Goal: Task Accomplishment & Management: Manage account settings

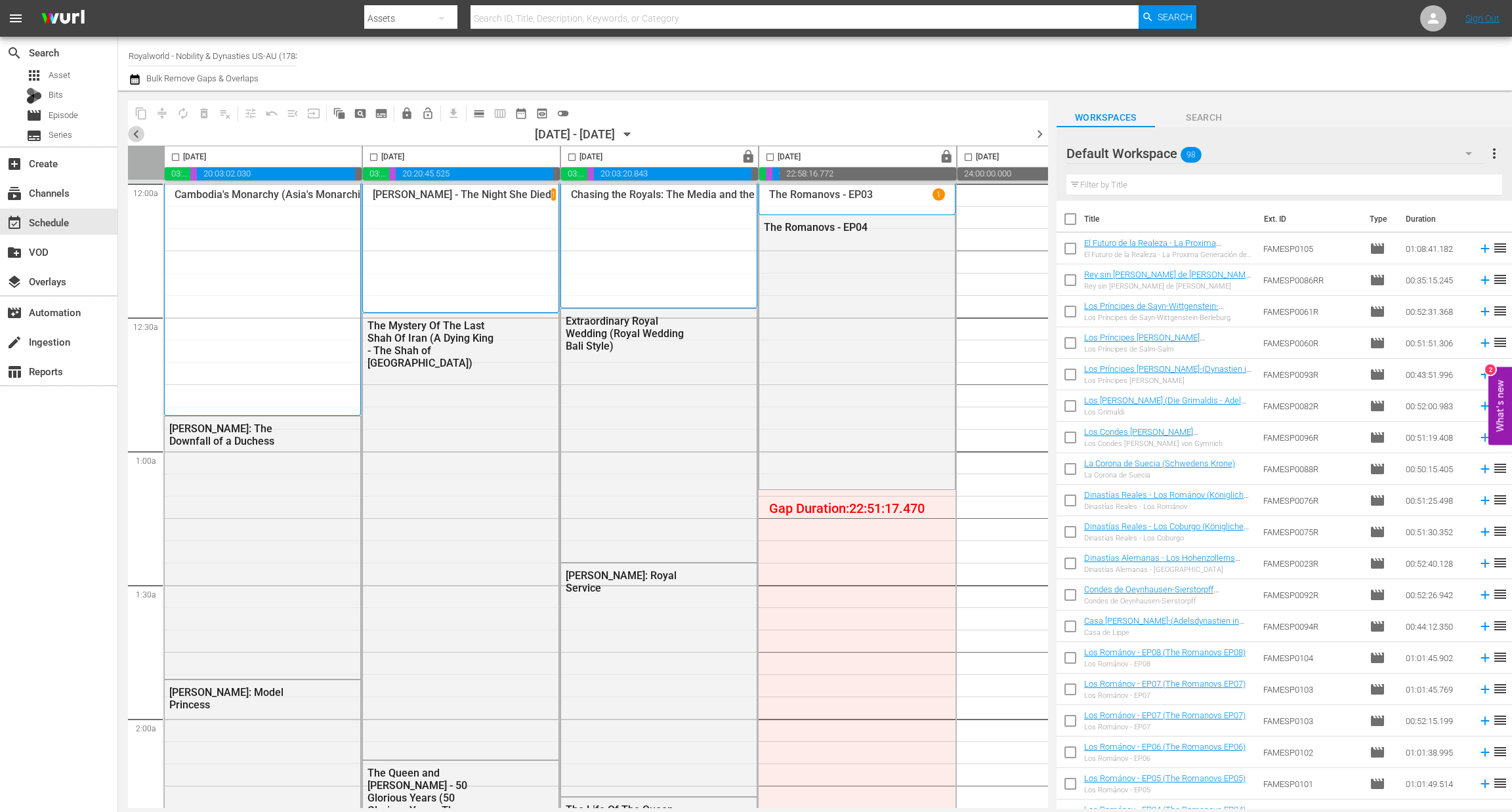
click at [143, 133] on span "chevron_left" at bounding box center [136, 133] width 16 height 16
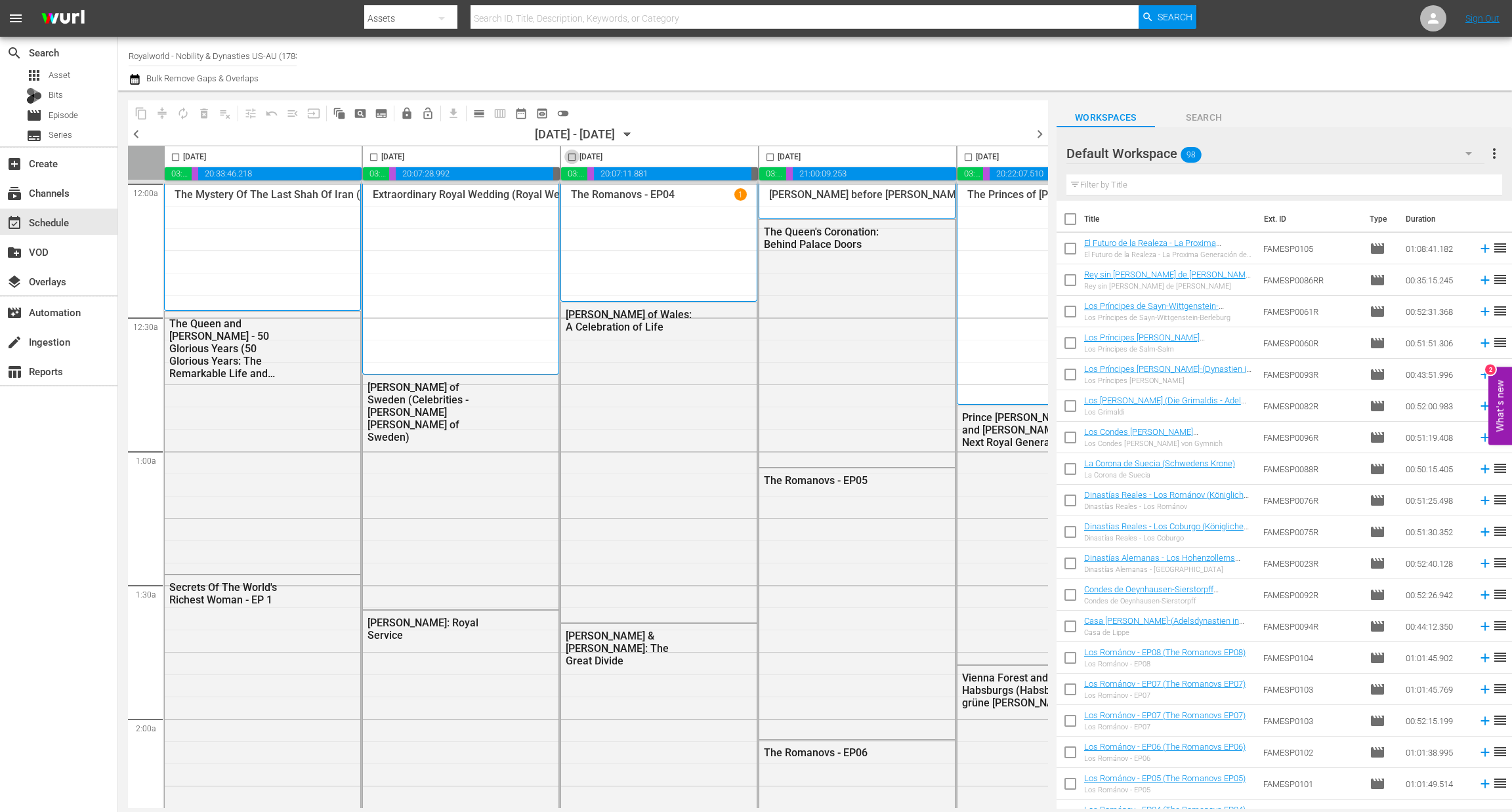
click at [572, 155] on input "checkbox" at bounding box center [572, 159] width 15 height 15
checkbox input "true"
click at [138, 112] on span "content_copy" at bounding box center [141, 114] width 13 height 13
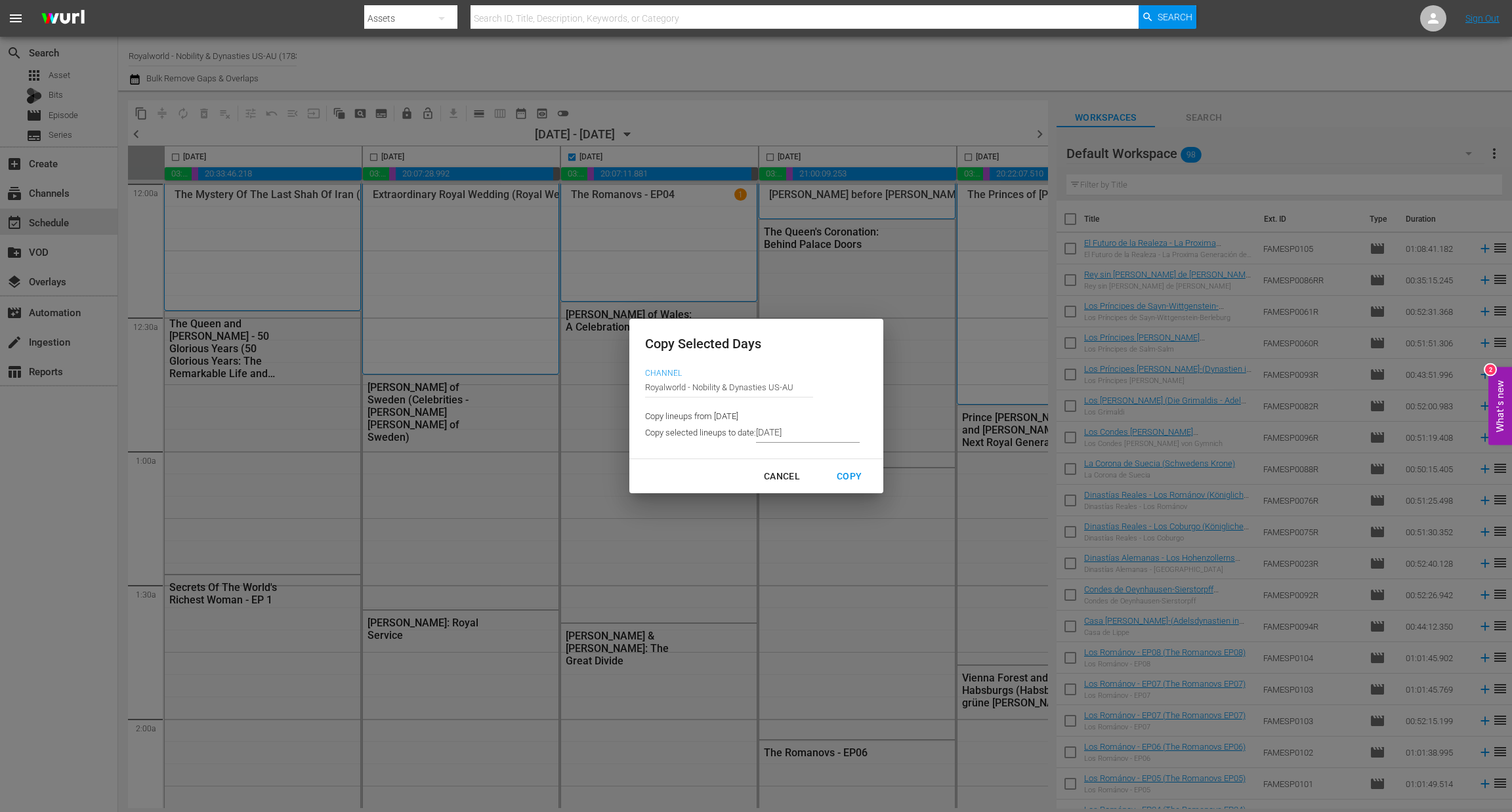
click at [805, 437] on input "[DATE]" at bounding box center [807, 433] width 104 height 20
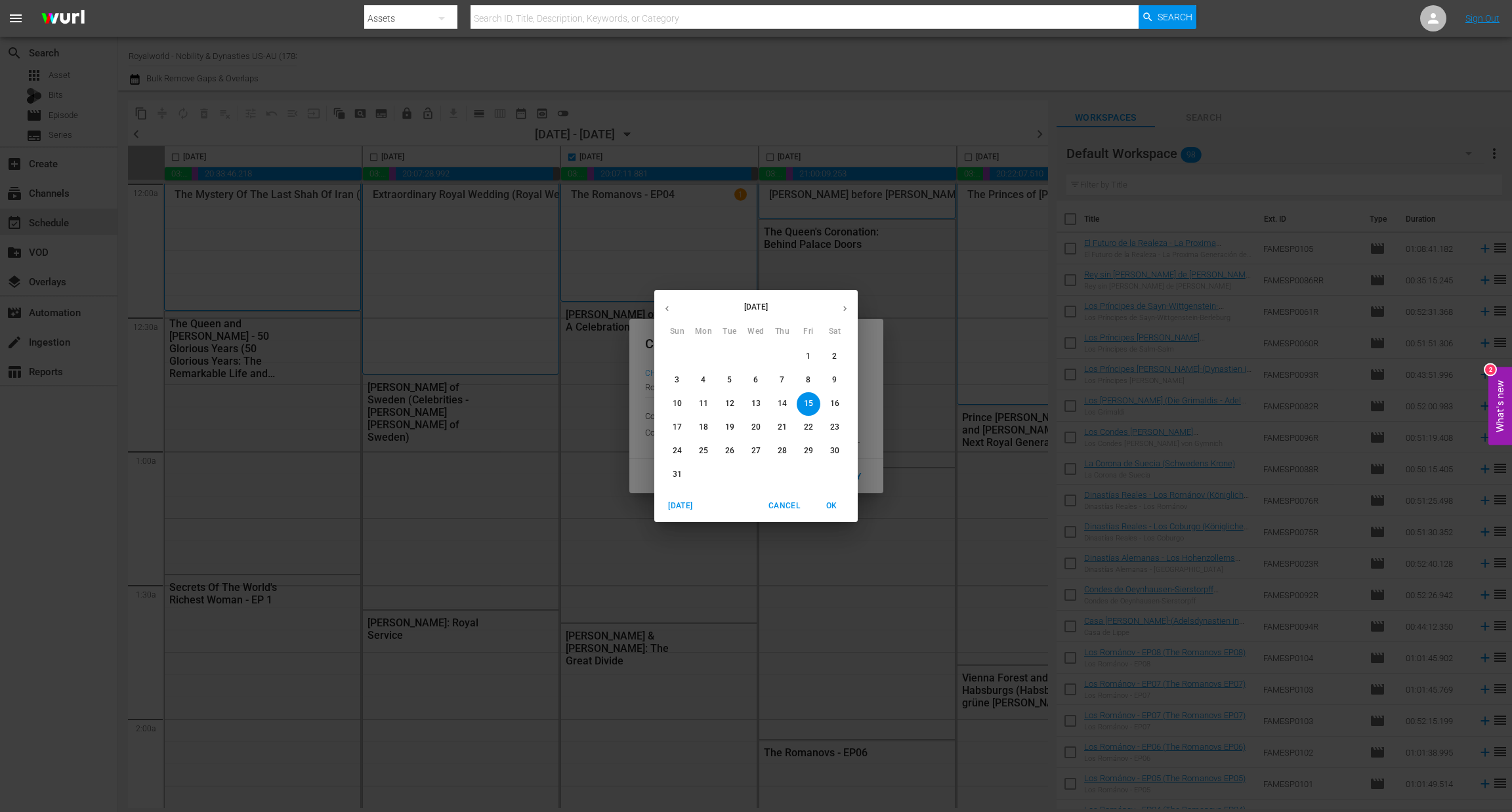
click at [702, 427] on p "18" at bounding box center [703, 427] width 9 height 11
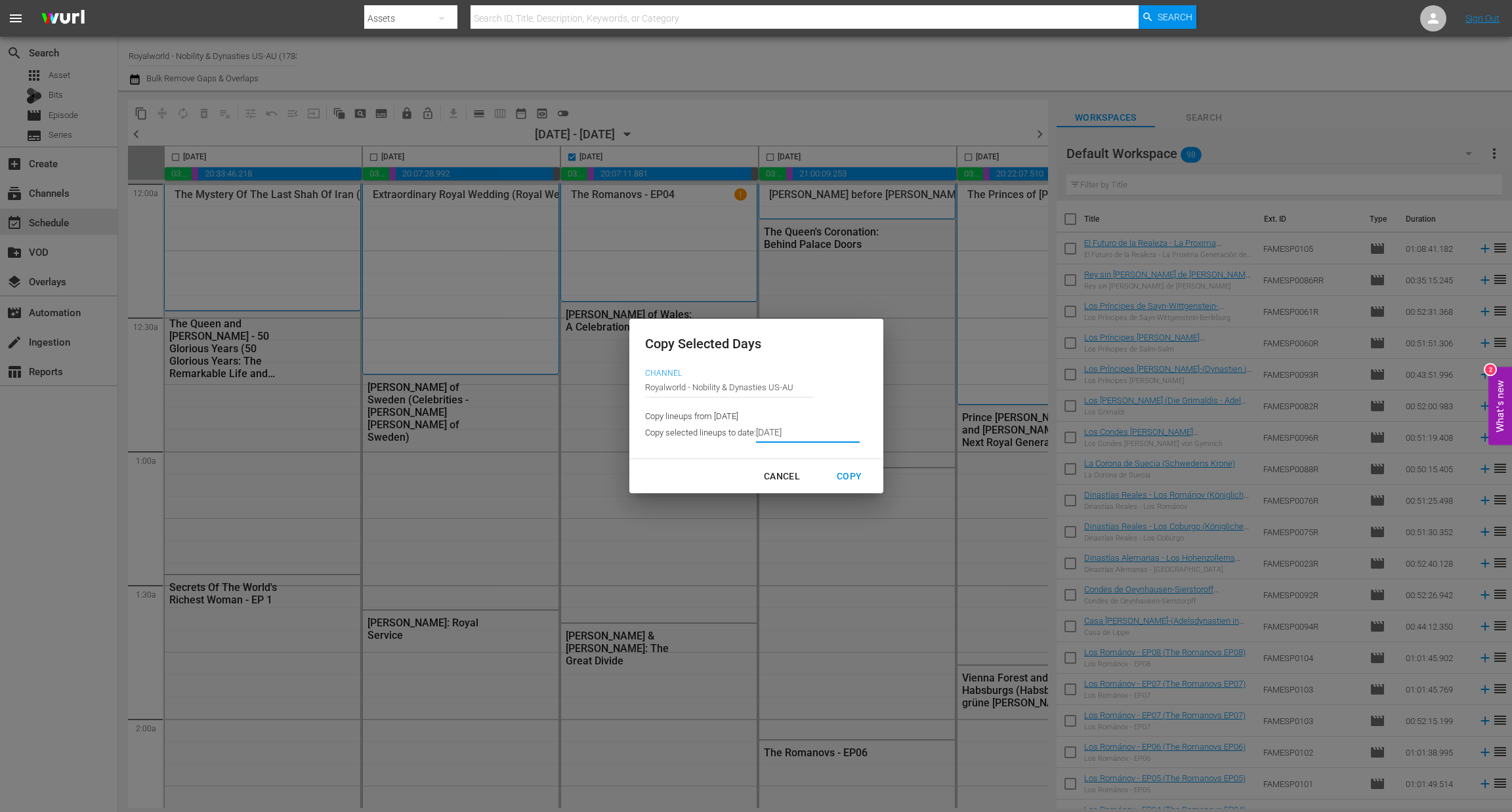
click at [855, 481] on div "Copy" at bounding box center [849, 476] width 46 height 16
type input "8/10/2025"
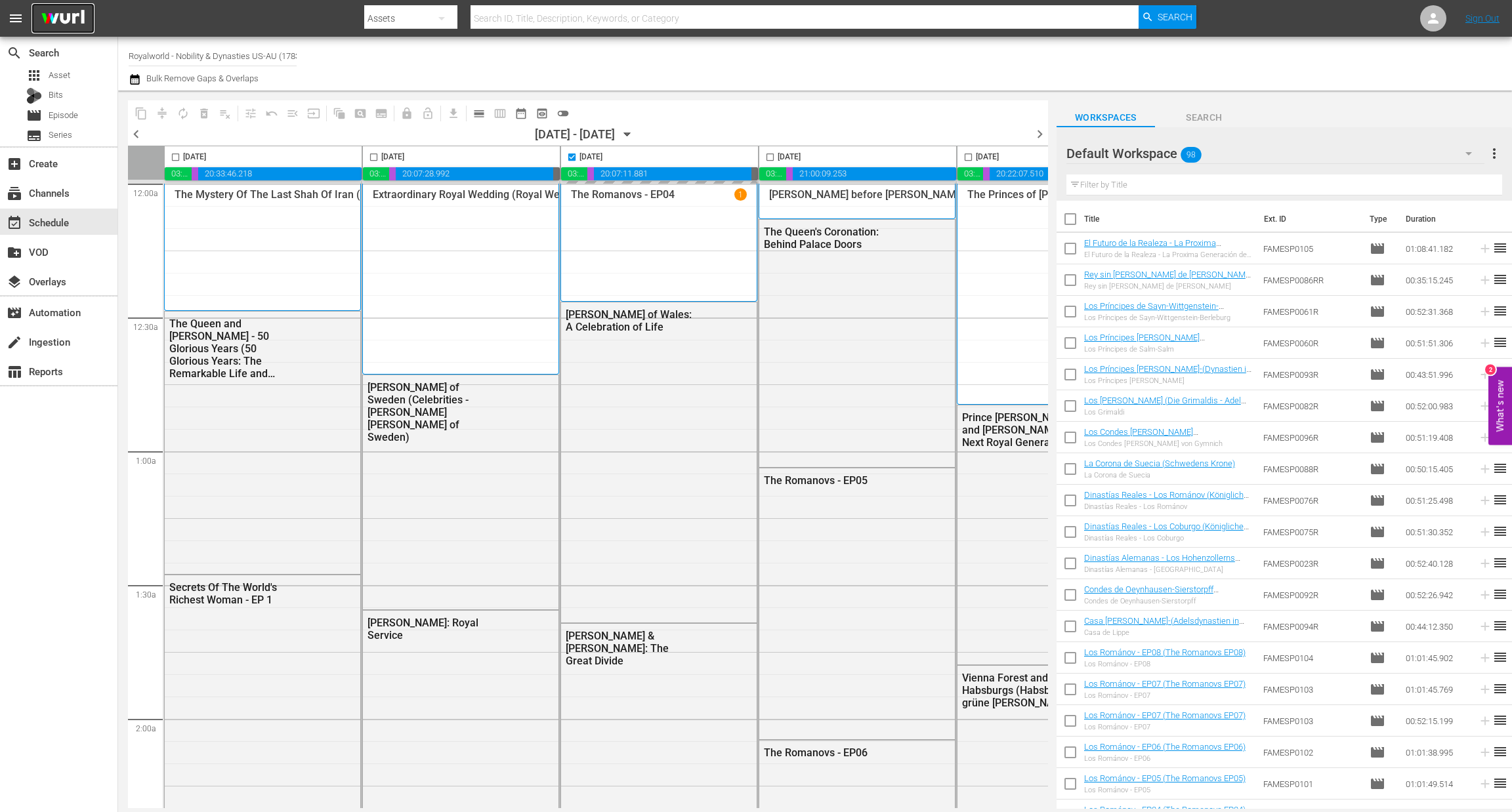
click at [67, 18] on img at bounding box center [62, 18] width 63 height 31
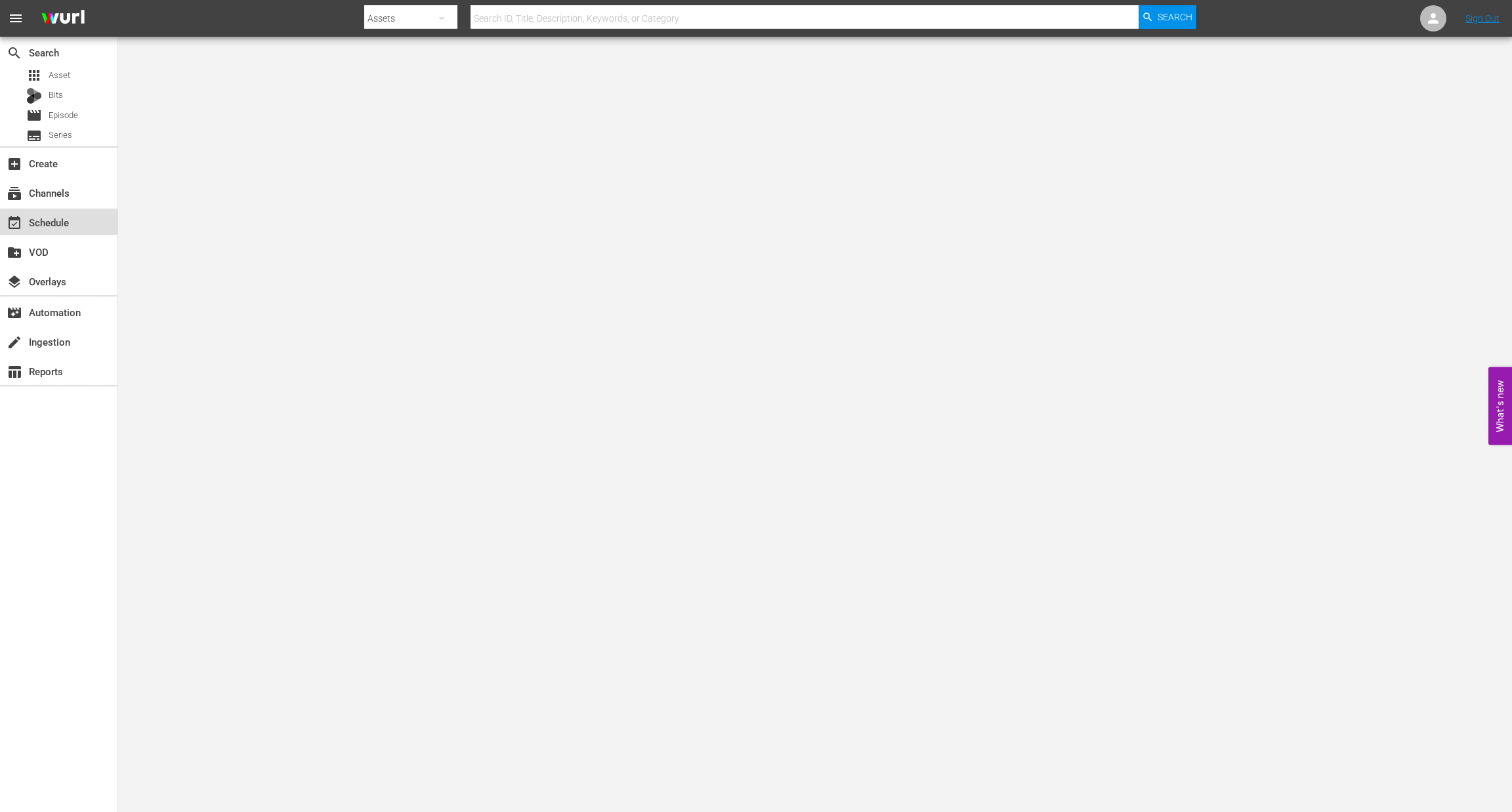
click at [68, 220] on div "event_available Schedule" at bounding box center [36, 220] width 73 height 12
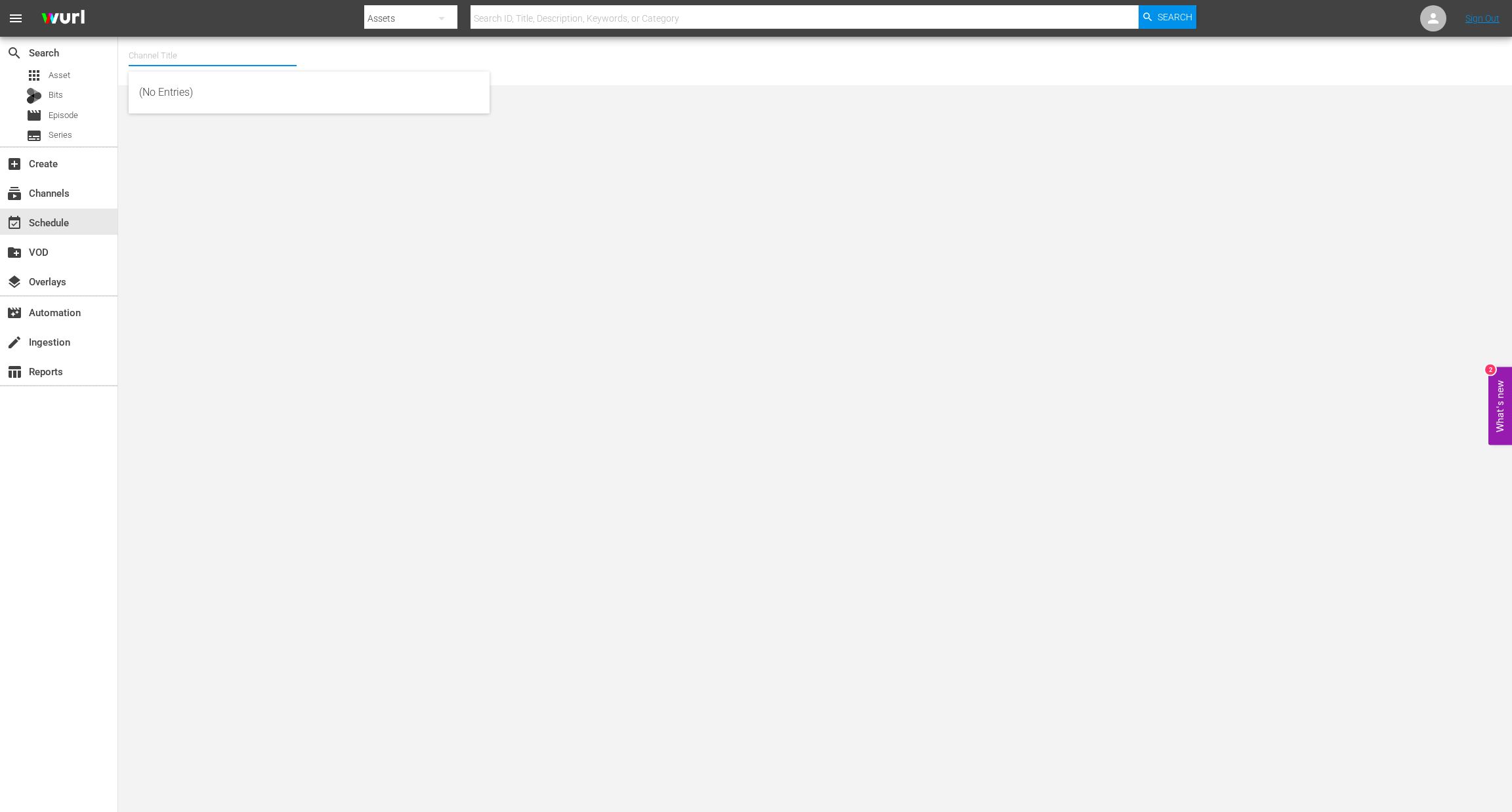
click at [195, 45] on input "text" at bounding box center [212, 55] width 168 height 31
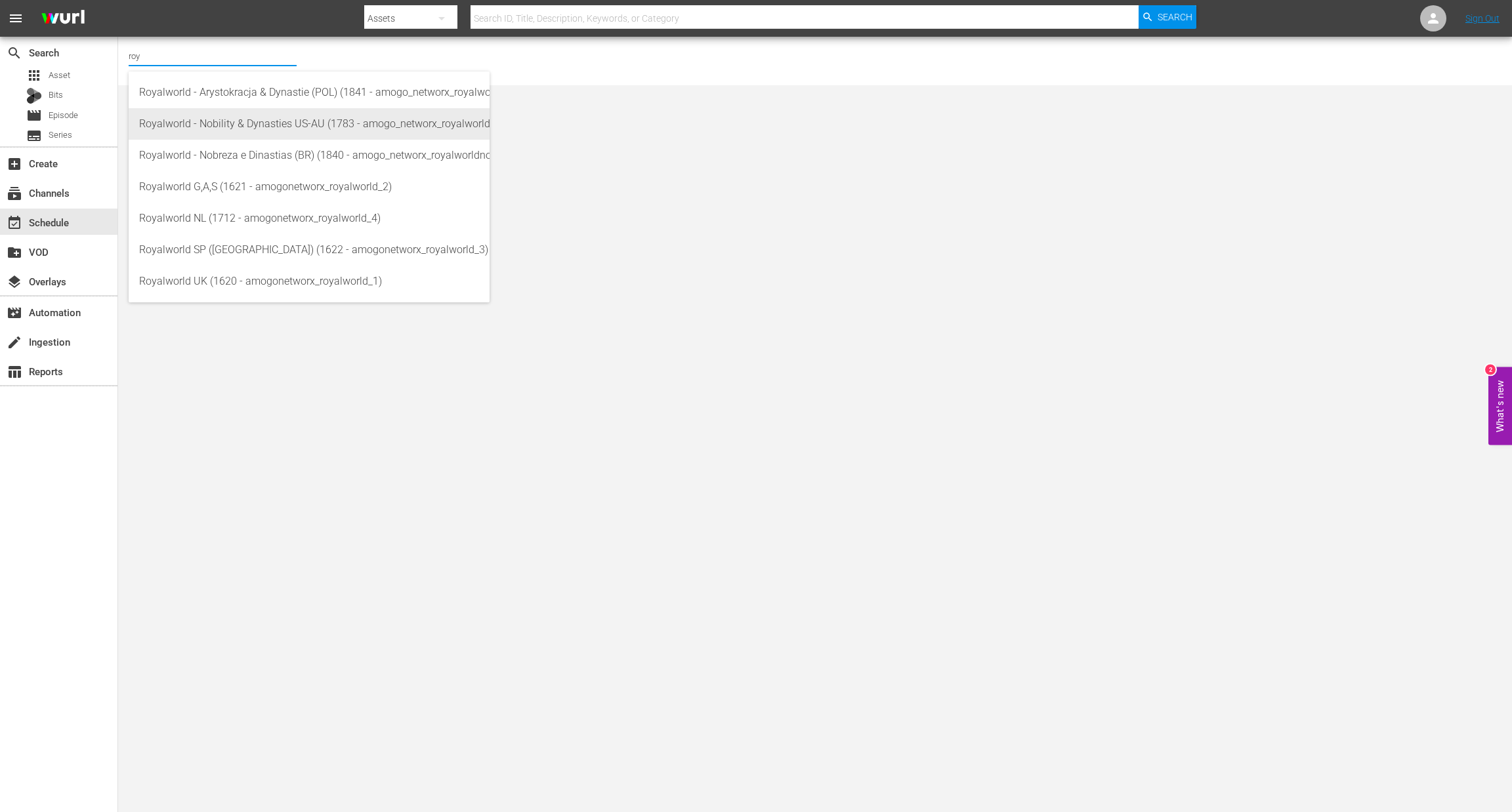
click at [304, 108] on div "Royalworld - Nobility & Dynasties US-AU (1783 - amogo_networx_royalworldnobilit…" at bounding box center [309, 124] width 340 height 31
type input "Royalworld - Nobility & Dynasties US-AU (1783 - amogo_networx_royalworldnobilit…"
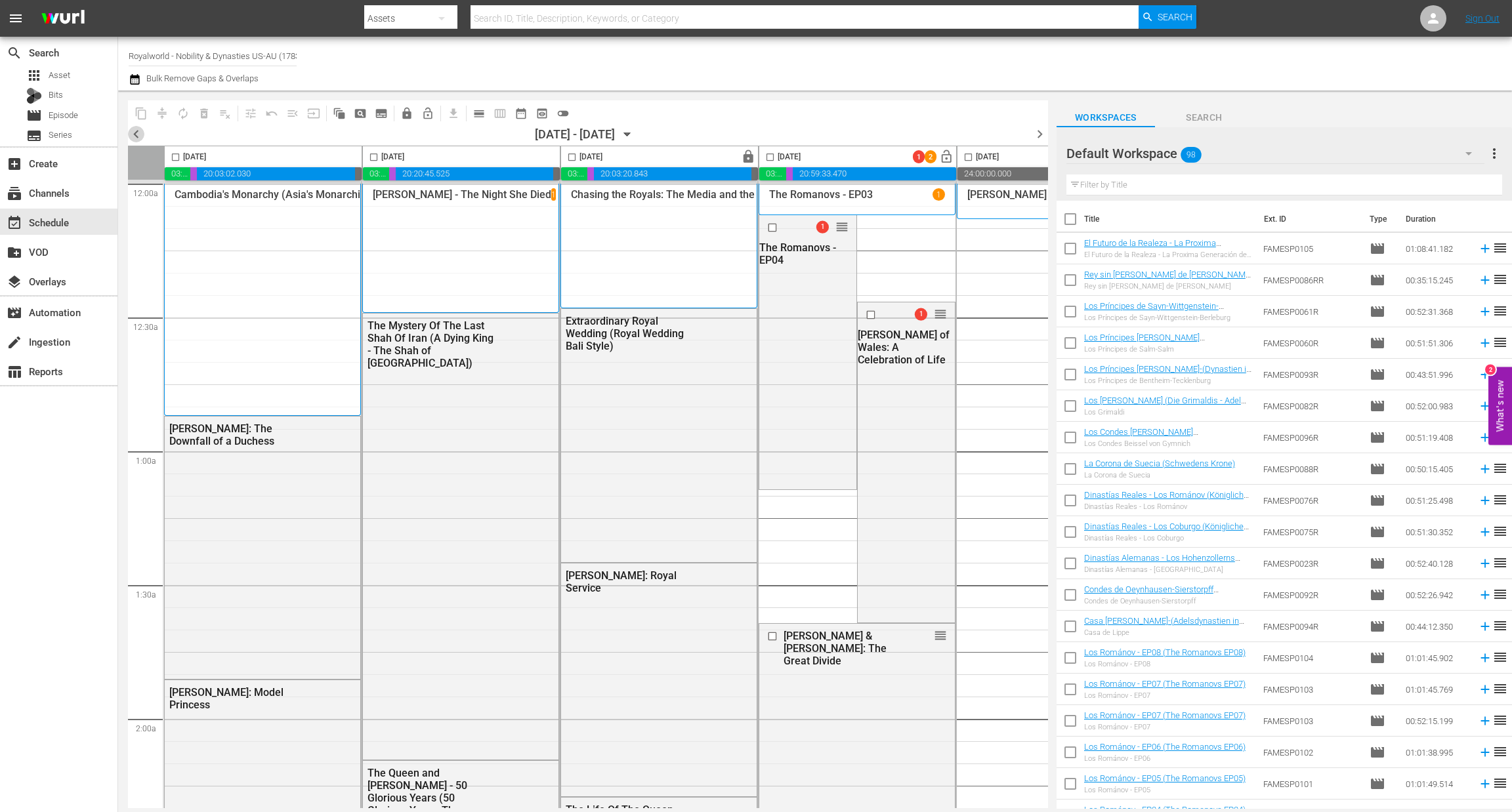
click at [138, 131] on span "chevron_left" at bounding box center [136, 133] width 16 height 16
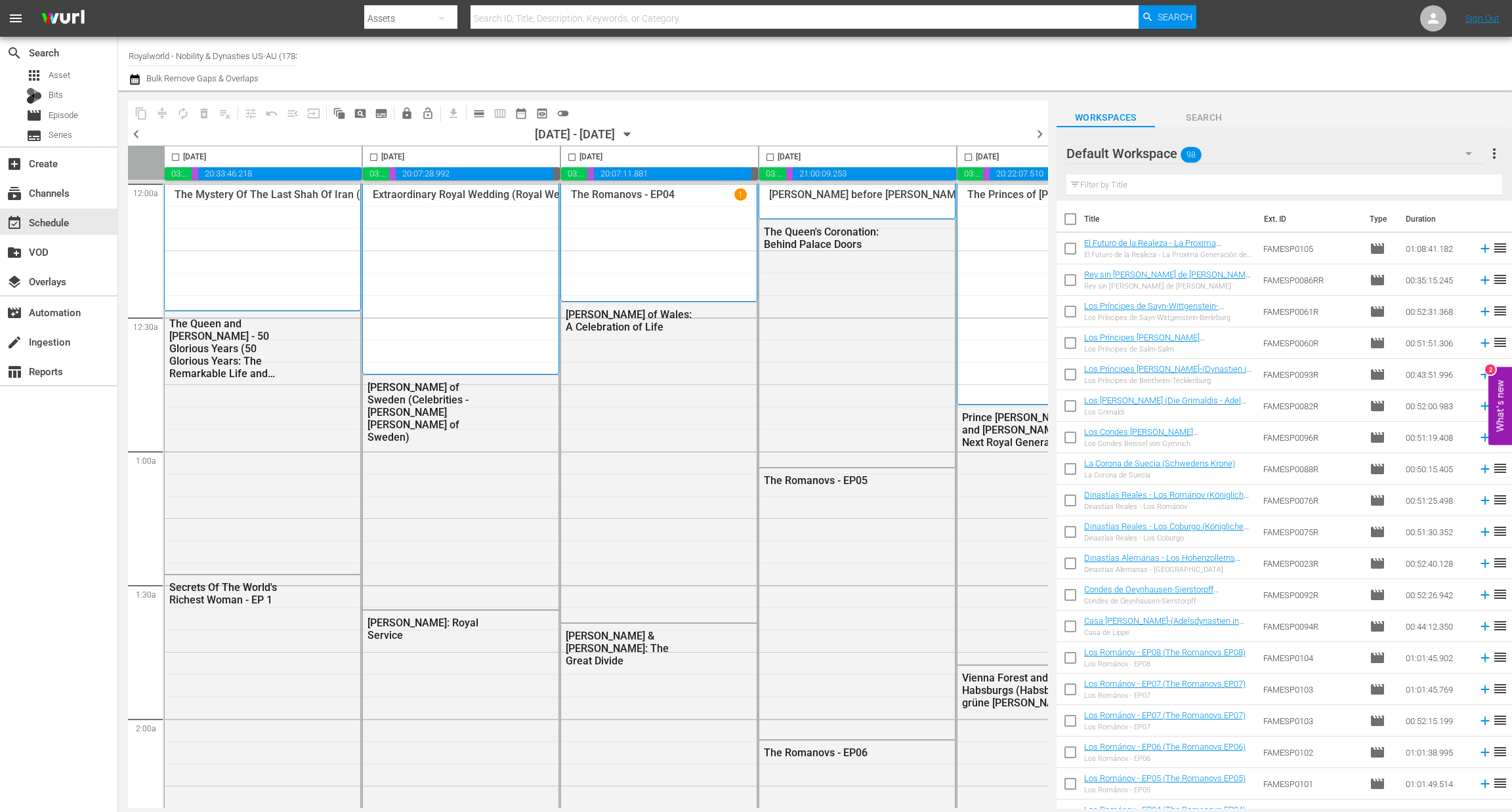
click at [771, 153] on input "checkbox" at bounding box center [770, 159] width 15 height 15
checkbox input "true"
click at [148, 117] on button "content_copy" at bounding box center [141, 114] width 21 height 21
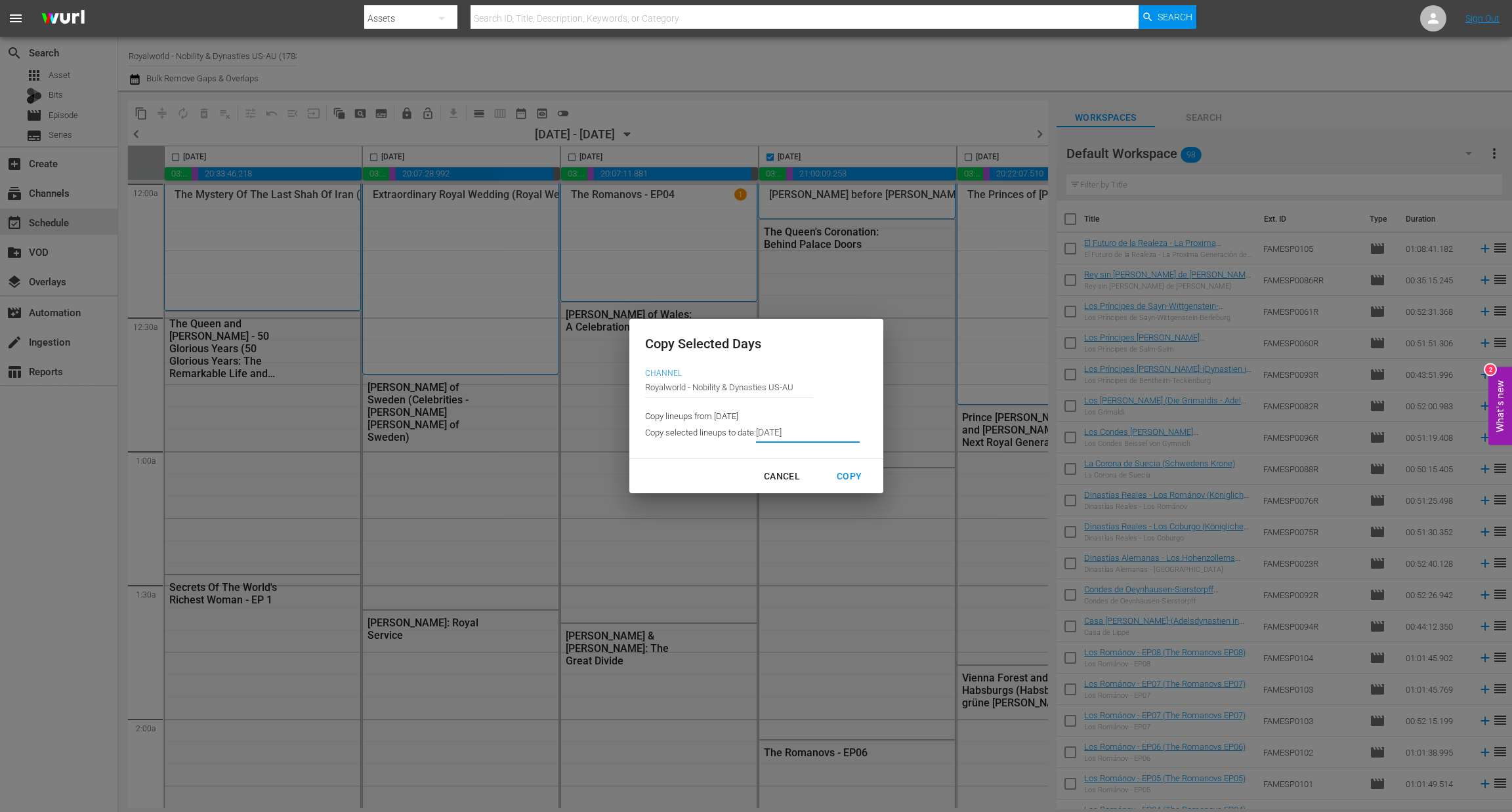
click at [852, 436] on input "[DATE]" at bounding box center [807, 433] width 104 height 20
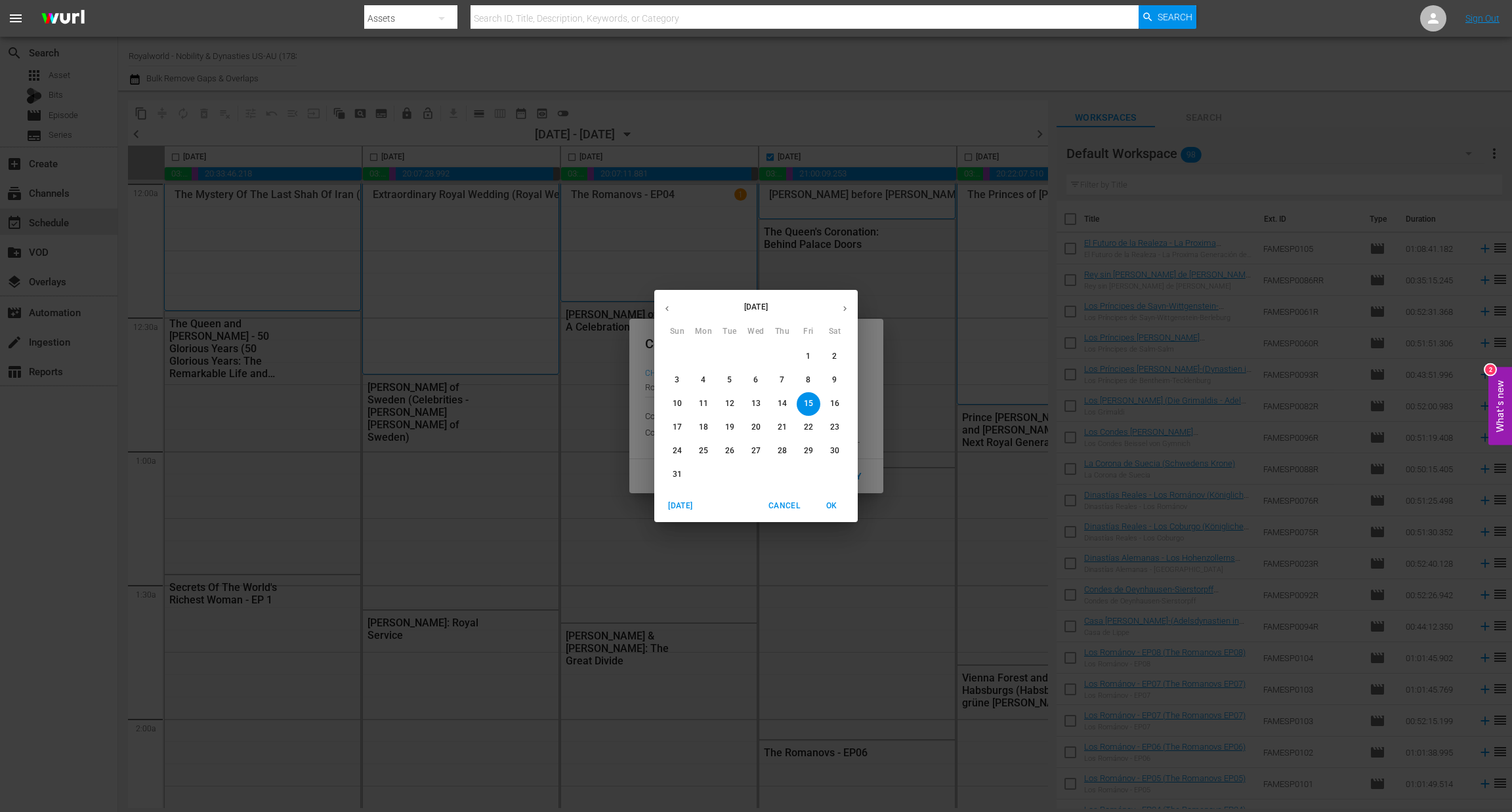
click at [733, 428] on p "19" at bounding box center [729, 427] width 9 height 11
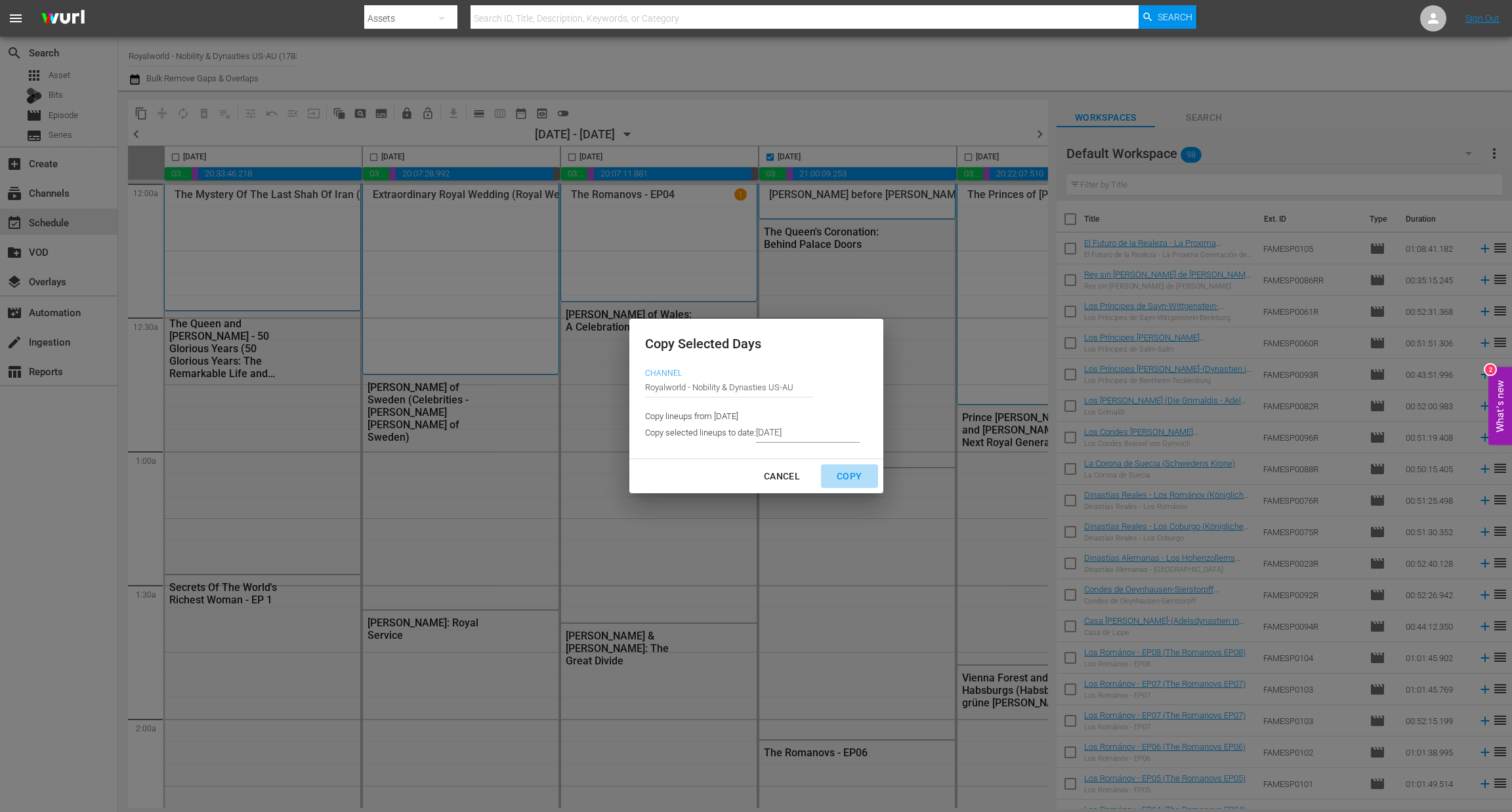
click at [836, 478] on div "Copy" at bounding box center [849, 476] width 46 height 16
type input "[DATE]"
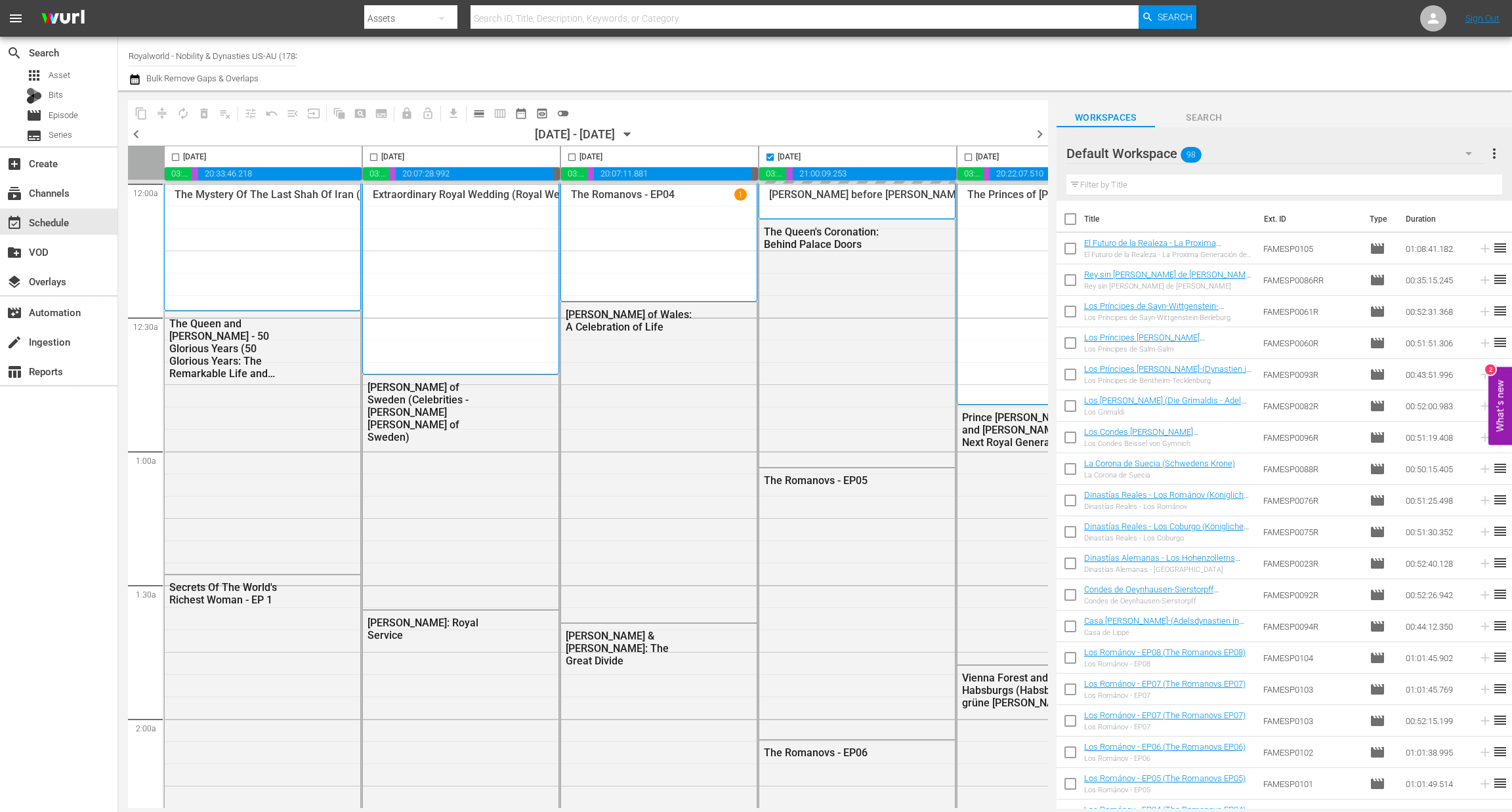
checkbox input "false"
click at [968, 158] on input "checkbox" at bounding box center [968, 159] width 15 height 15
checkbox input "true"
click at [143, 119] on span "content_copy" at bounding box center [141, 114] width 13 height 13
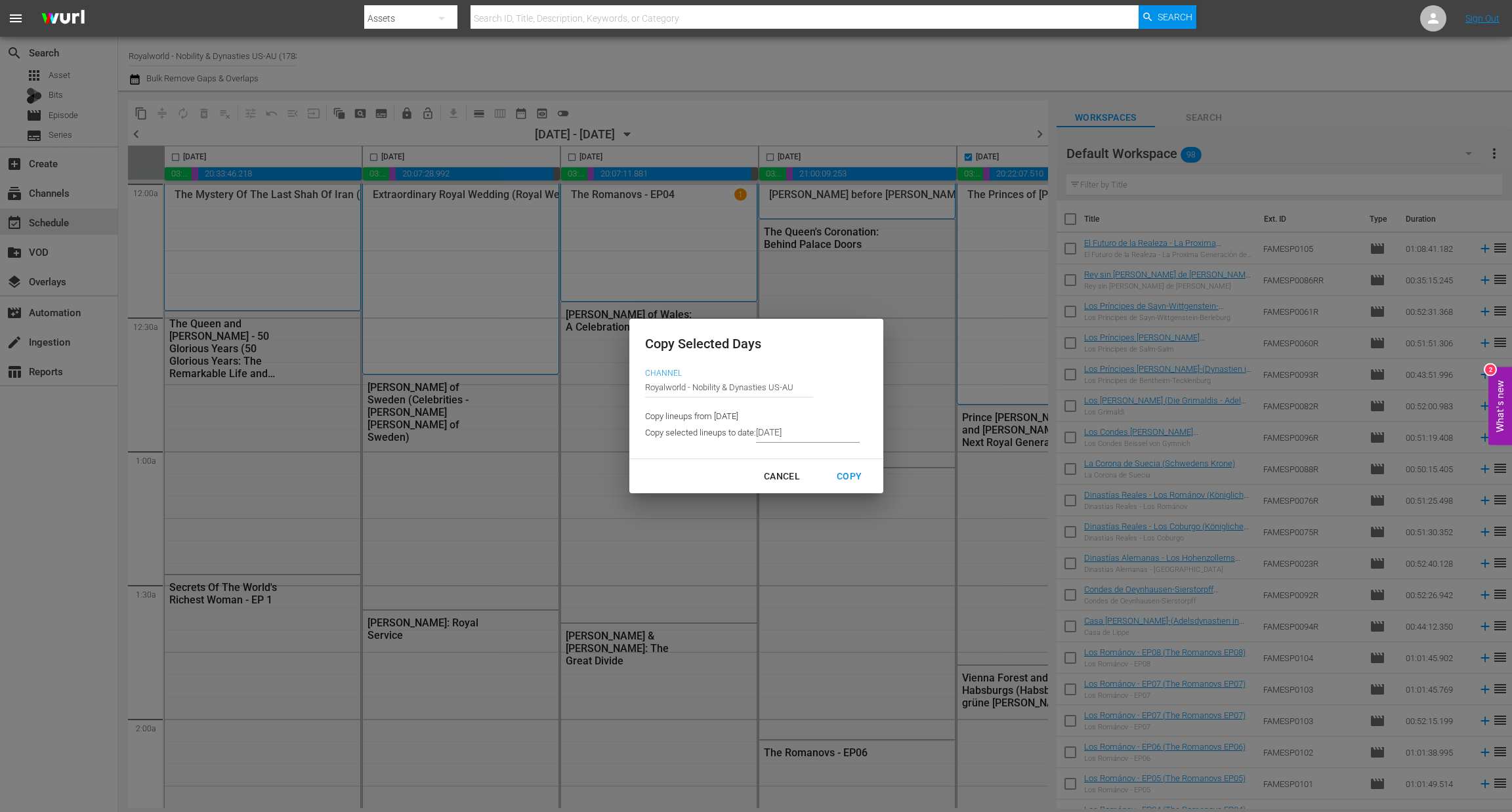
click at [832, 432] on input "[DATE]" at bounding box center [807, 433] width 104 height 20
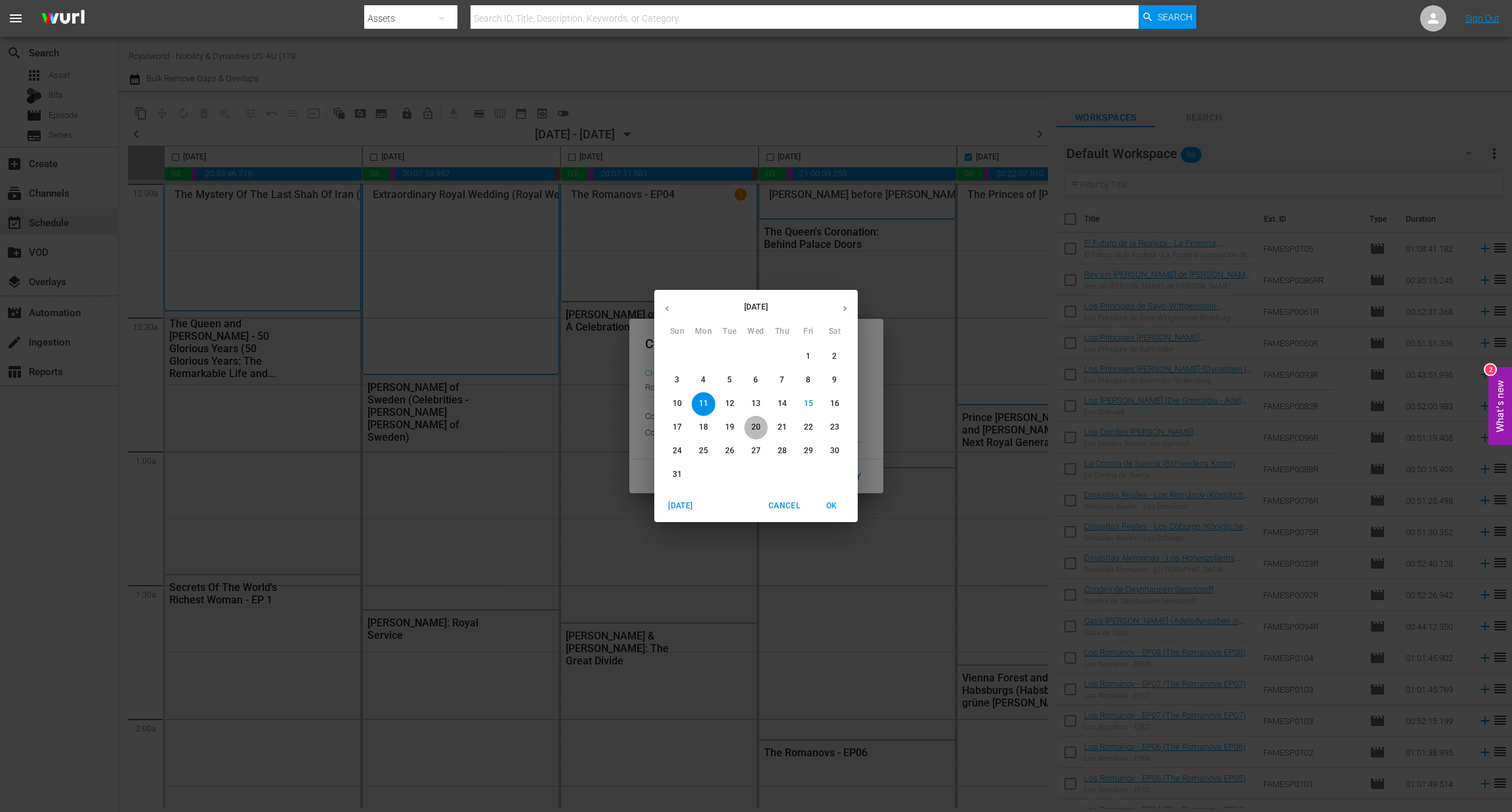
click at [753, 429] on p "20" at bounding box center [756, 427] width 9 height 11
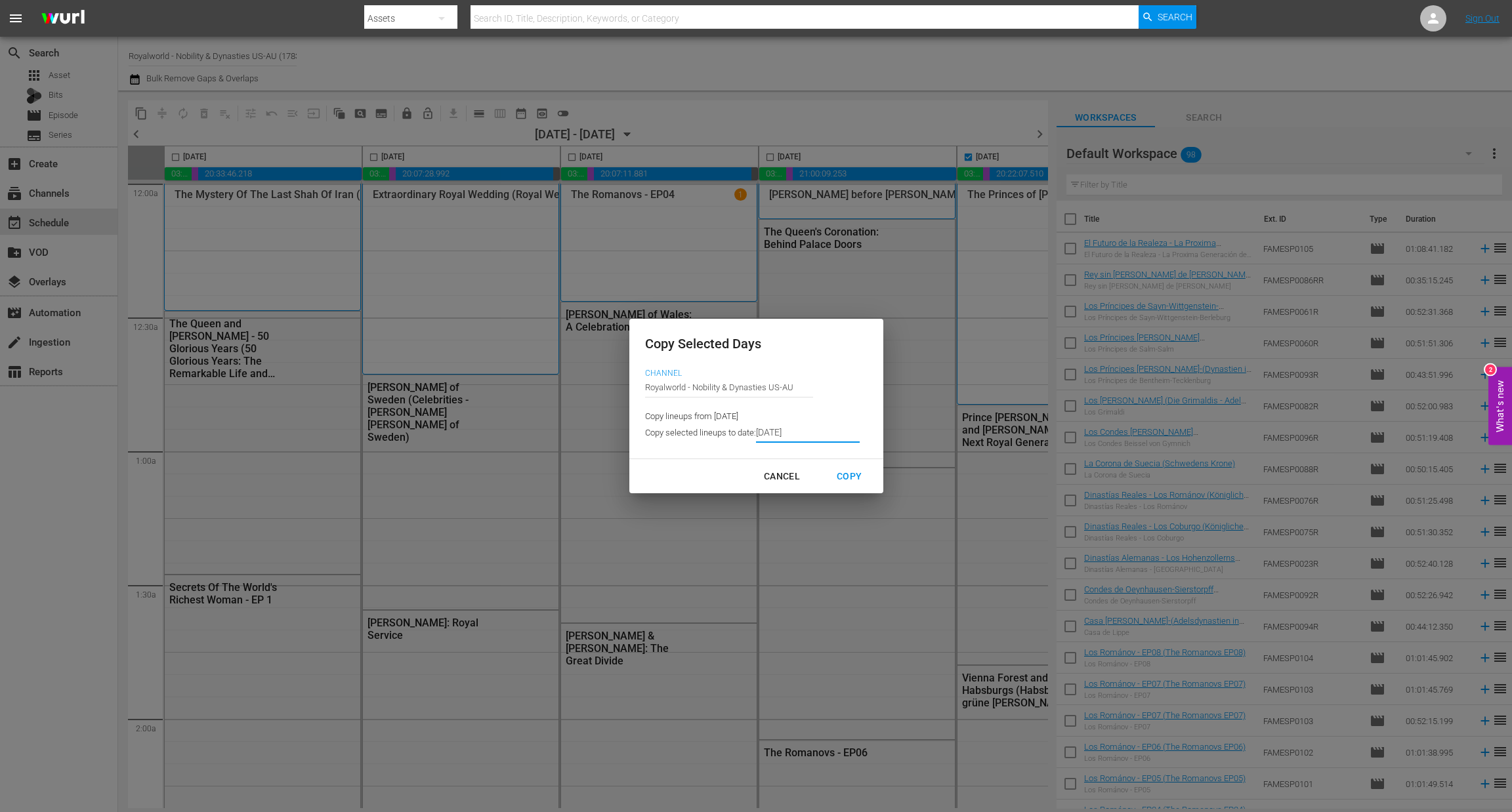
click at [856, 477] on div "Copy" at bounding box center [849, 476] width 46 height 16
type input "[DATE]"
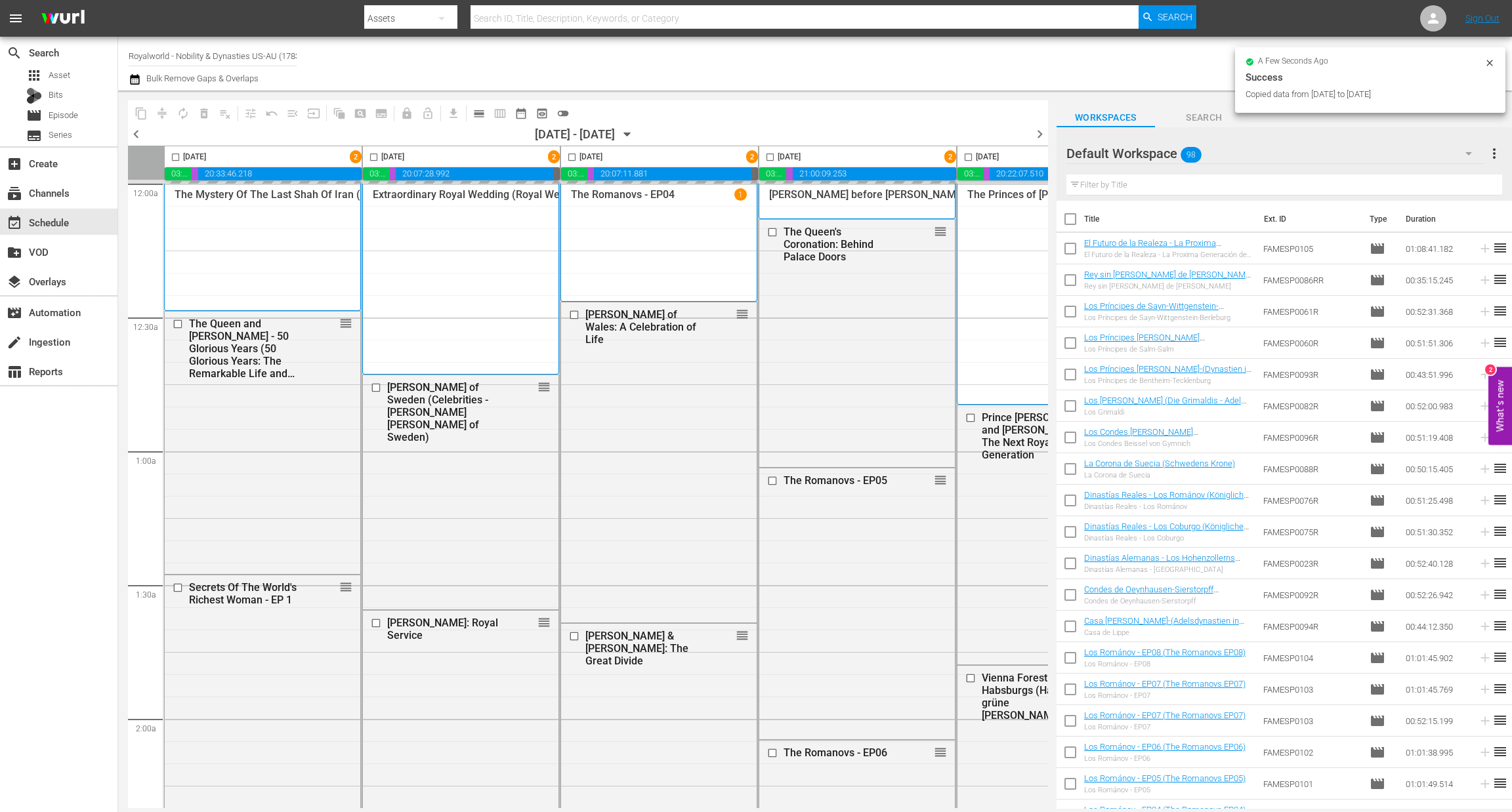
checkbox input "false"
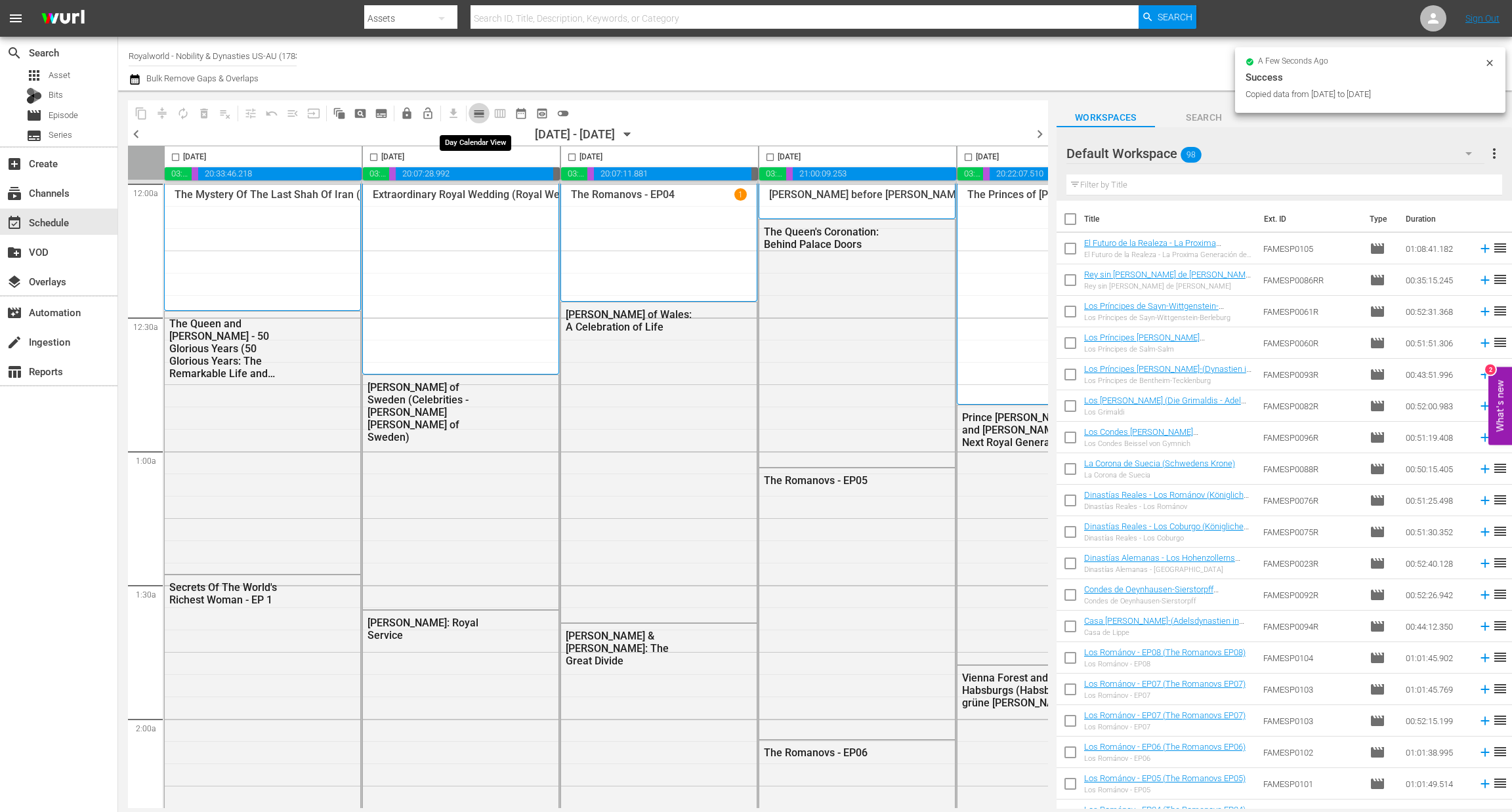
click at [486, 112] on button "calendar_view_day_outlined" at bounding box center [479, 114] width 21 height 21
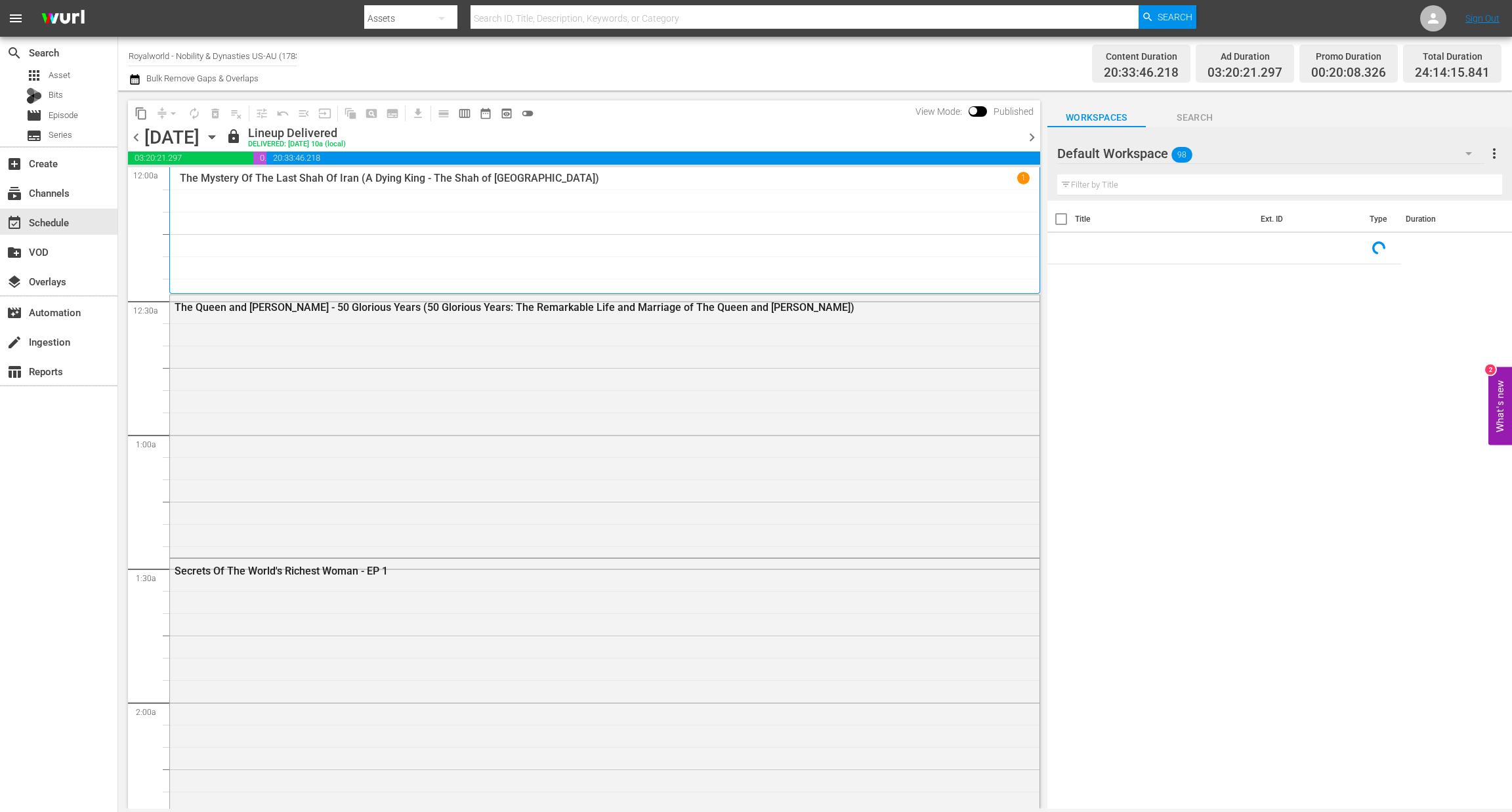
click at [1026, 140] on span "chevron_right" at bounding box center [1031, 137] width 16 height 16
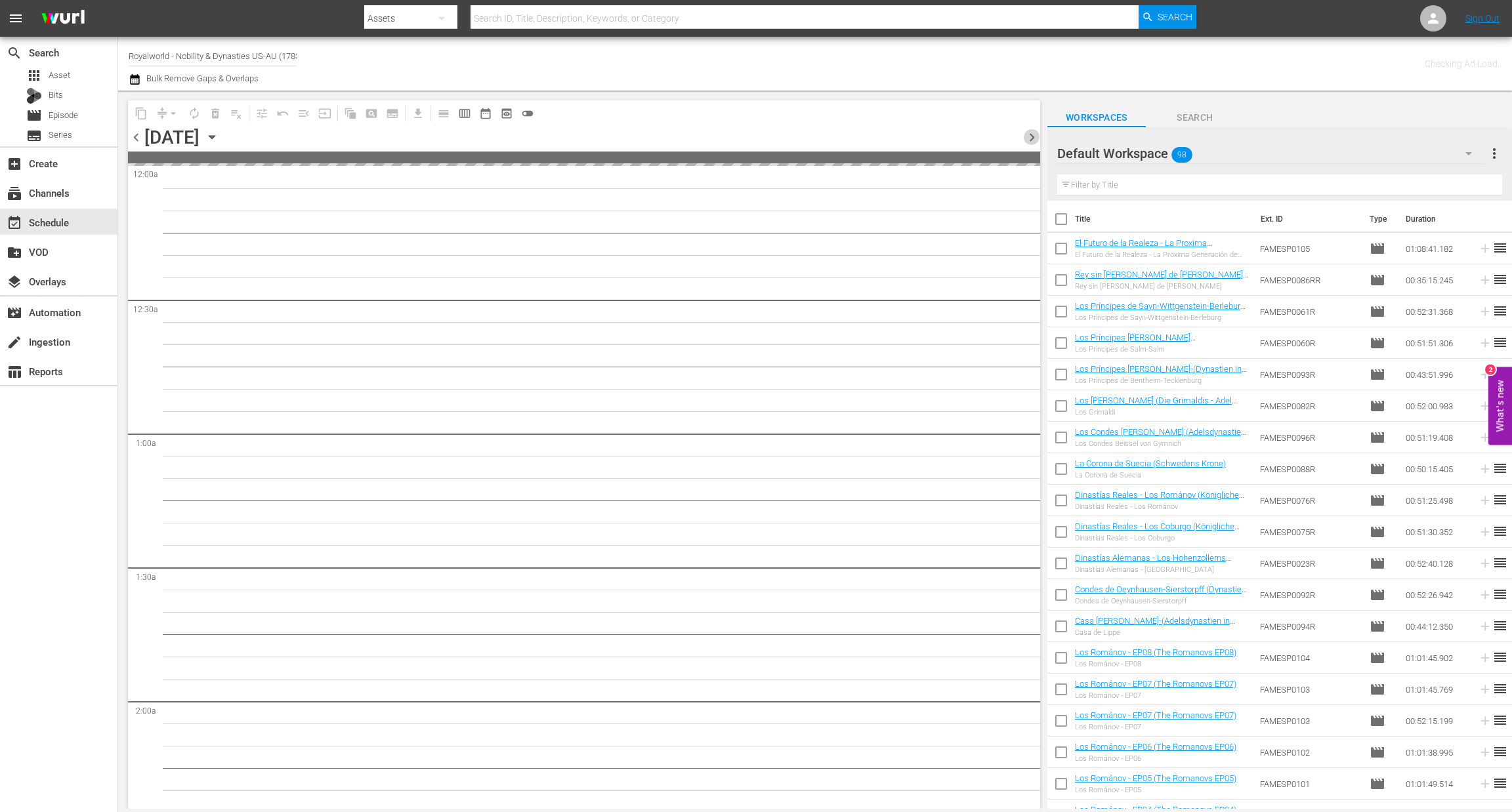
click at [1026, 140] on span "chevron_right" at bounding box center [1031, 137] width 16 height 16
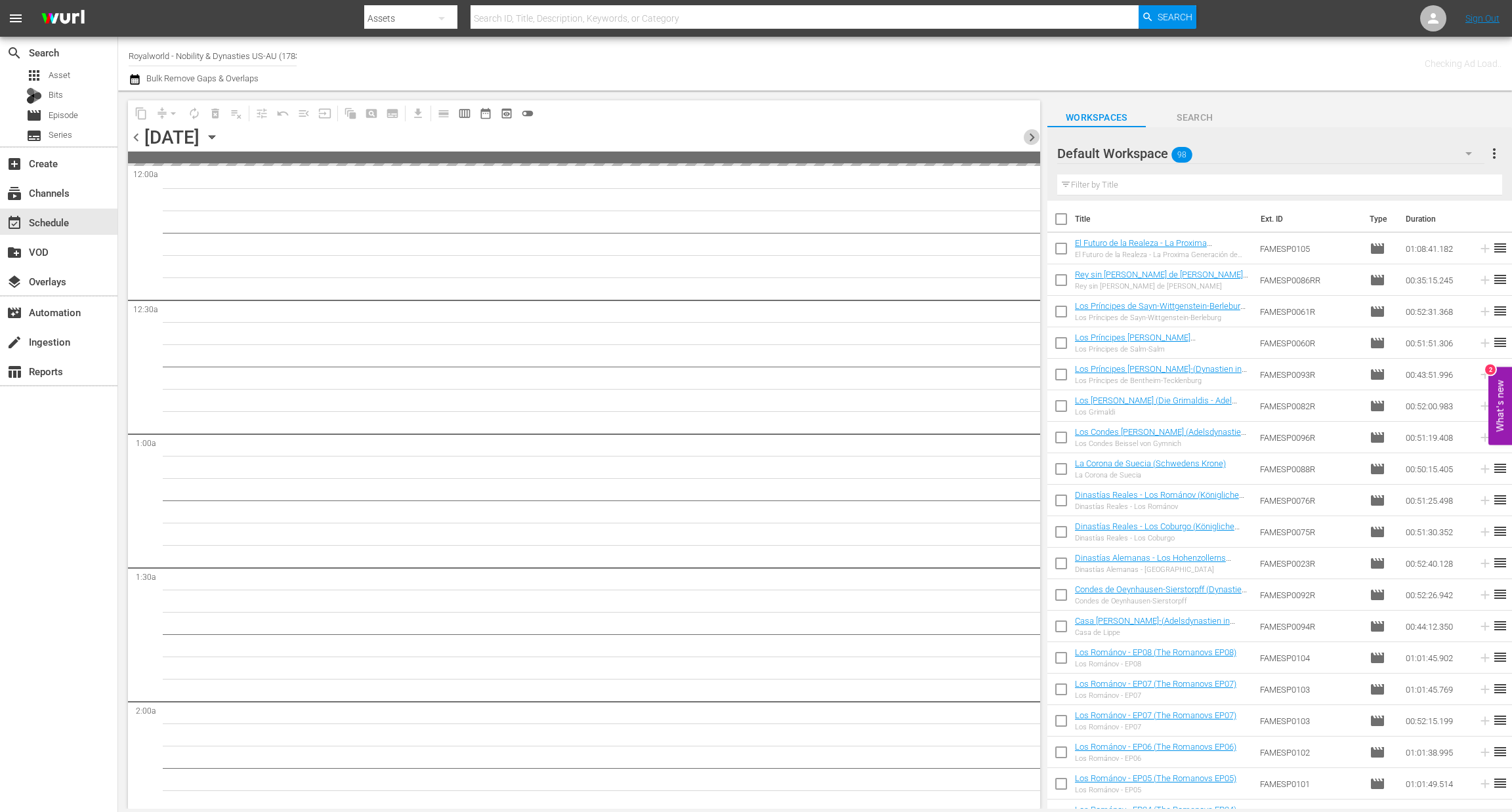
click at [1026, 140] on span "chevron_right" at bounding box center [1031, 137] width 16 height 16
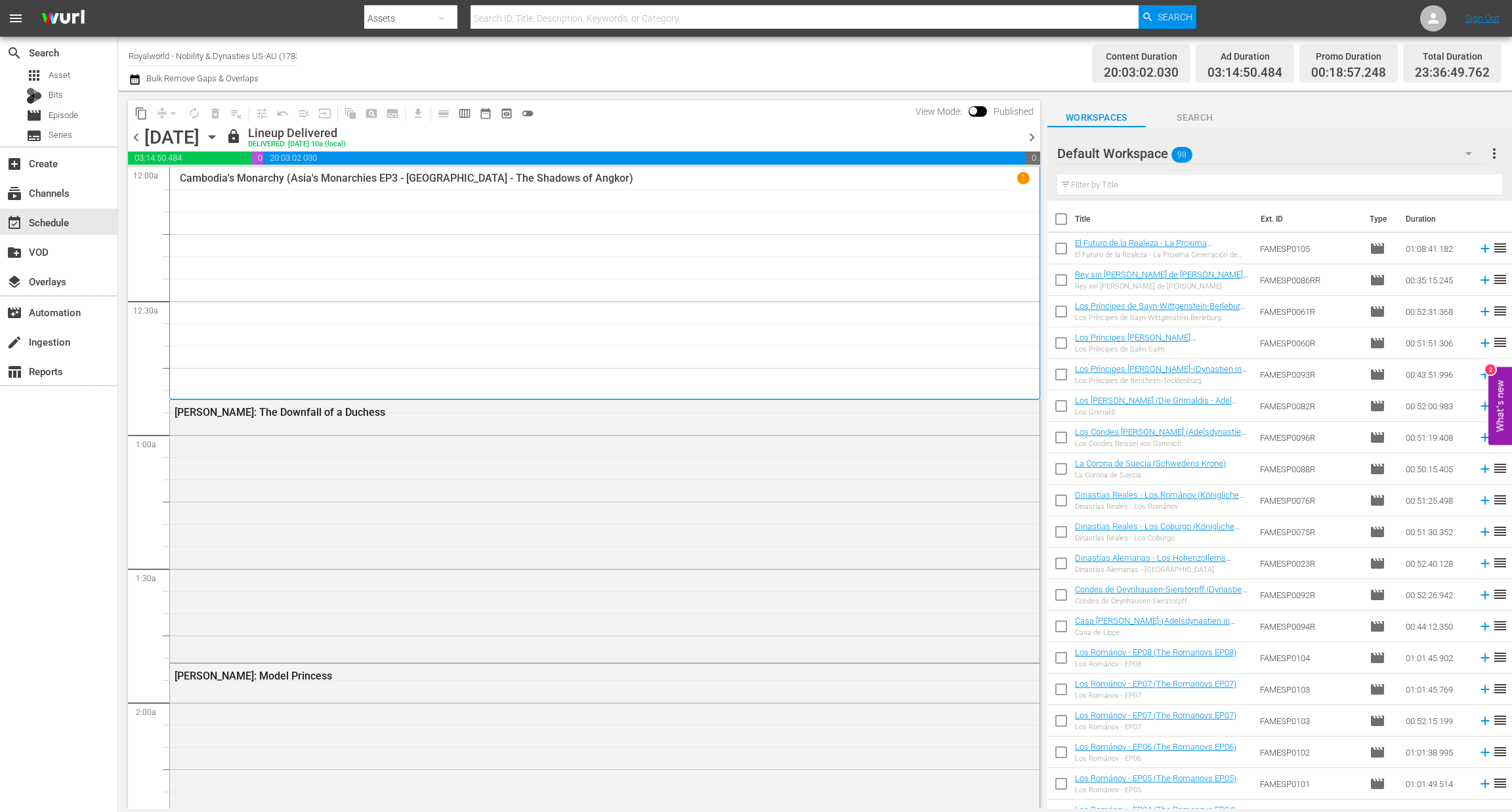
click at [1026, 140] on span "chevron_right" at bounding box center [1031, 137] width 16 height 16
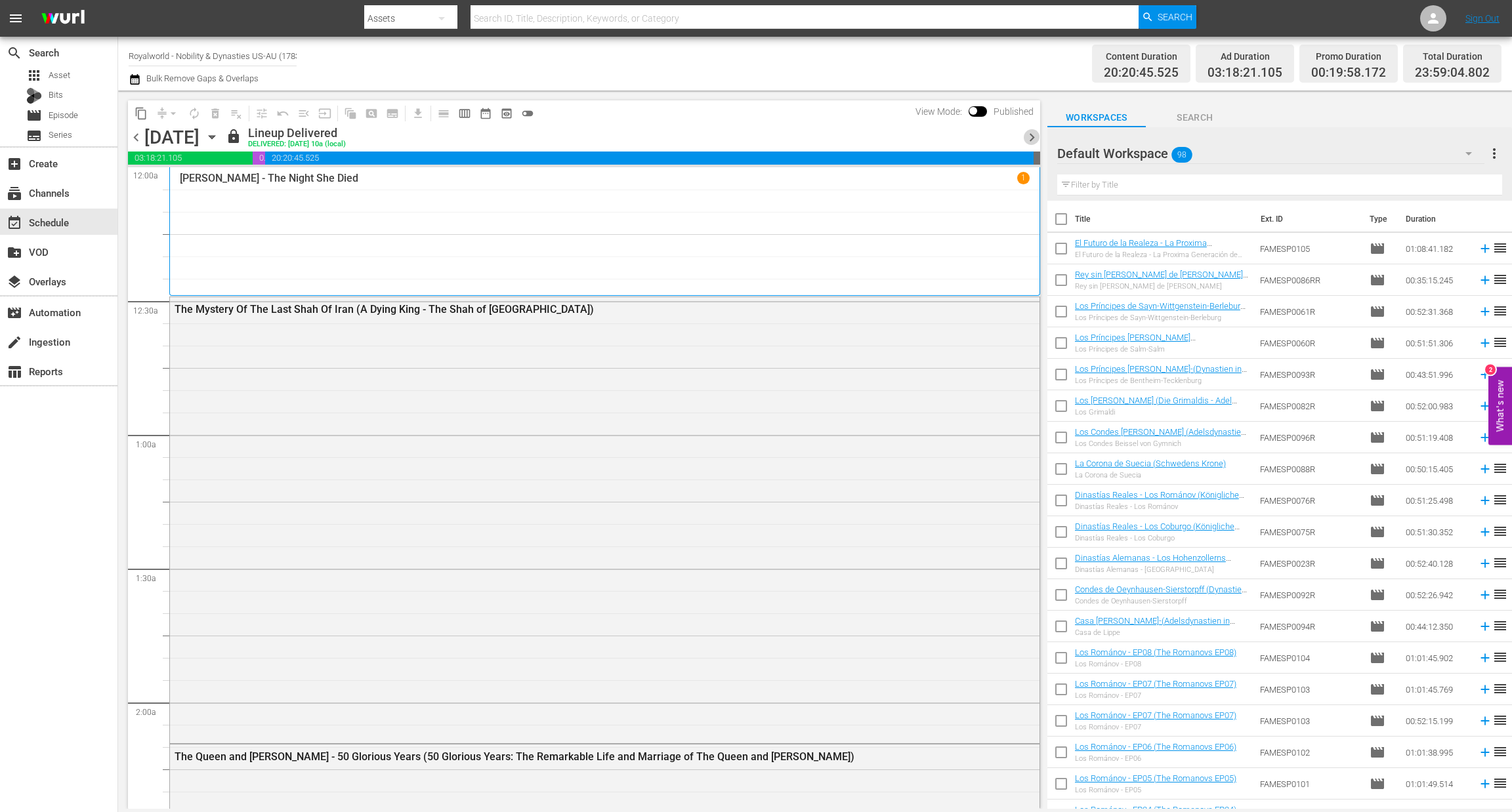
click at [1026, 140] on span "chevron_right" at bounding box center [1031, 137] width 16 height 16
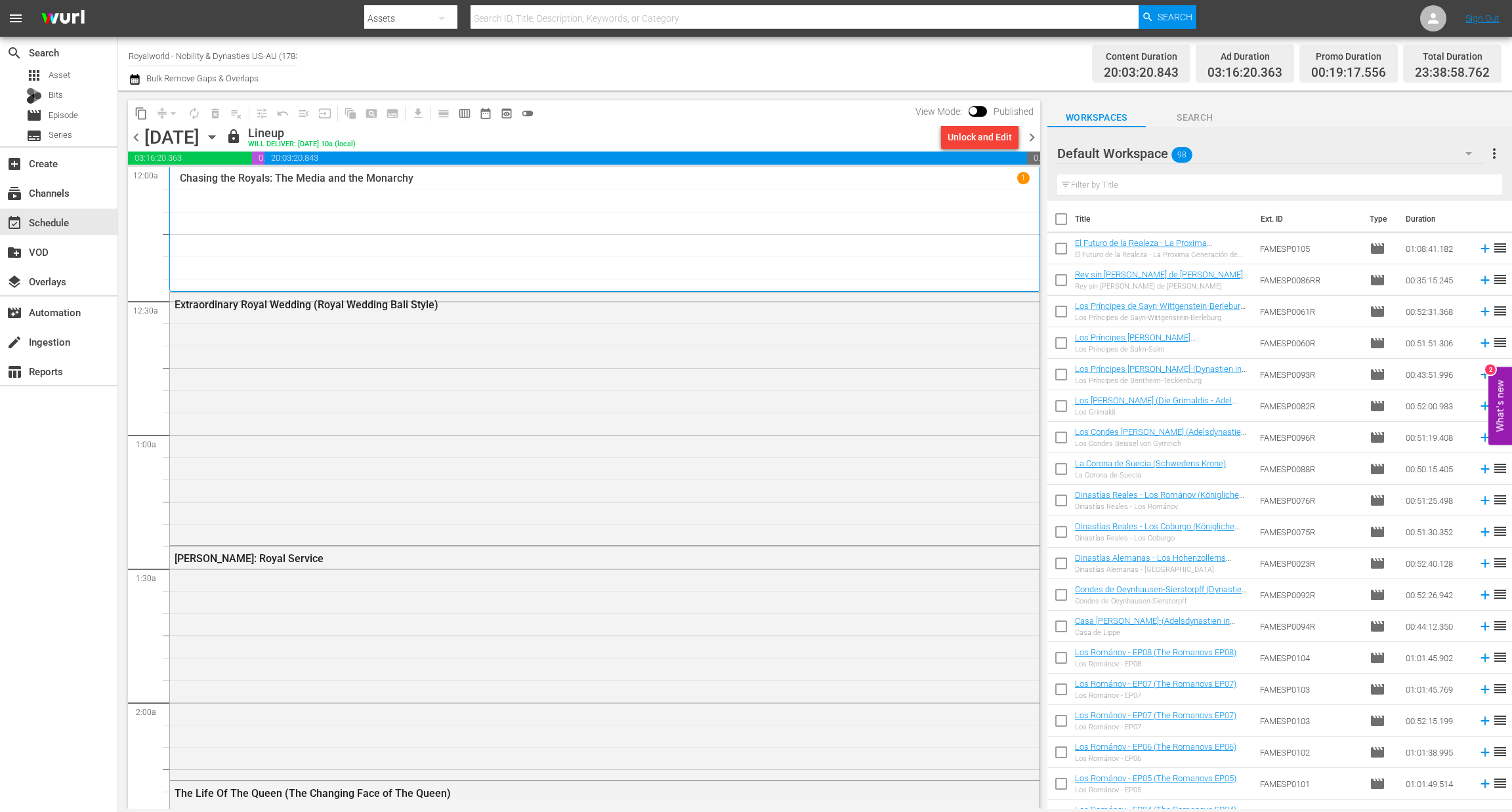
click at [1026, 140] on span "chevron_right" at bounding box center [1031, 137] width 16 height 16
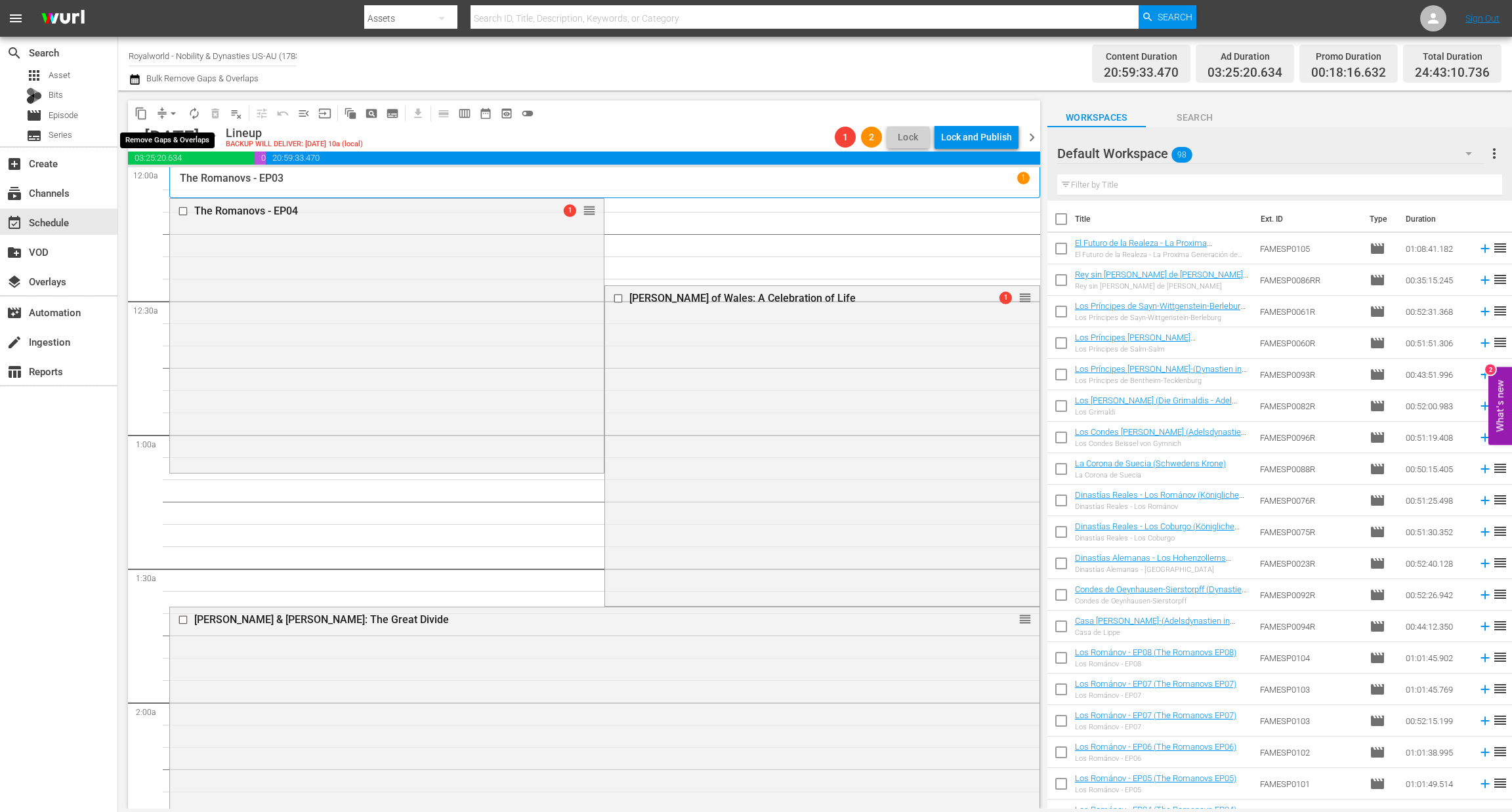
click at [170, 108] on span "arrow_drop_down" at bounding box center [173, 114] width 13 height 13
click at [206, 187] on li "Align to End of Previous Day" at bounding box center [174, 182] width 138 height 21
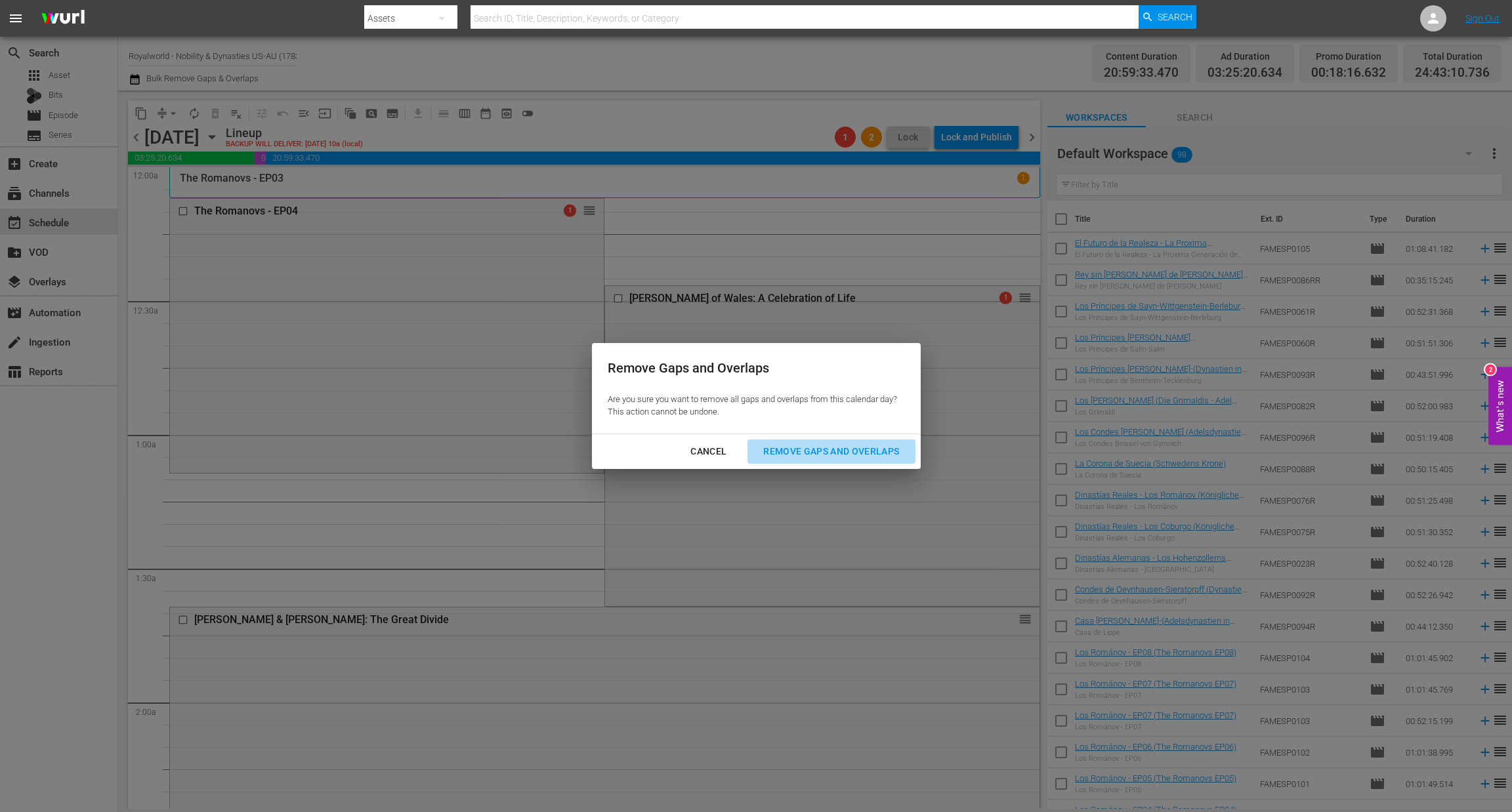
click at [820, 461] on button "Remove Gaps and Overlaps" at bounding box center [831, 451] width 168 height 24
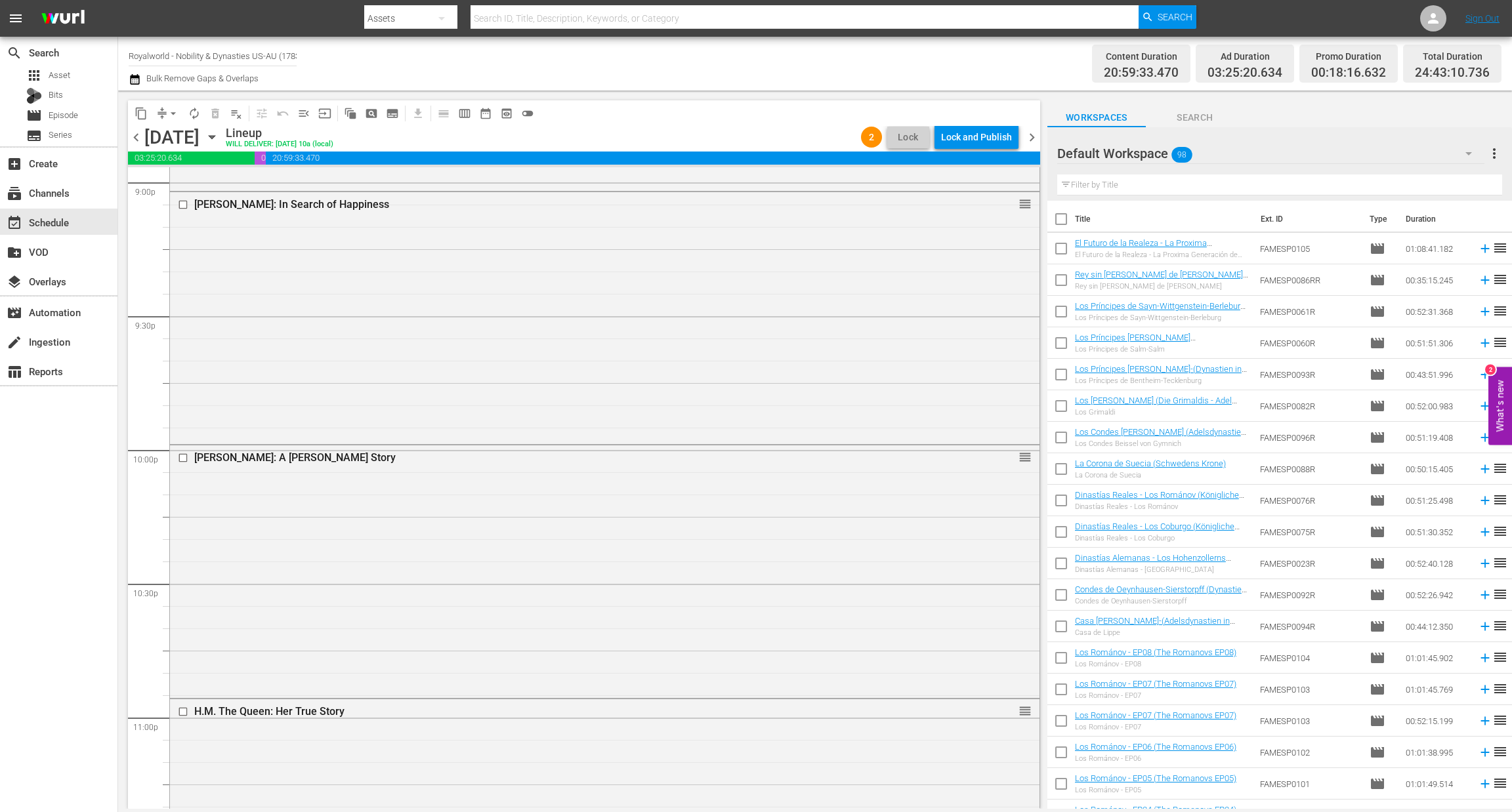
scroll to position [6003, 0]
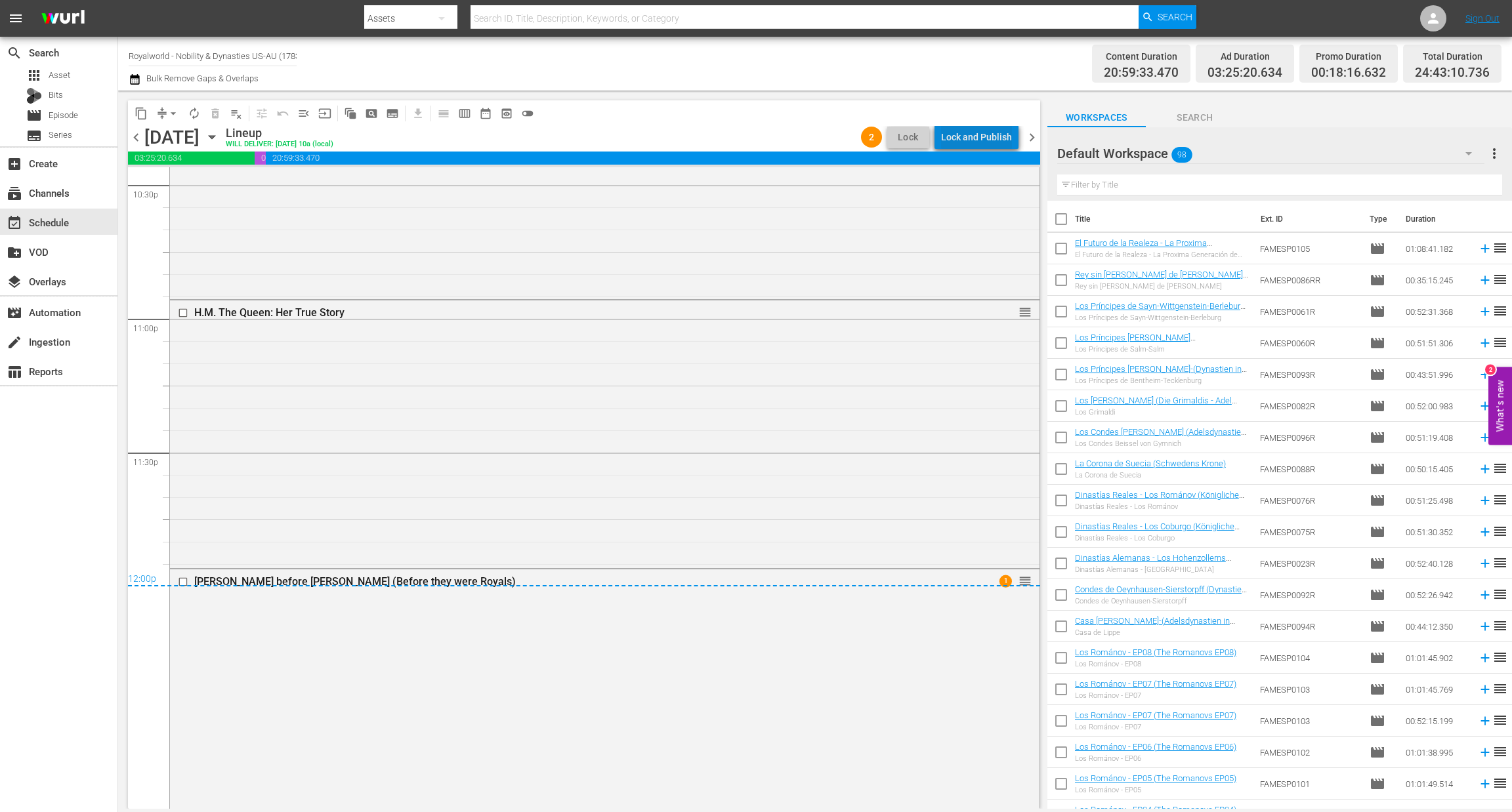
click at [986, 134] on div "Lock and Publish" at bounding box center [977, 136] width 71 height 23
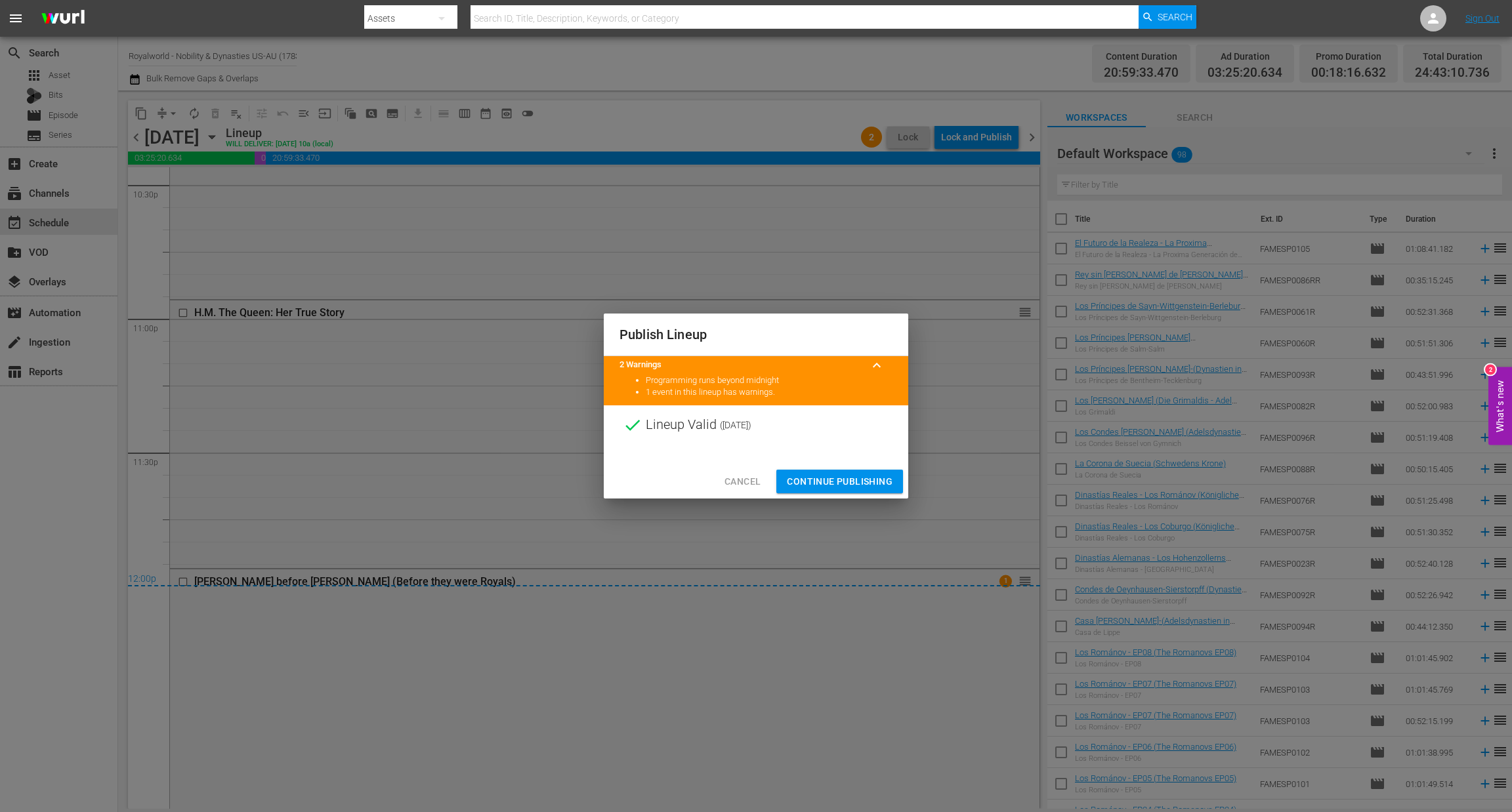
click at [839, 485] on span "Continue Publishing" at bounding box center [839, 481] width 106 height 16
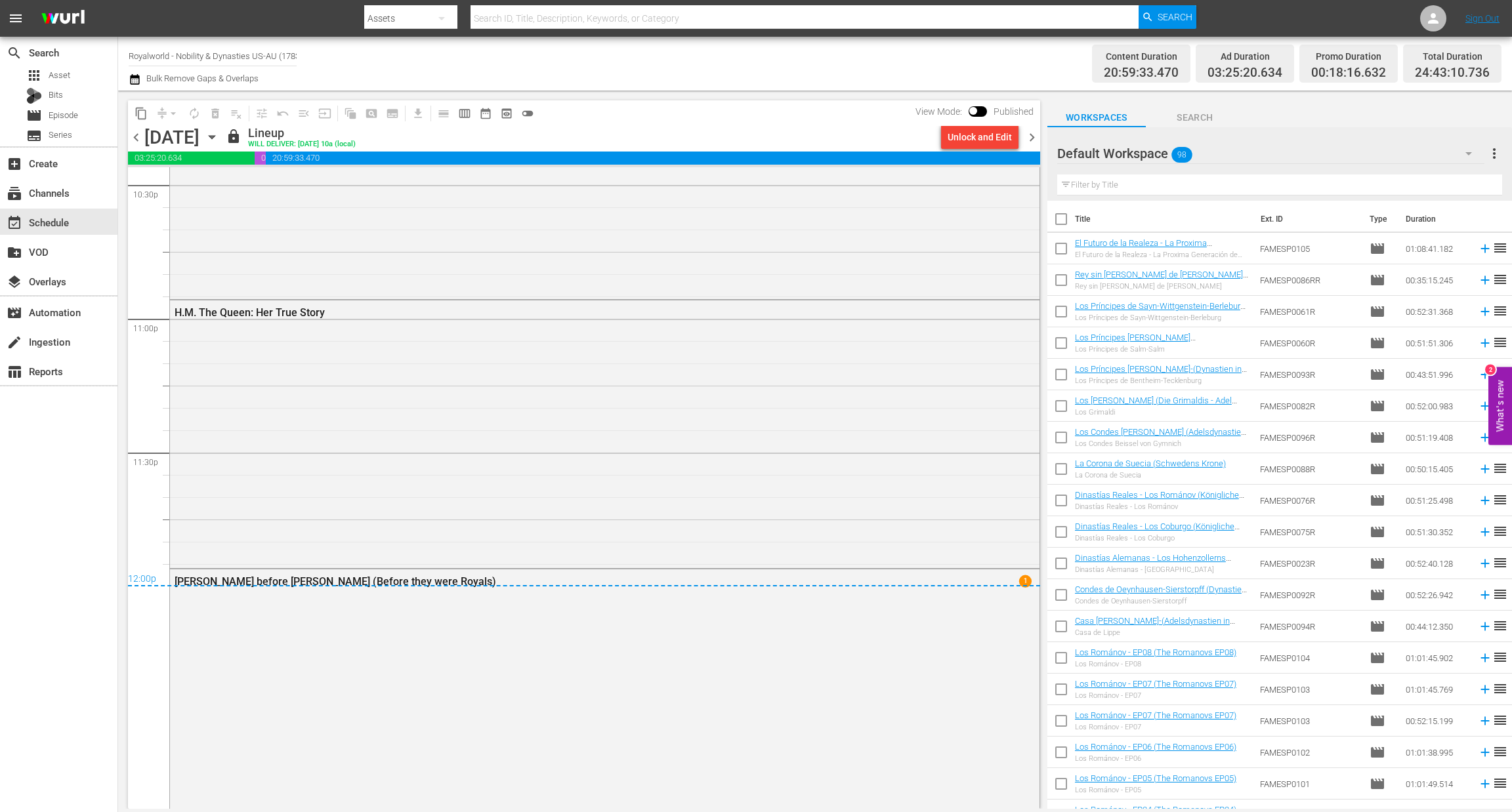
click at [1026, 138] on span "chevron_right" at bounding box center [1031, 137] width 16 height 16
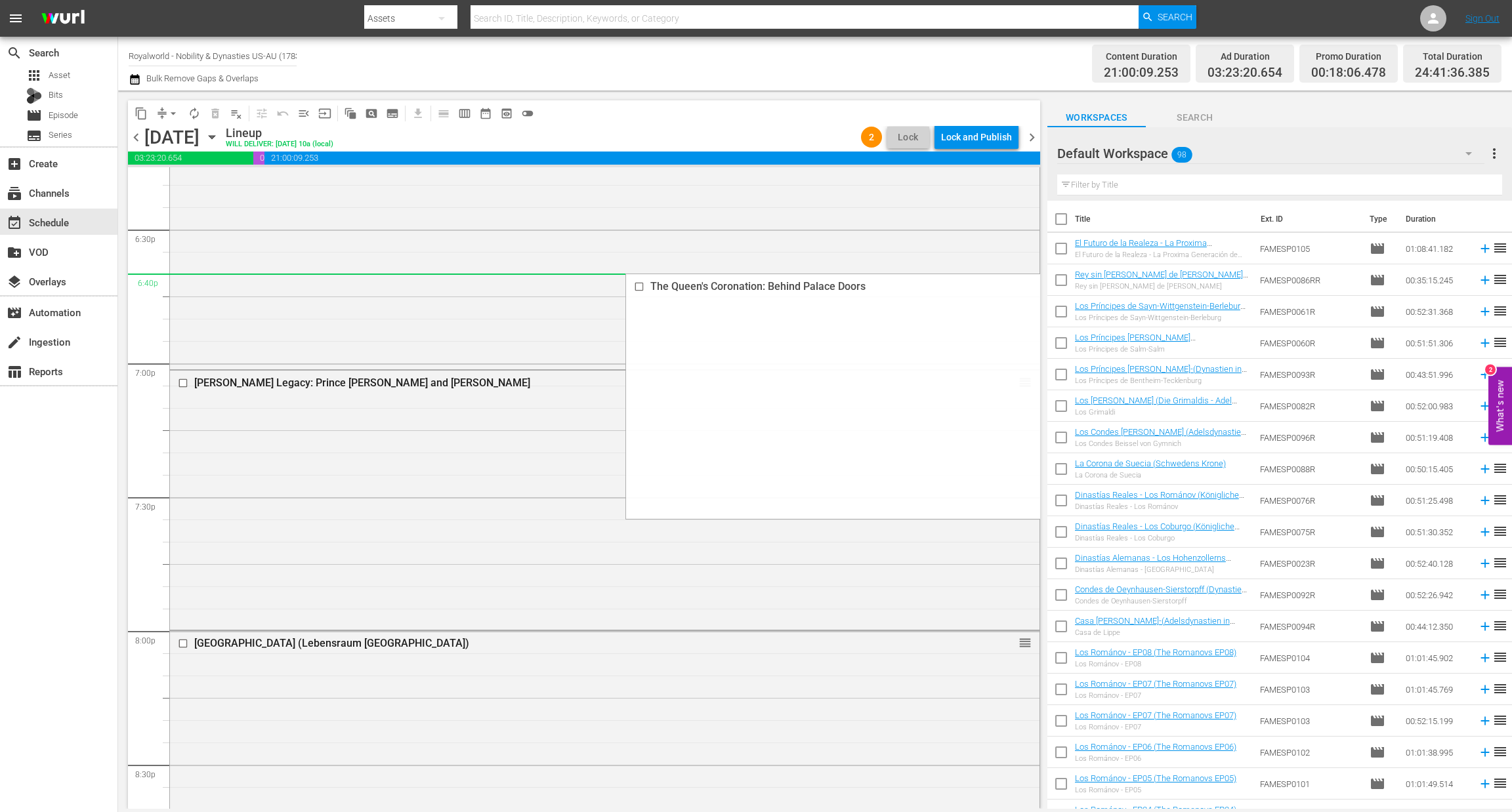
scroll to position [4918, 0]
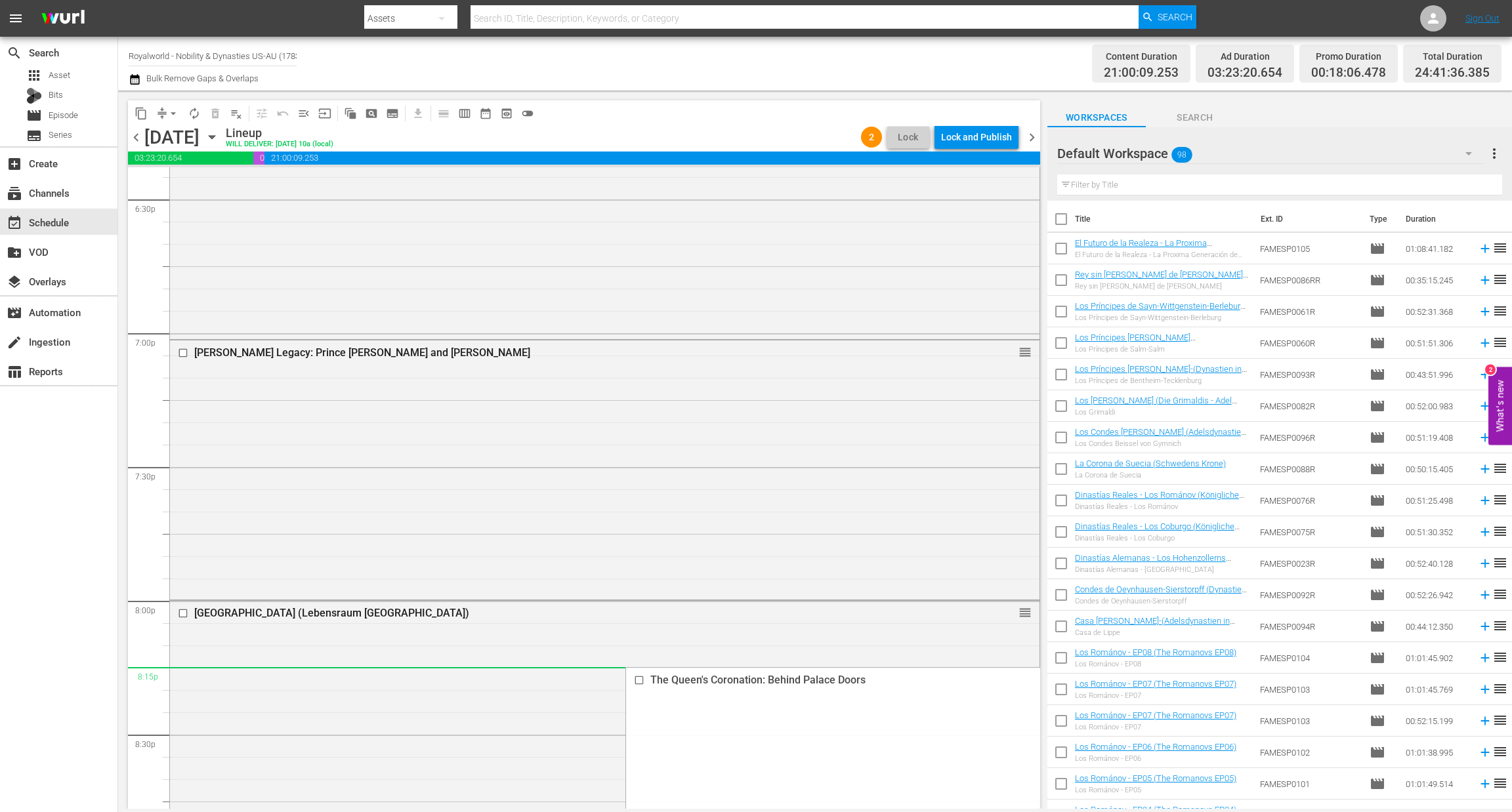
drag, startPoint x: 1002, startPoint y: 212, endPoint x: 721, endPoint y: 669, distance: 536.5
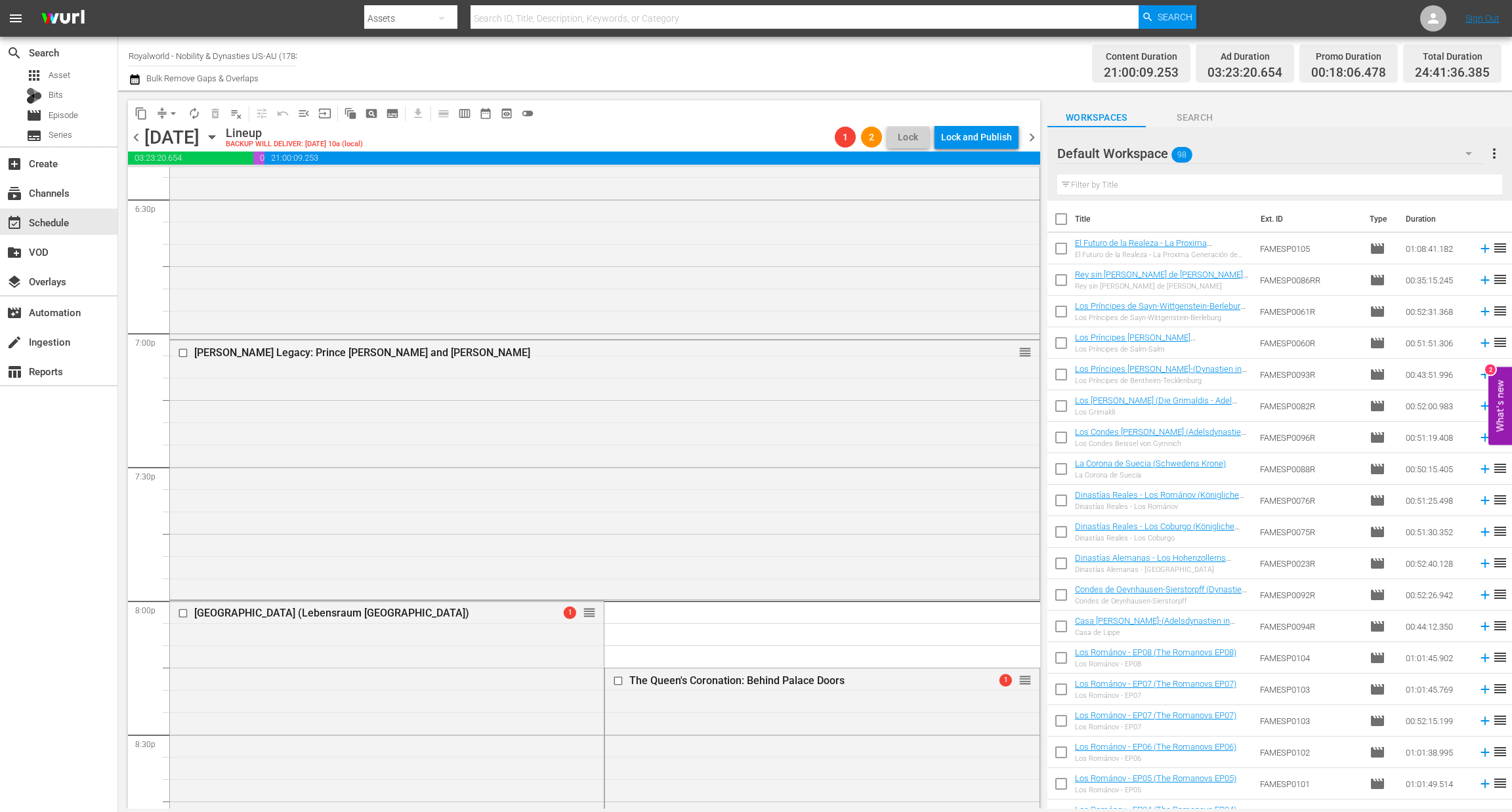
scroll to position [4940, 0]
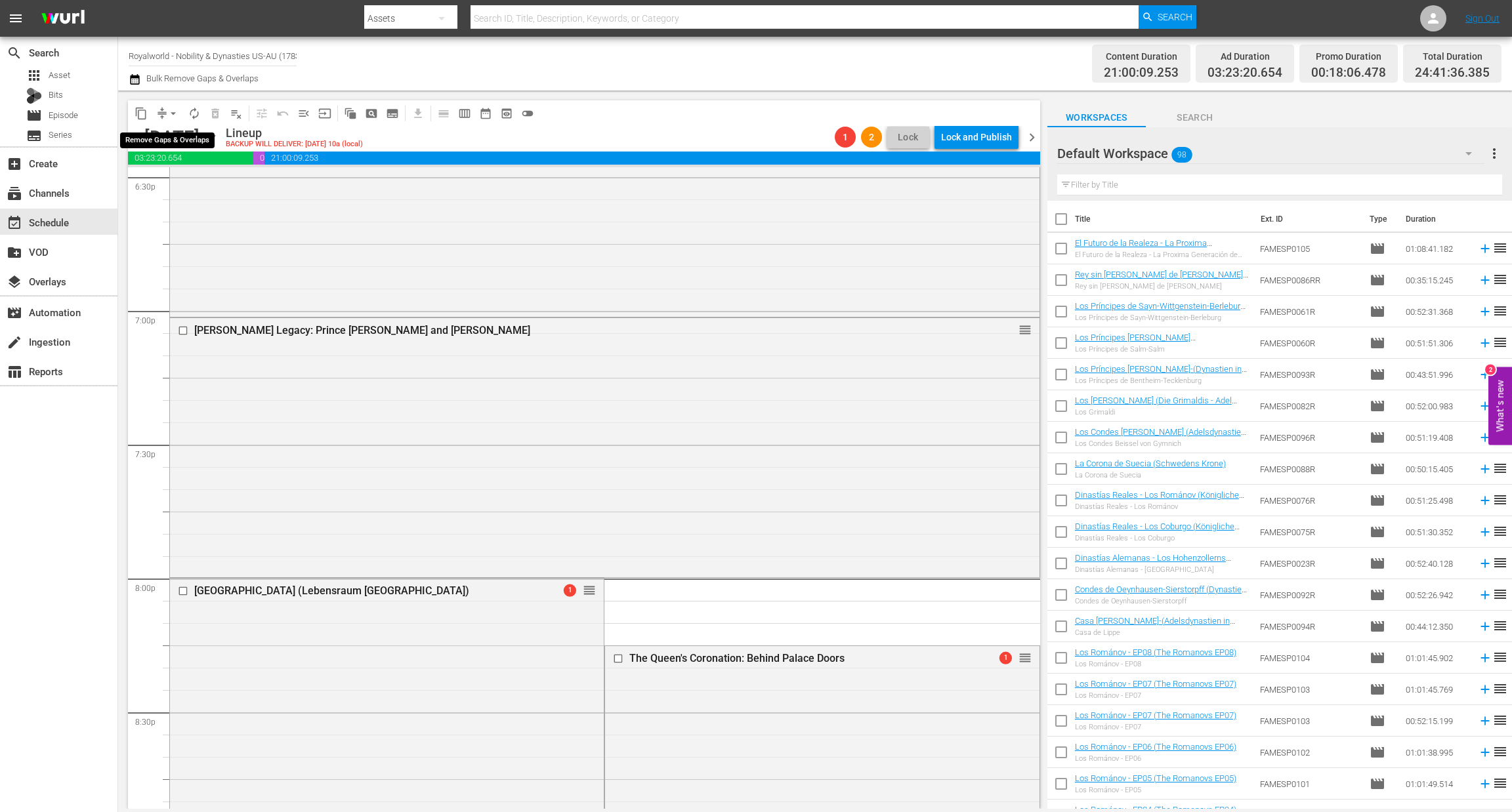
click at [171, 108] on span "arrow_drop_down" at bounding box center [173, 114] width 13 height 13
click at [171, 191] on li "Align to End of Previous Day" at bounding box center [174, 182] width 138 height 21
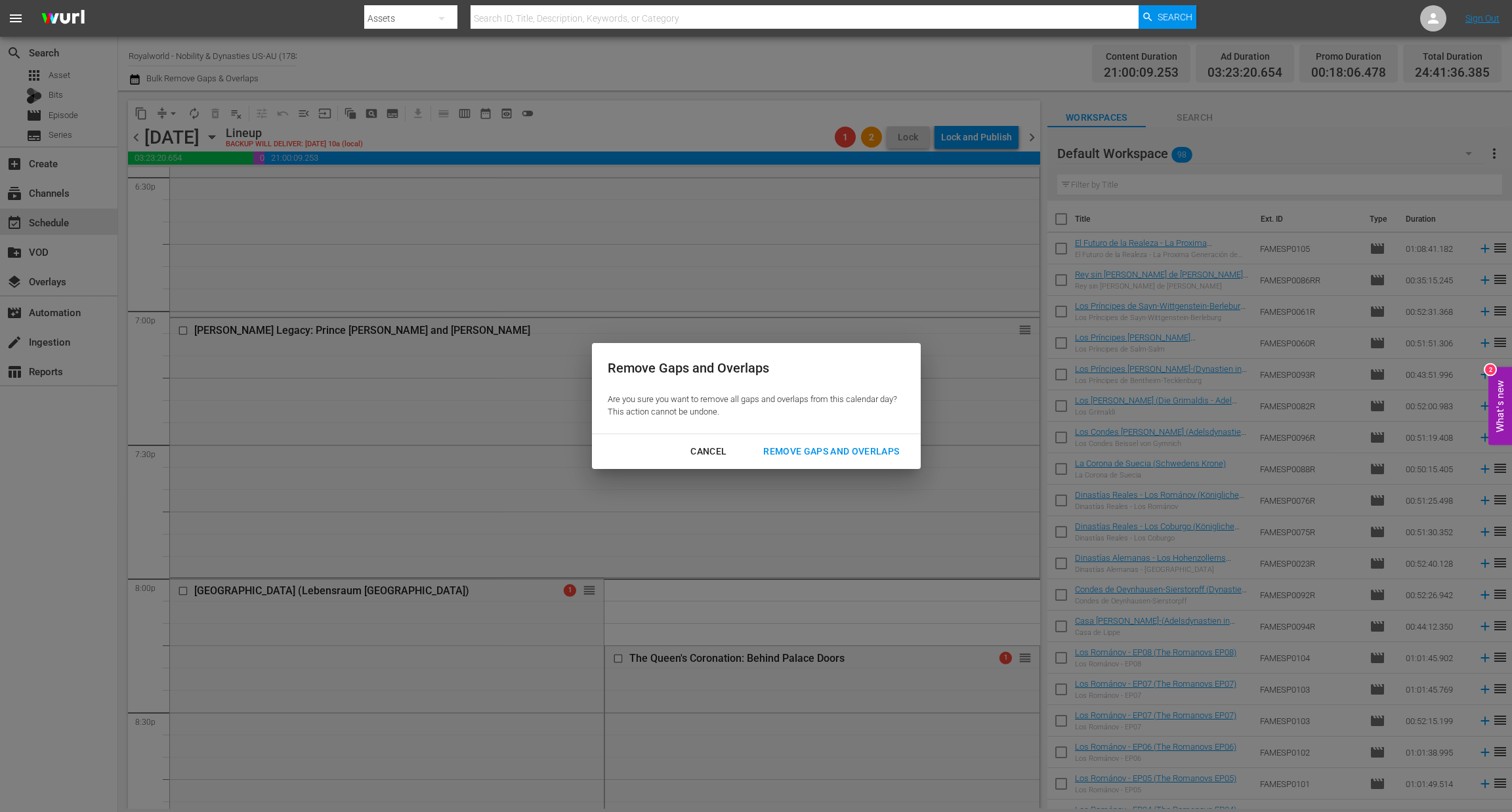
click at [851, 456] on div "Remove Gaps and Overlaps" at bounding box center [831, 451] width 157 height 16
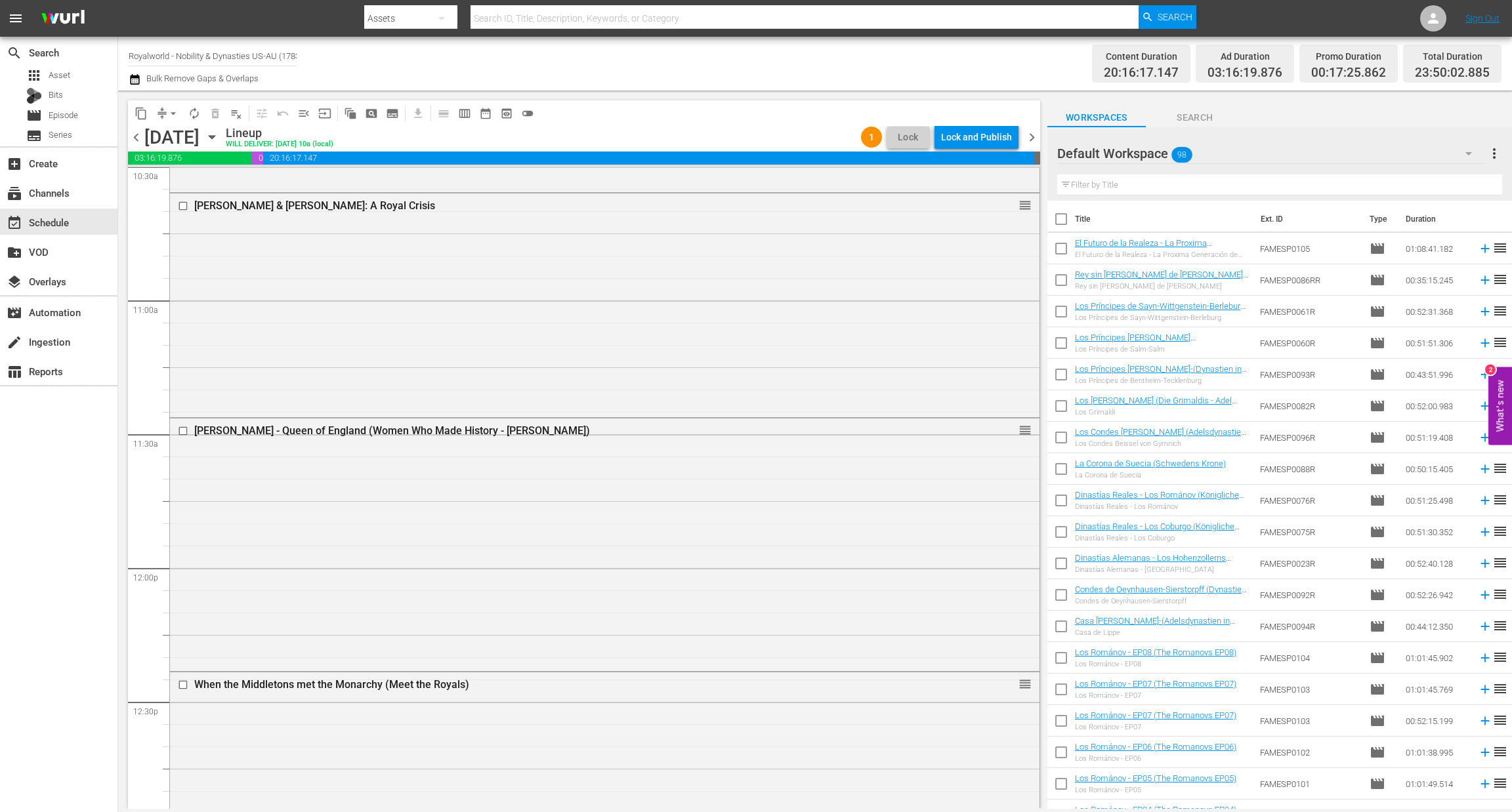
scroll to position [5959, 0]
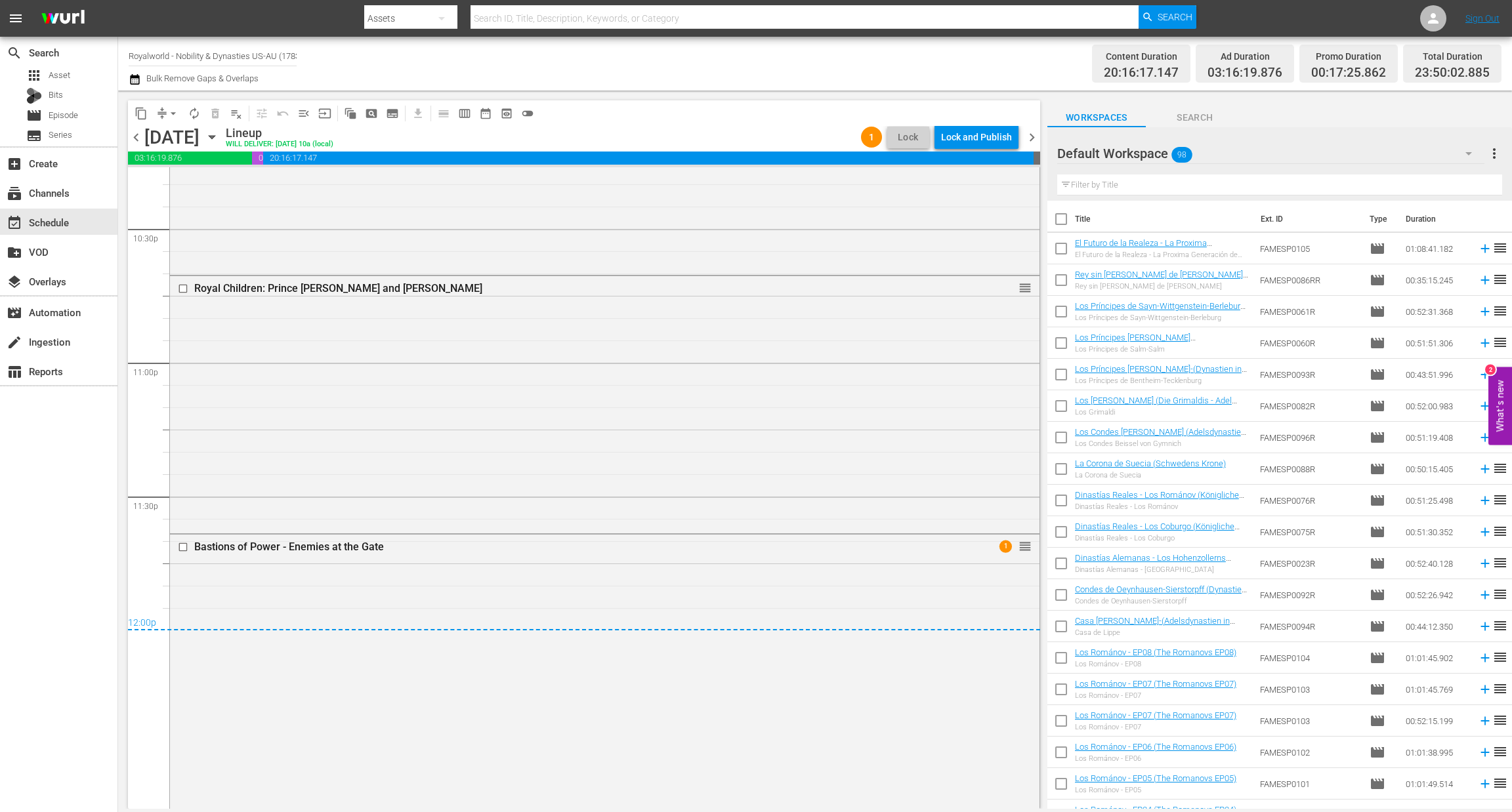
click at [971, 118] on div "content_copy compress arrow_drop_down autorenew_outlined delete_forever_outline…" at bounding box center [584, 113] width 912 height 26
click at [974, 133] on div "Lock and Publish" at bounding box center [977, 136] width 71 height 23
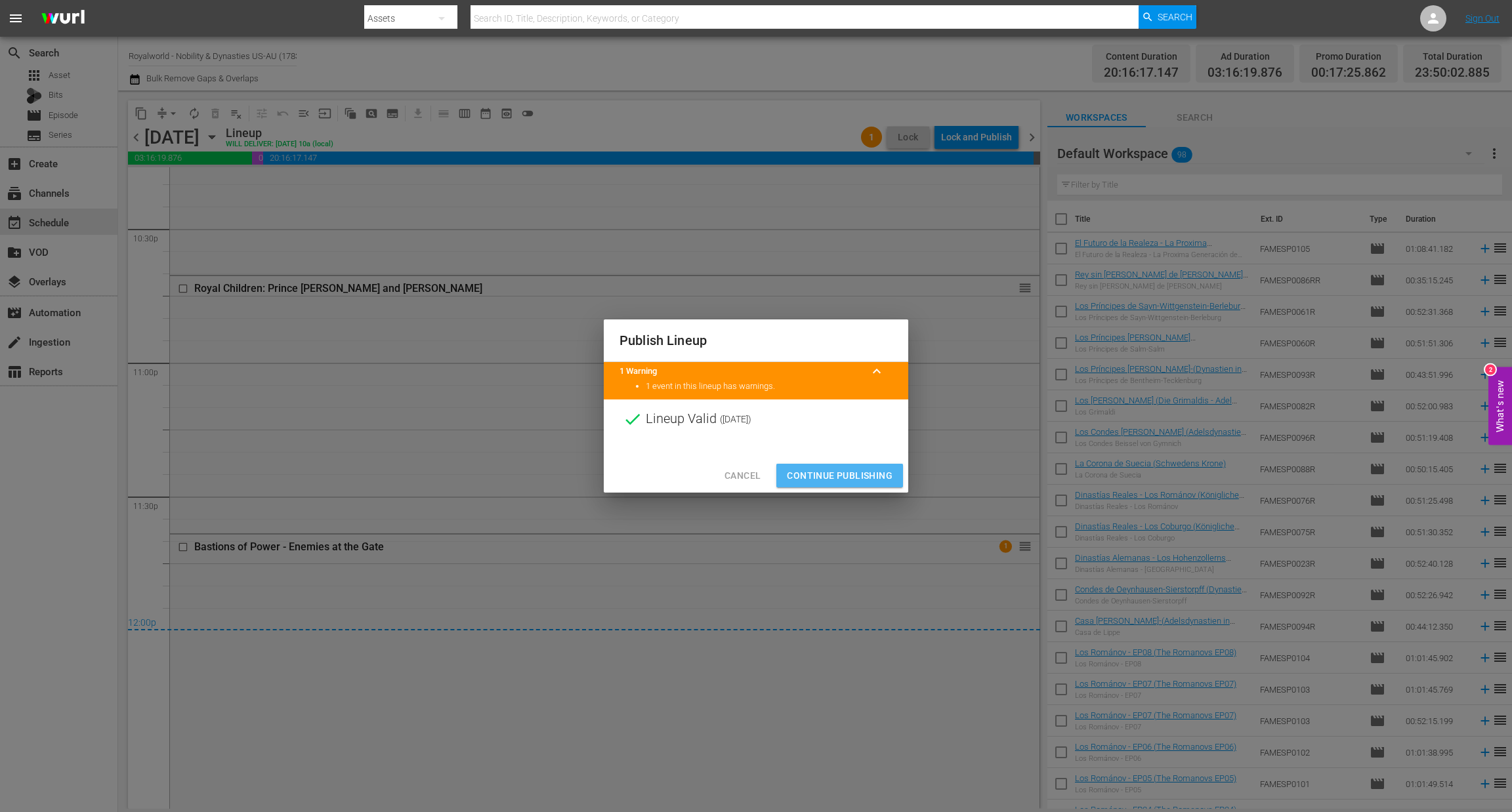
click at [829, 481] on span "Continue Publishing" at bounding box center [839, 476] width 106 height 16
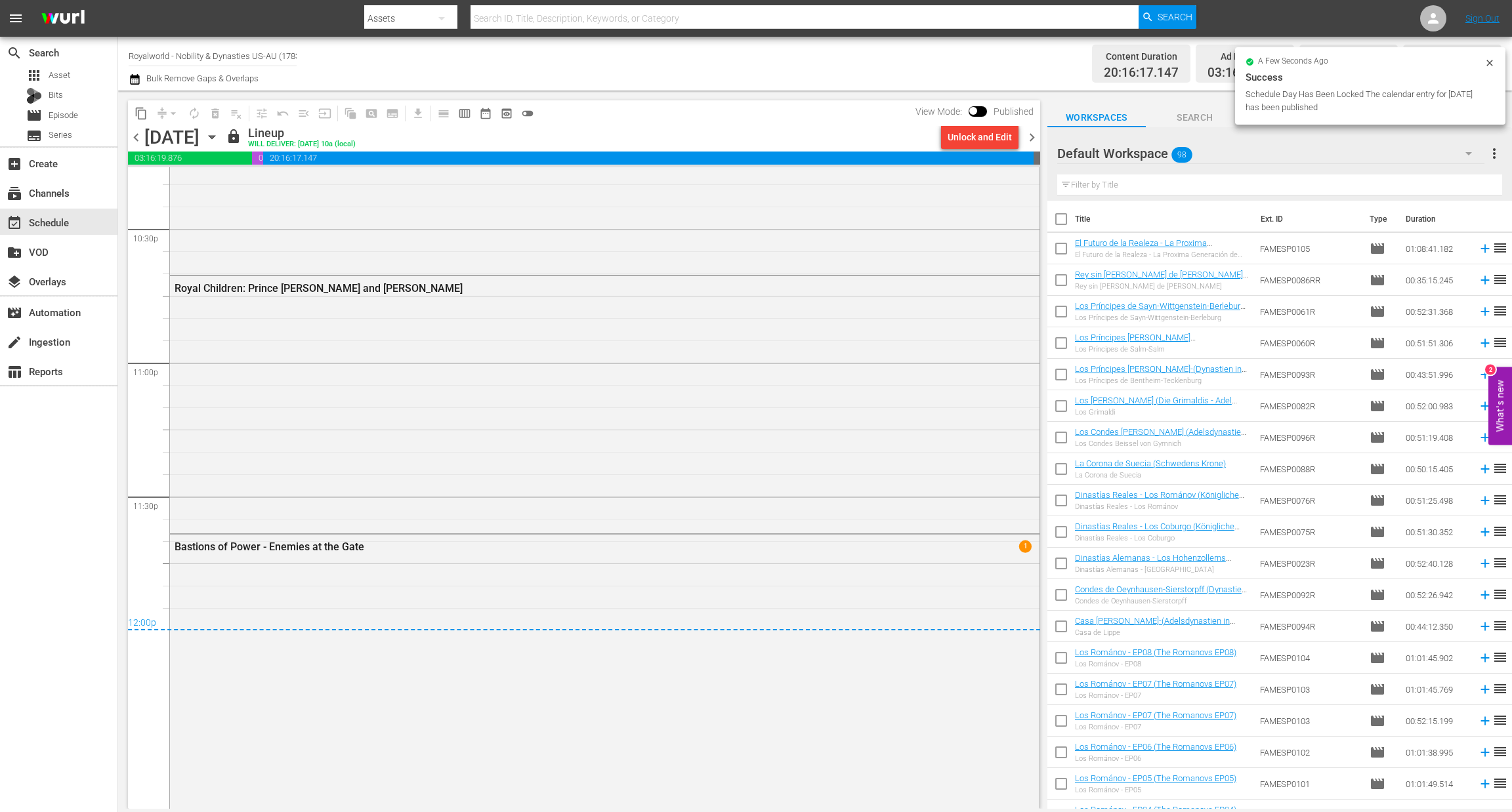
click at [1033, 133] on span "chevron_right" at bounding box center [1031, 137] width 16 height 16
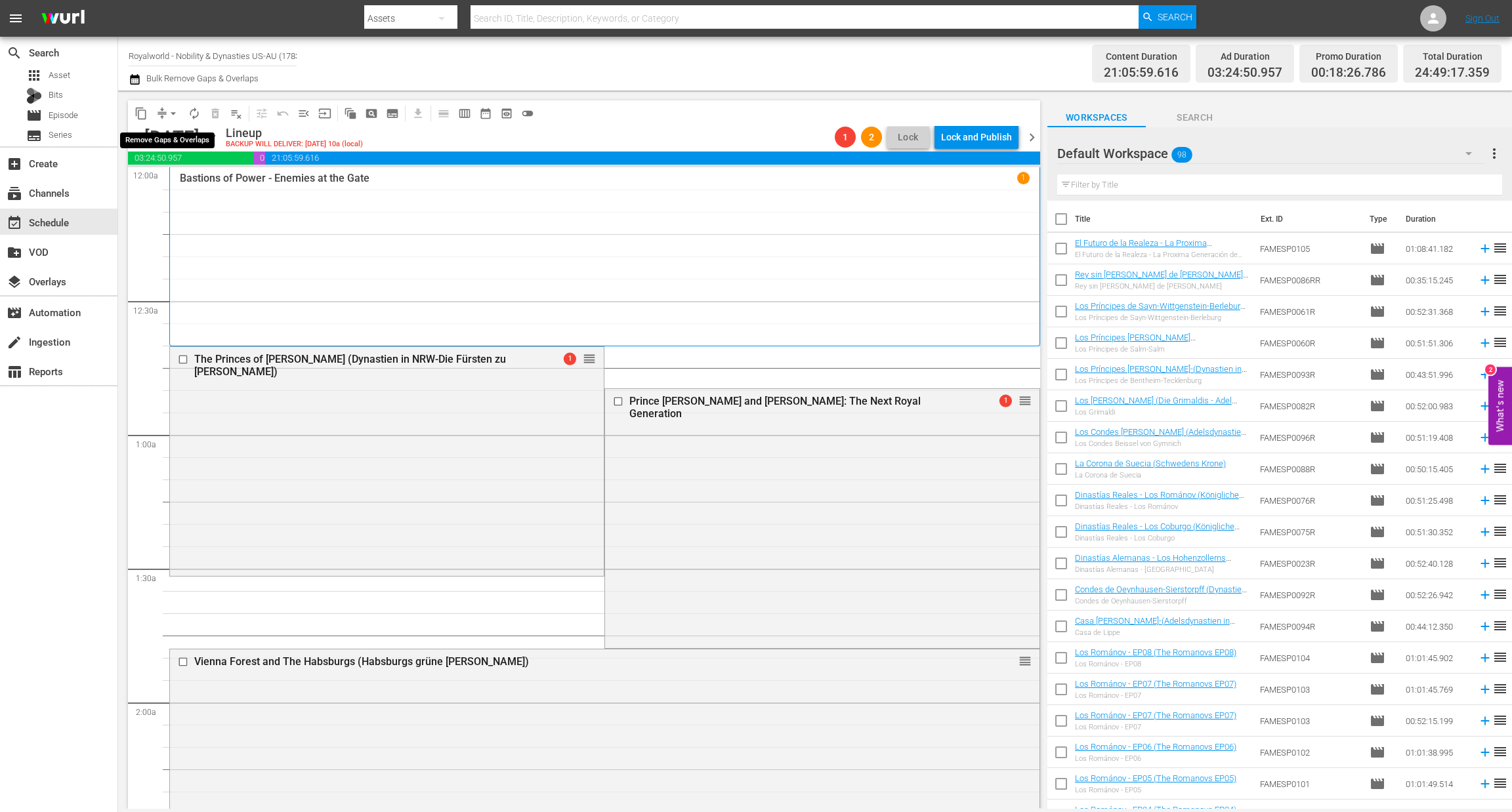
click at [179, 114] on span "arrow_drop_down" at bounding box center [173, 114] width 13 height 13
click at [180, 188] on li "Align to End of Previous Day" at bounding box center [174, 182] width 138 height 21
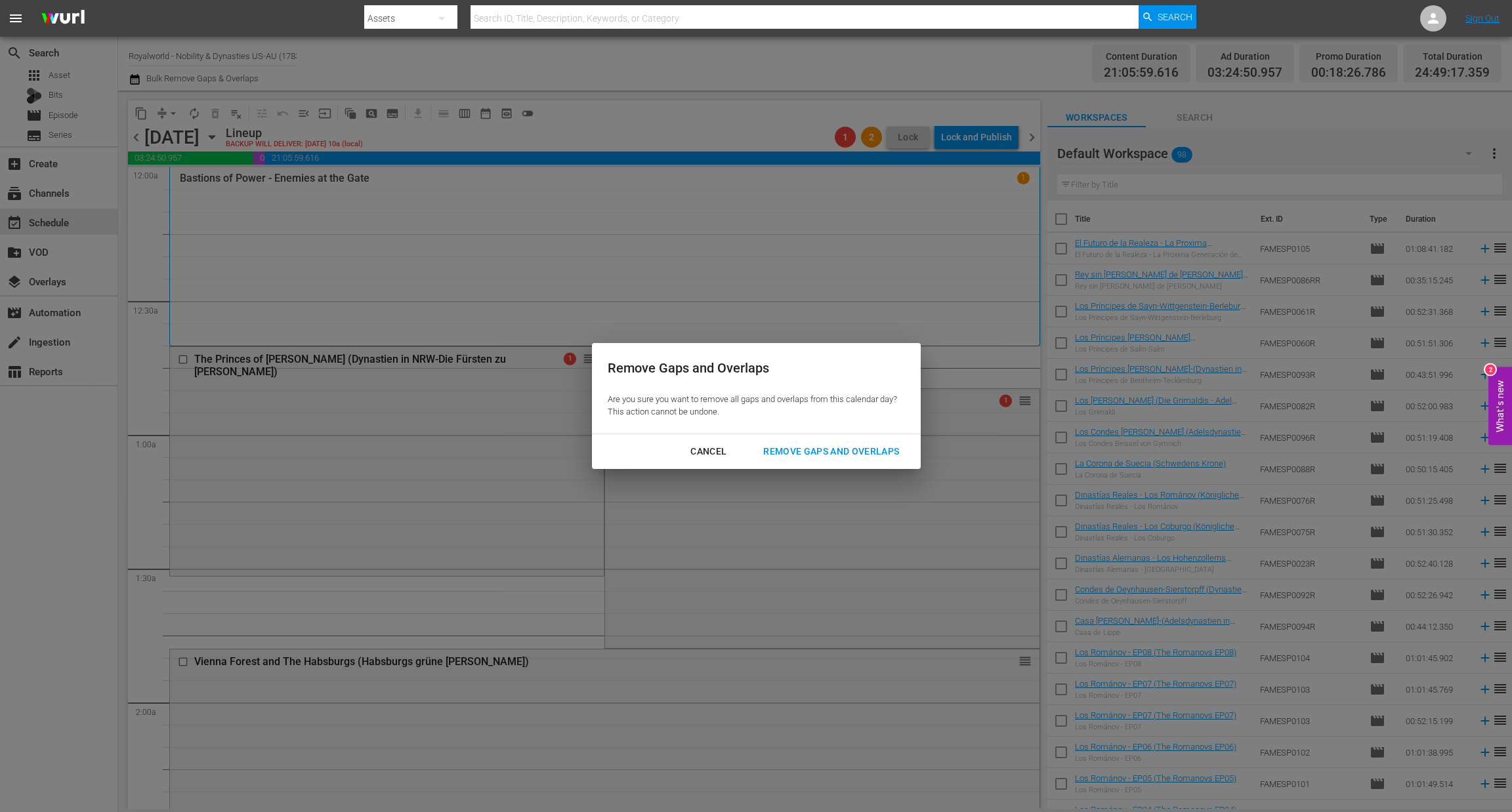
click at [844, 453] on div "Remove Gaps and Overlaps" at bounding box center [831, 451] width 157 height 16
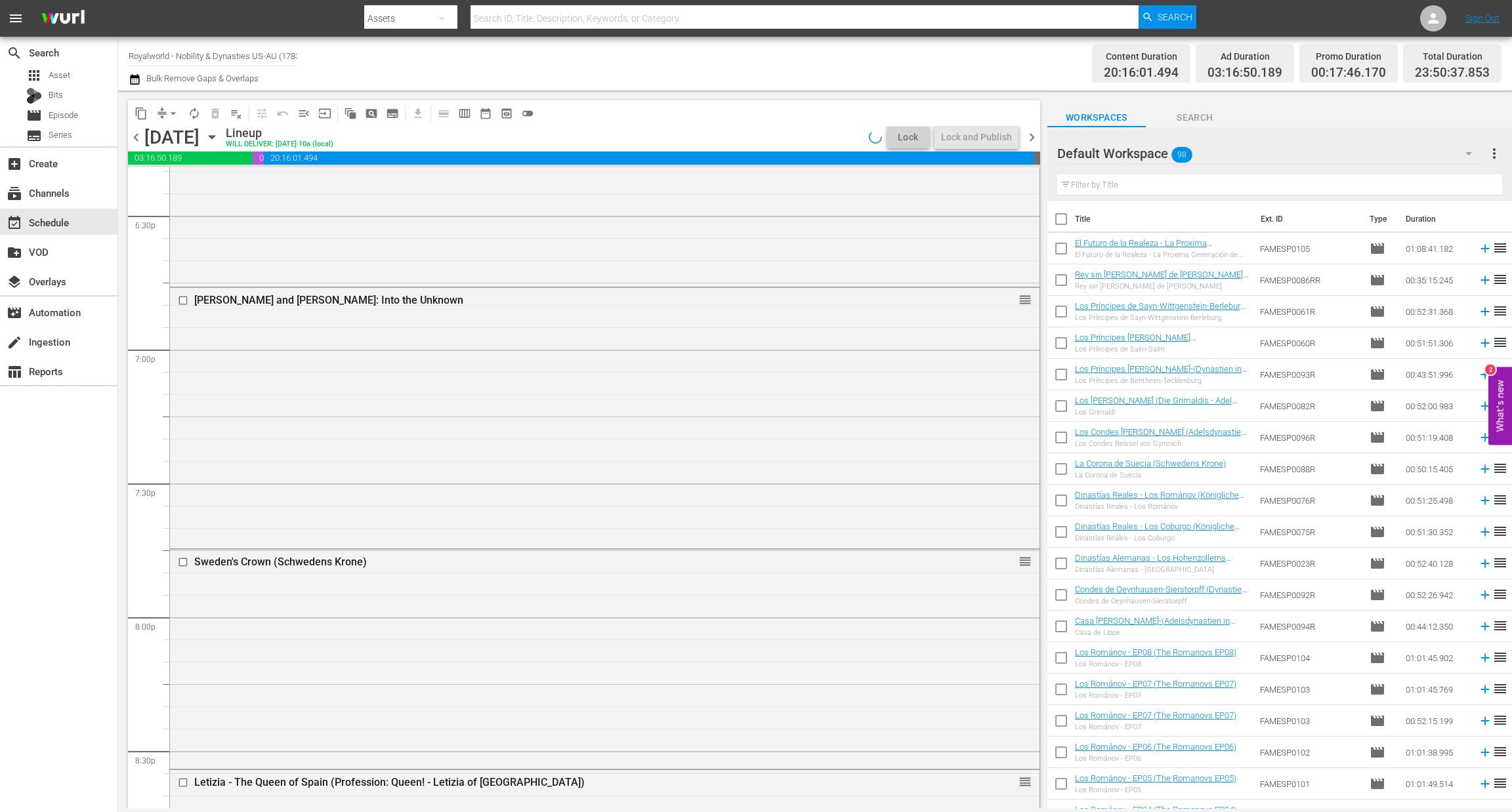
scroll to position [5917, 0]
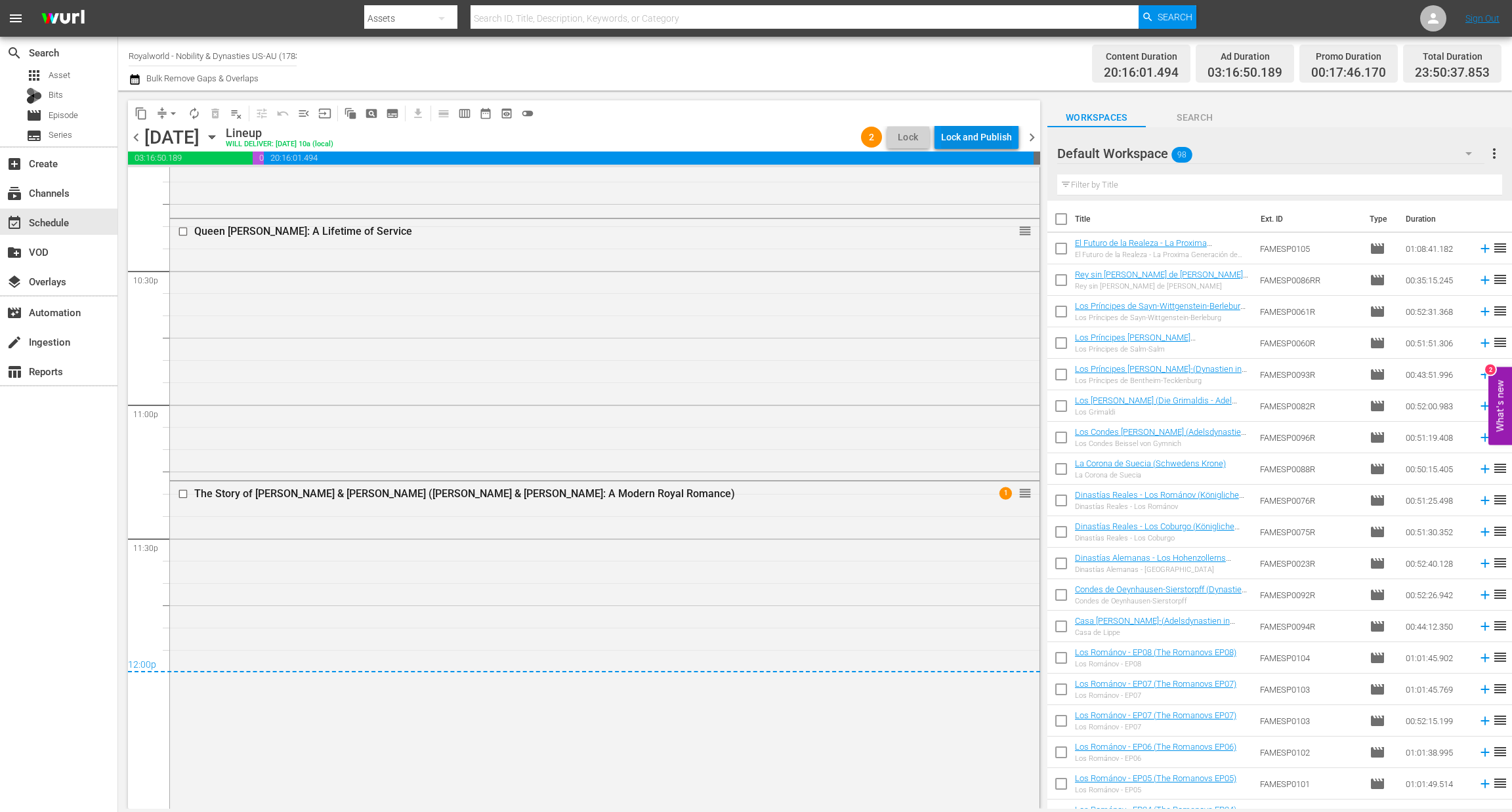
click at [991, 125] on div "Lock and Publish" at bounding box center [977, 136] width 71 height 23
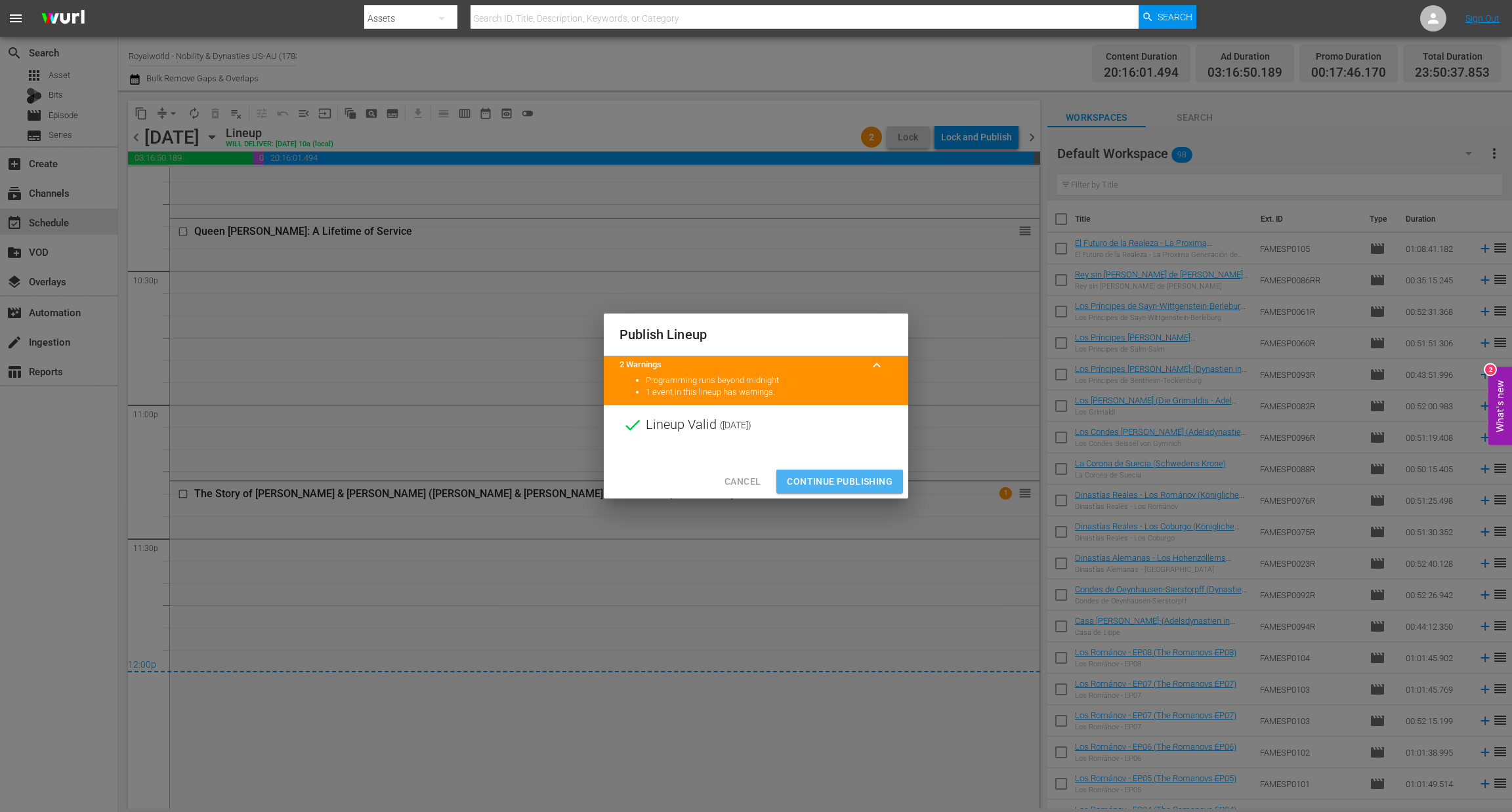
click at [817, 478] on span "Continue Publishing" at bounding box center [839, 481] width 106 height 16
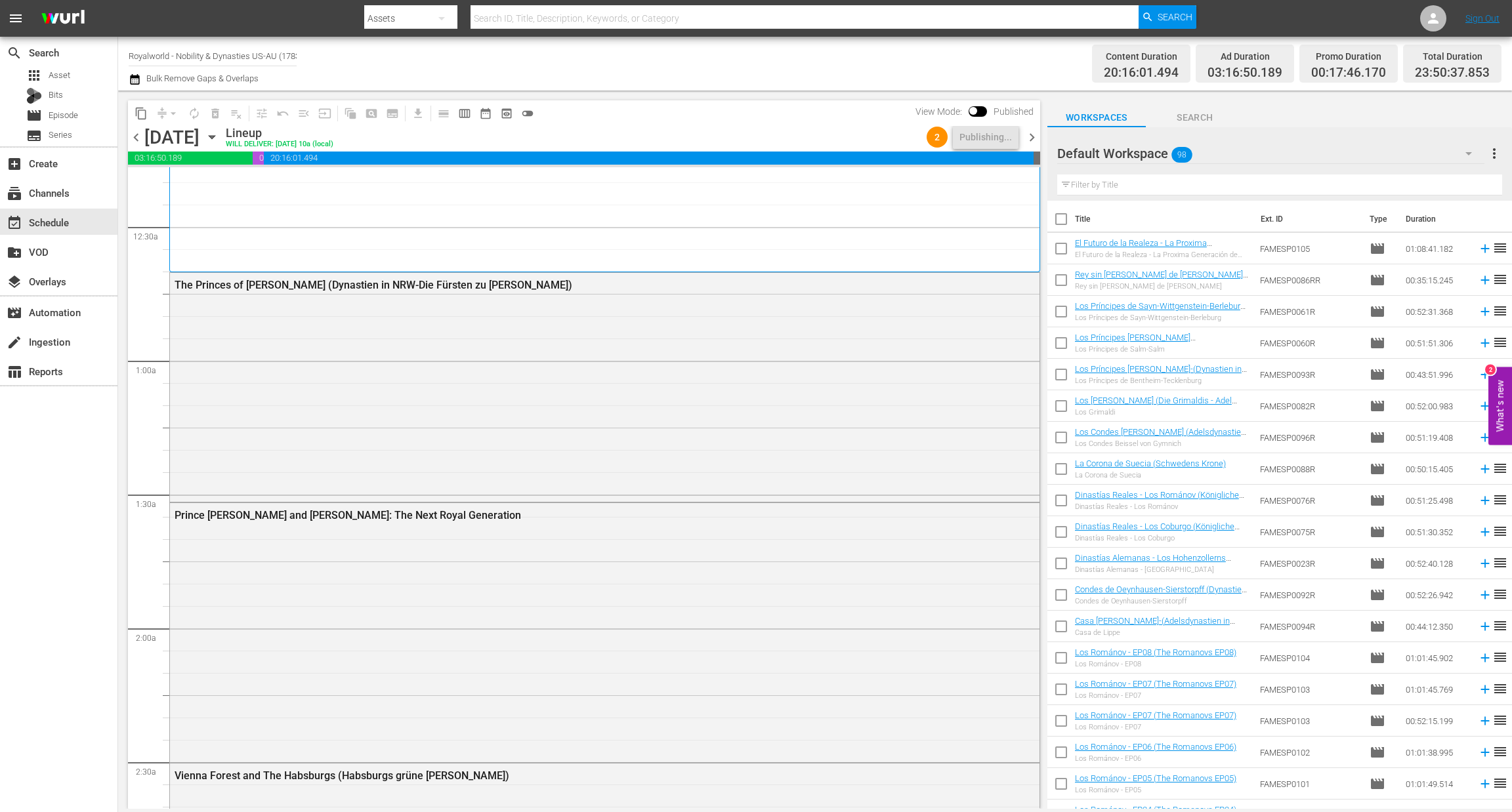
scroll to position [0, 0]
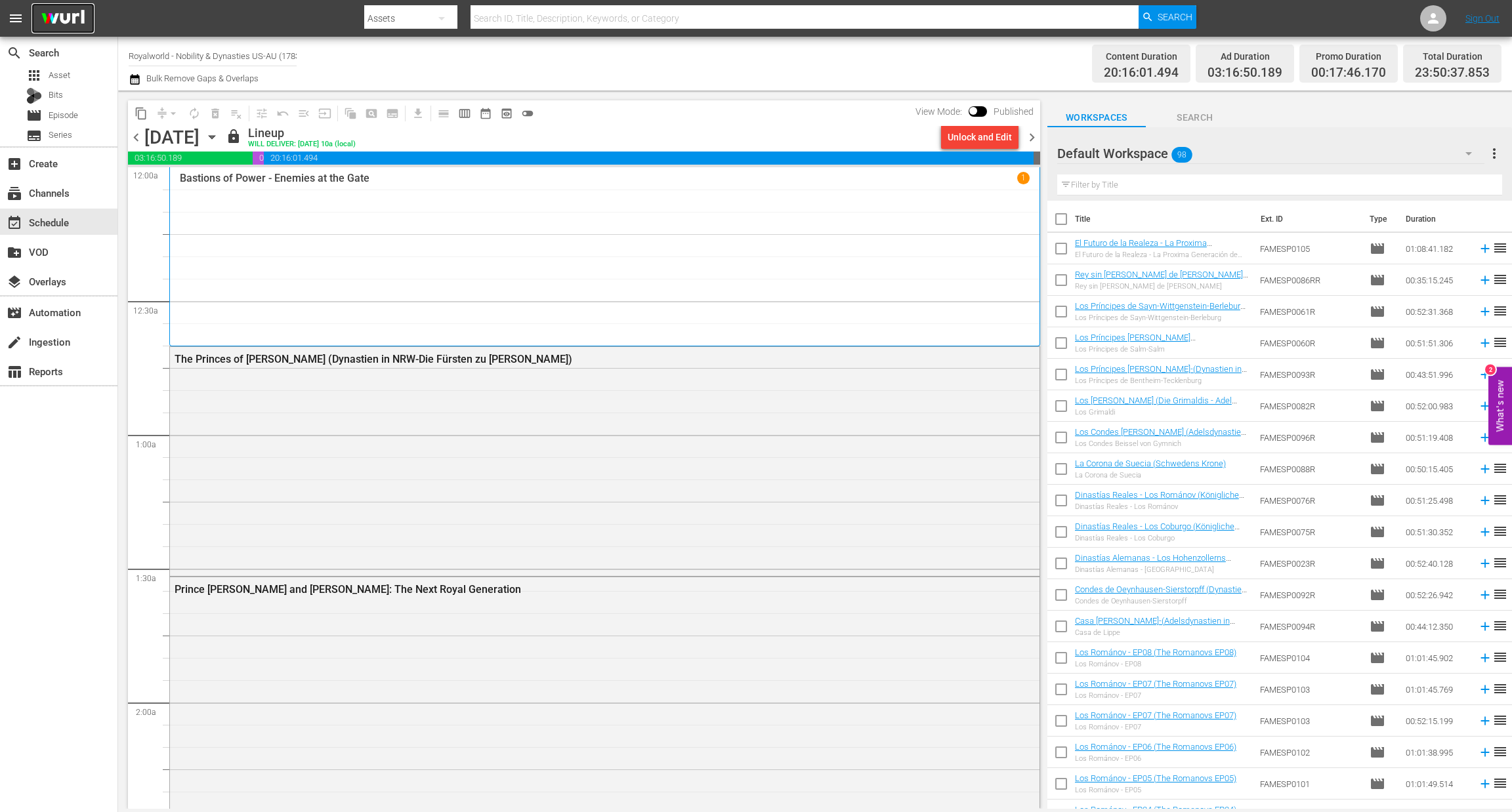
click at [70, 30] on img at bounding box center [62, 18] width 63 height 31
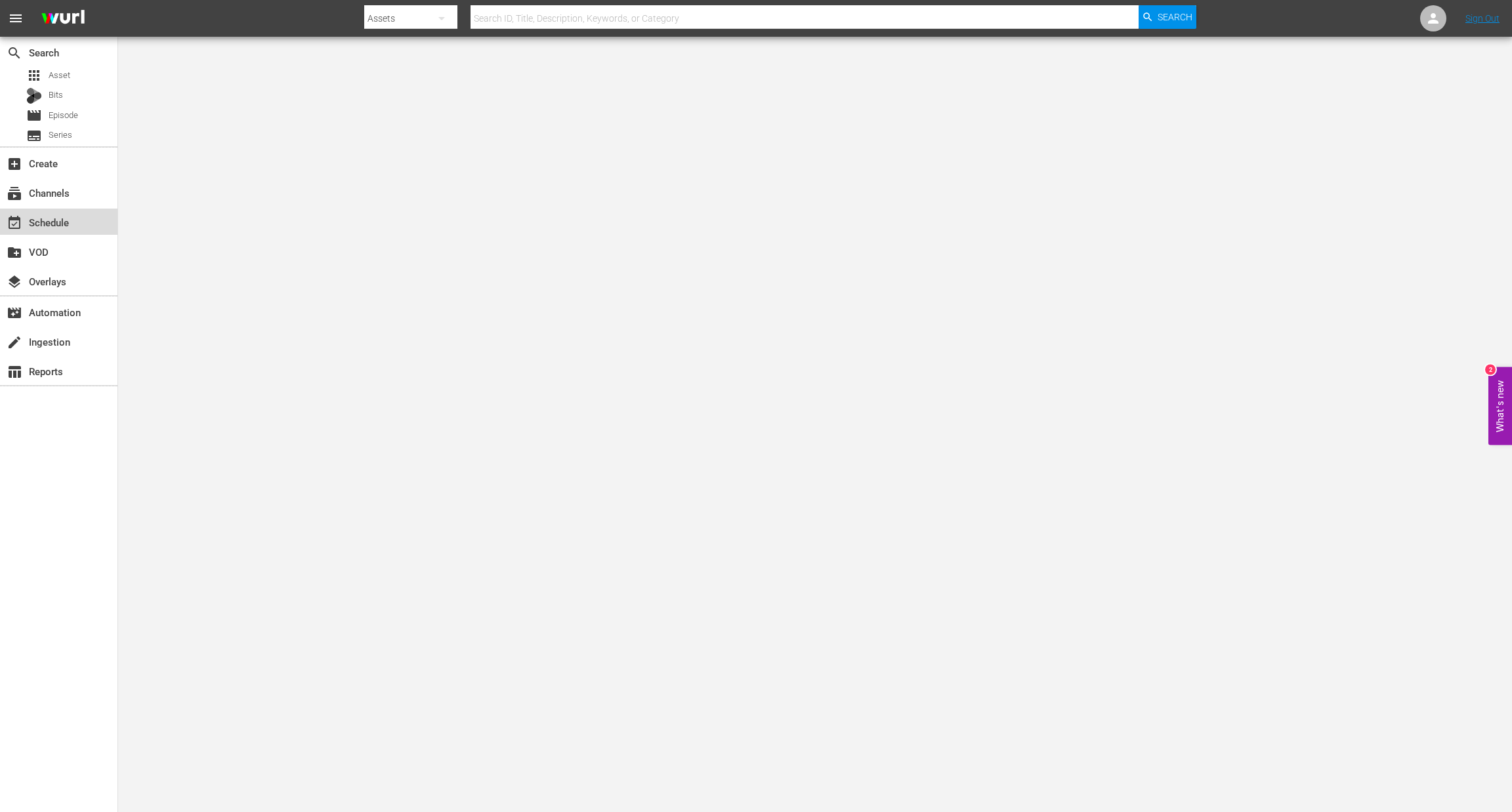
click at [50, 226] on div "event_available Schedule" at bounding box center [36, 220] width 73 height 12
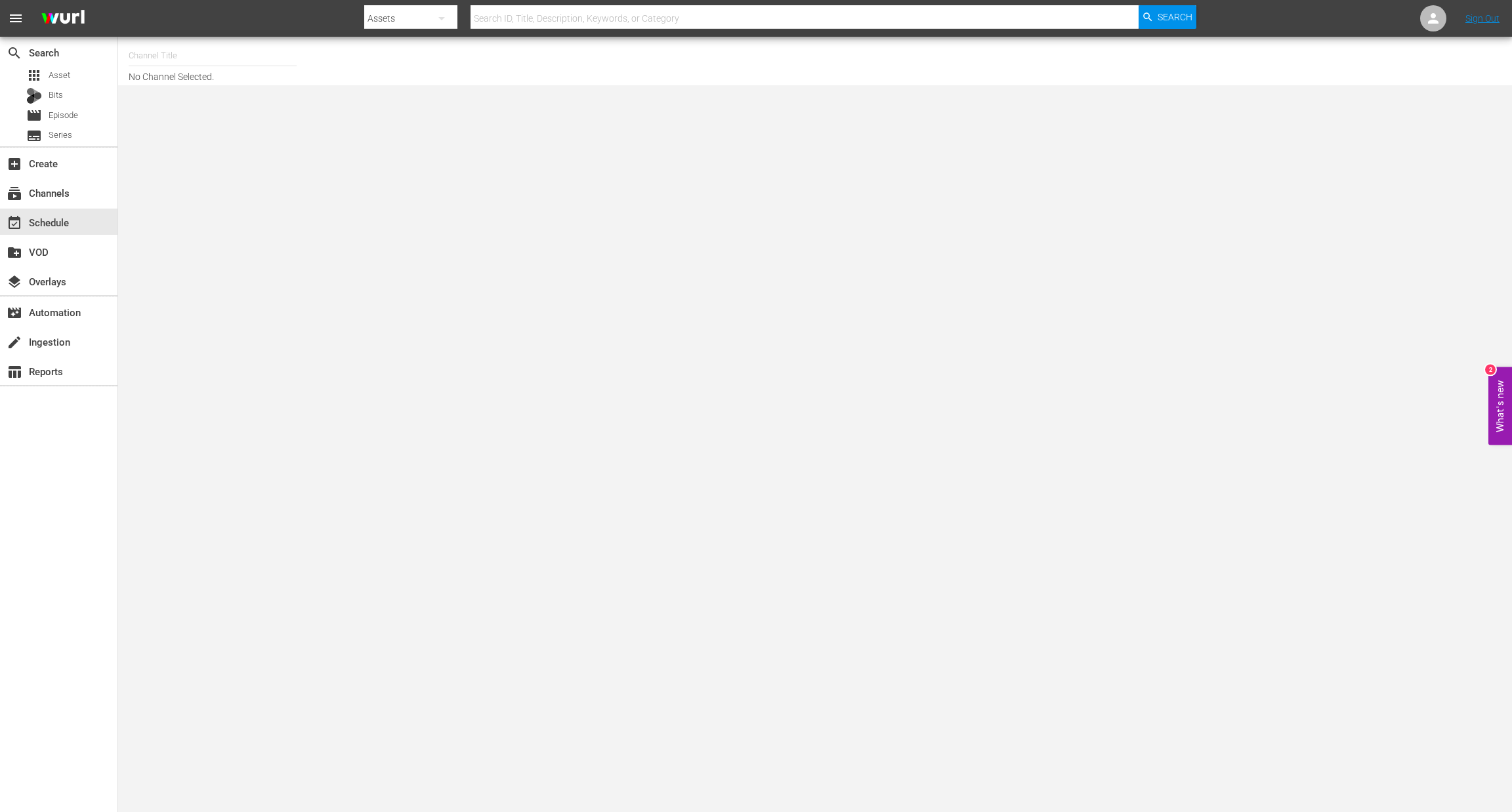
click at [155, 50] on input "text" at bounding box center [212, 55] width 168 height 31
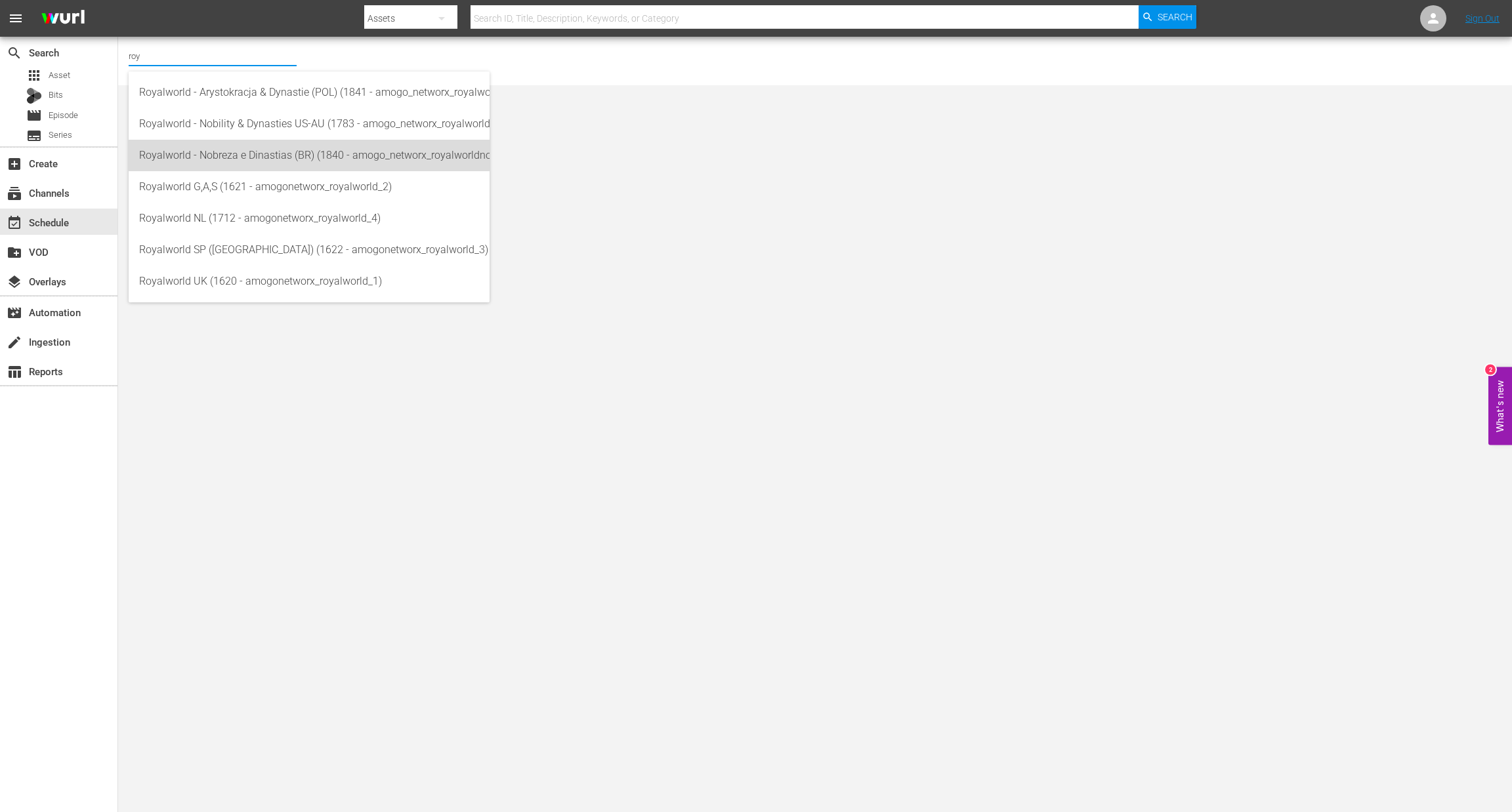
click at [199, 158] on div "Royalworld - Nobreza e Dinastias (BR) (1840 - amogo_networx_royalworldnobrezaed…" at bounding box center [309, 155] width 340 height 31
type input "Royalworld - Nobreza e Dinastias (BR) (1840 - amogo_networx_royalworldnobrezaed…"
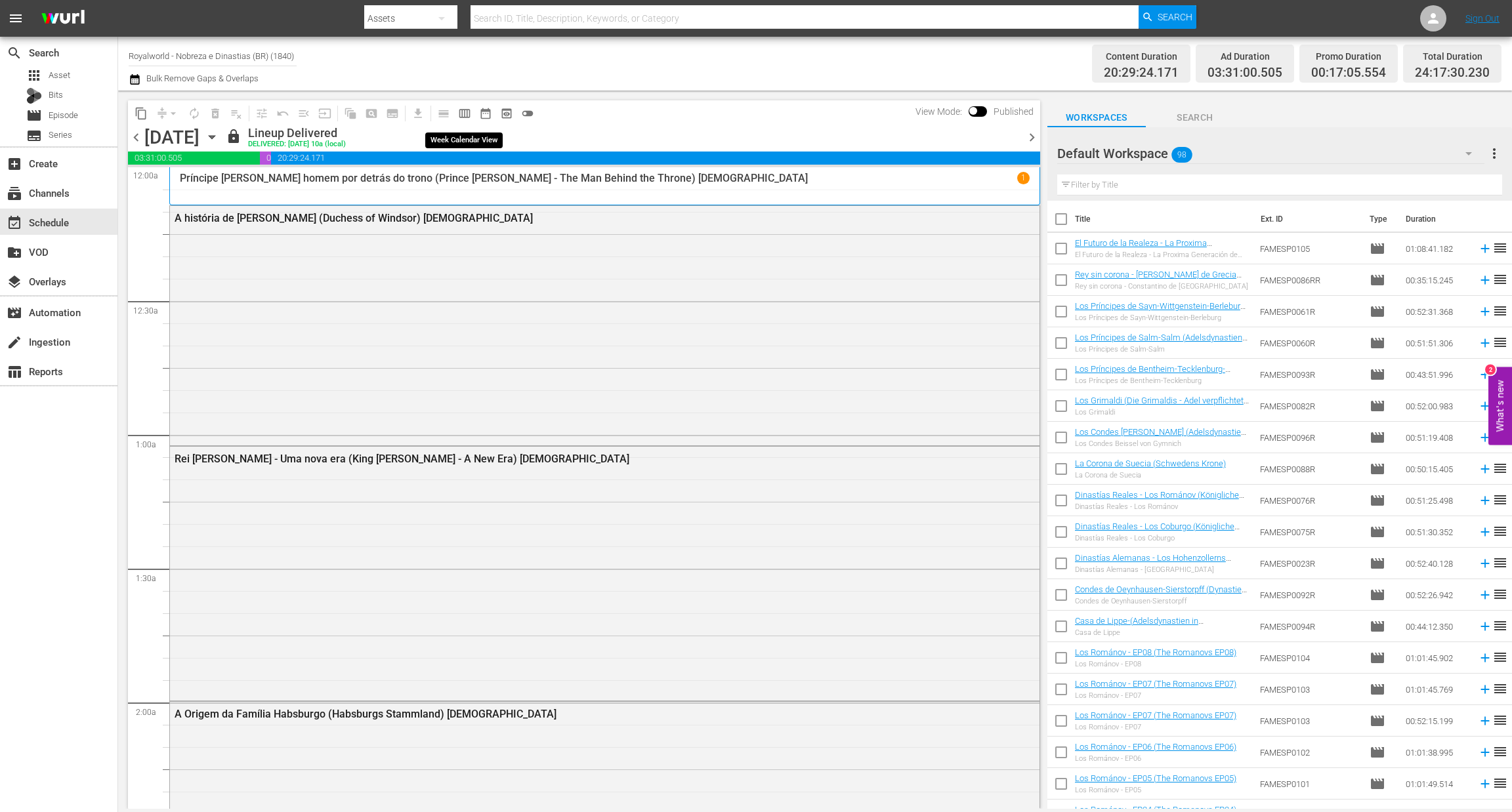
click at [462, 111] on span "calendar_view_week_outlined" at bounding box center [464, 114] width 13 height 13
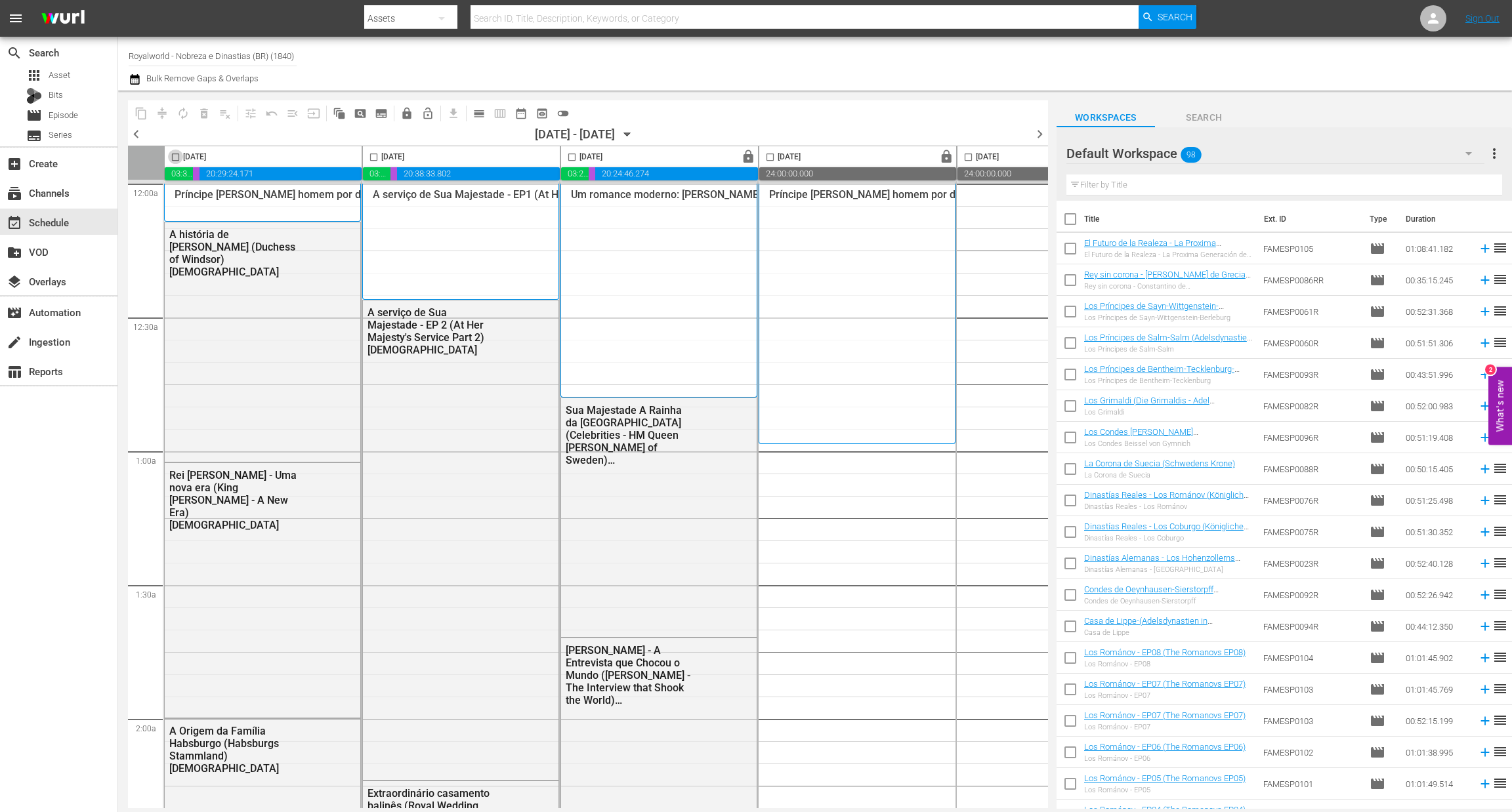
click at [176, 155] on input "checkbox" at bounding box center [175, 159] width 15 height 15
checkbox input "true"
click at [136, 115] on span "content_copy" at bounding box center [141, 114] width 13 height 13
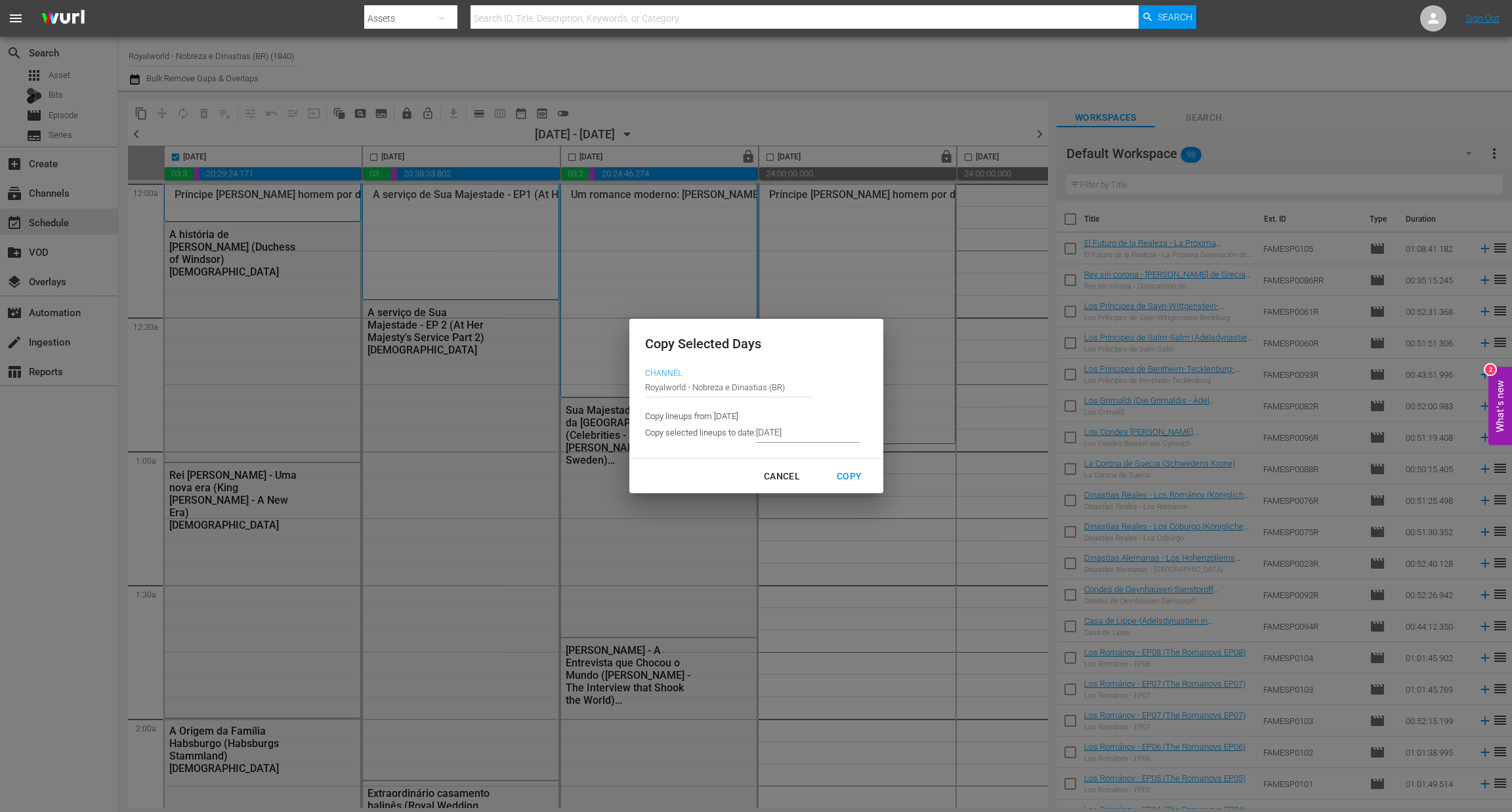
click at [798, 434] on input "[DATE]" at bounding box center [807, 433] width 104 height 20
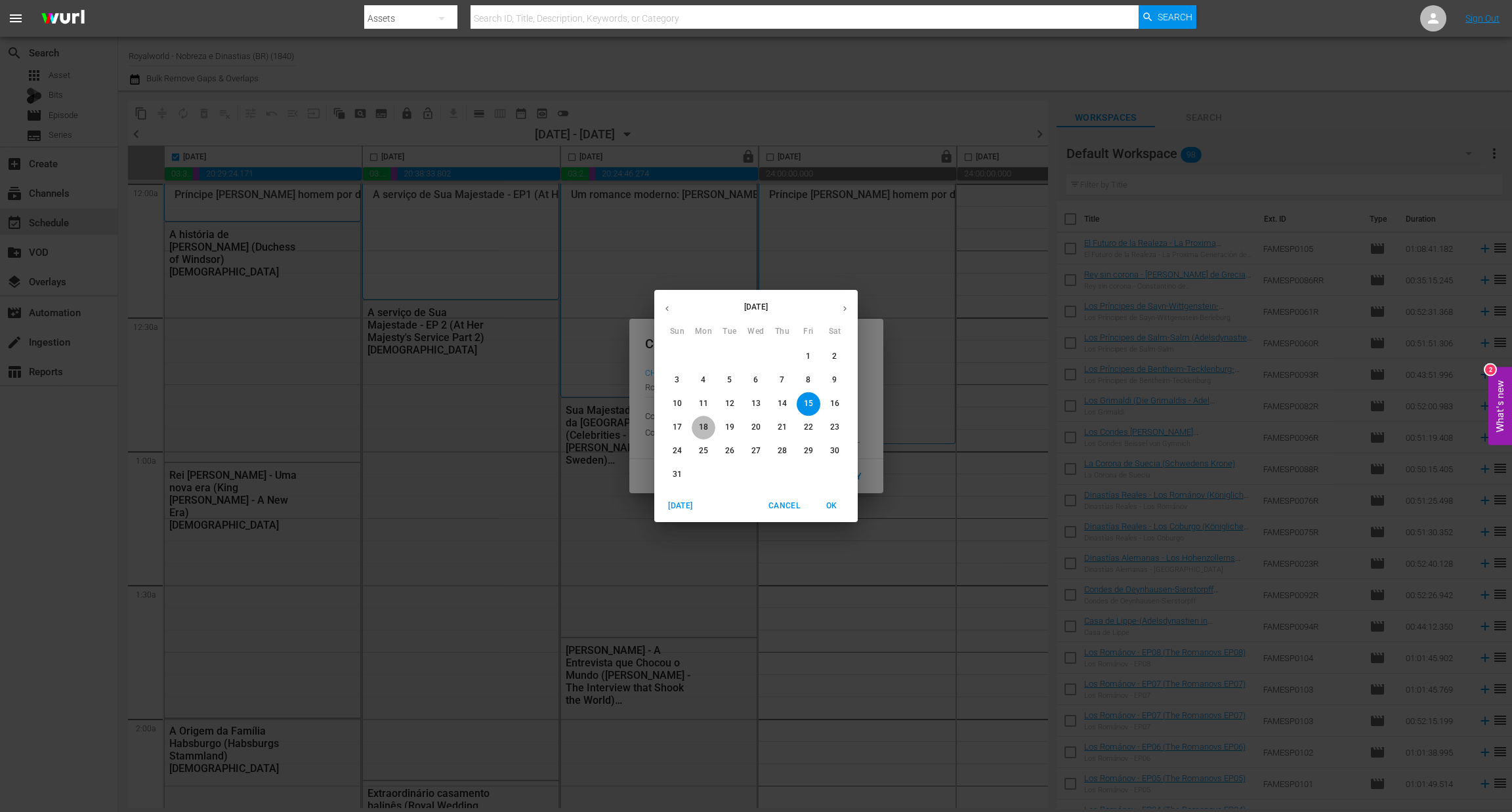
click at [707, 427] on p "18" at bounding box center [703, 427] width 9 height 11
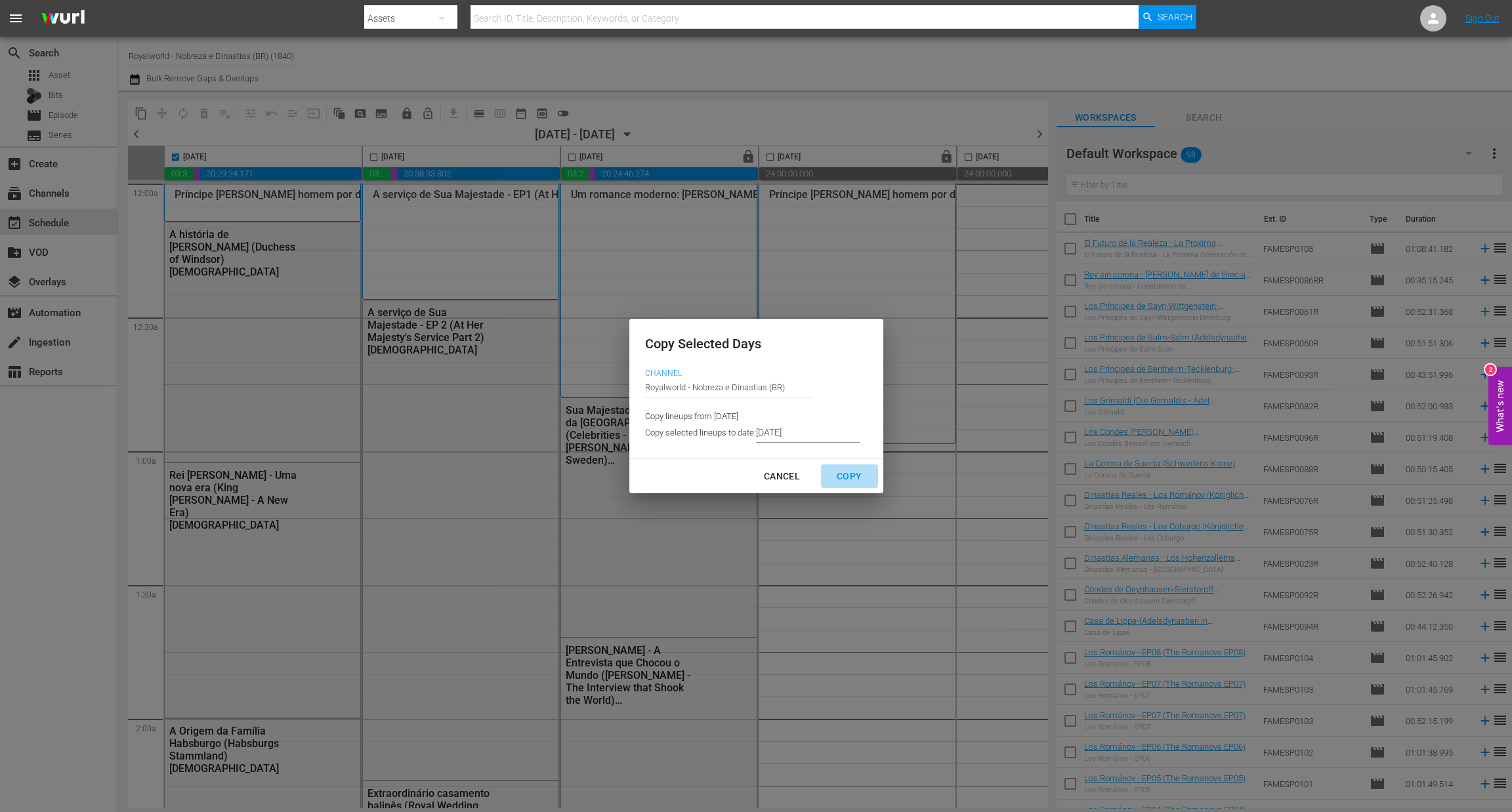
click at [852, 479] on div "Copy" at bounding box center [849, 476] width 46 height 16
type input "[DATE]"
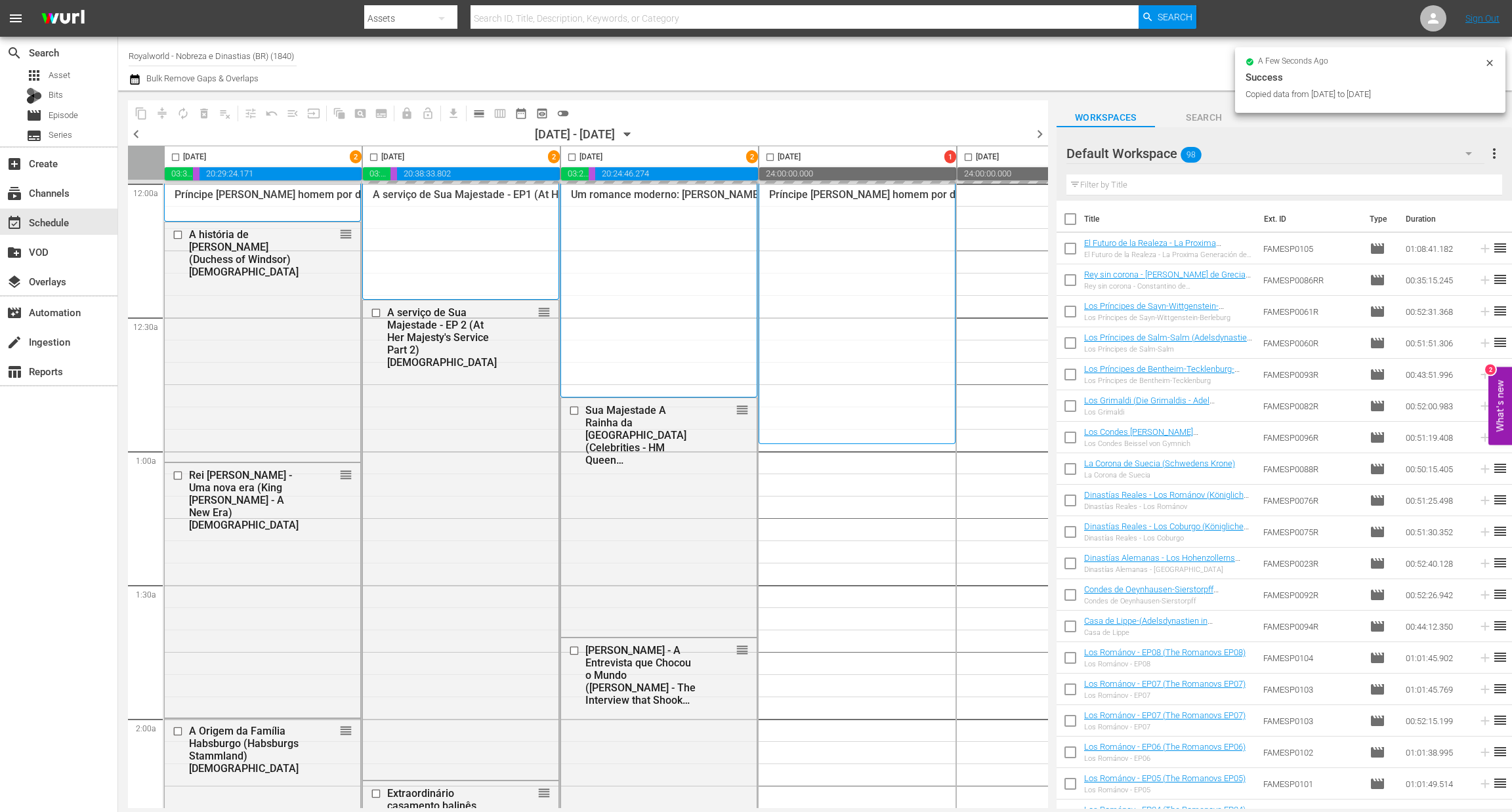
checkbox input "false"
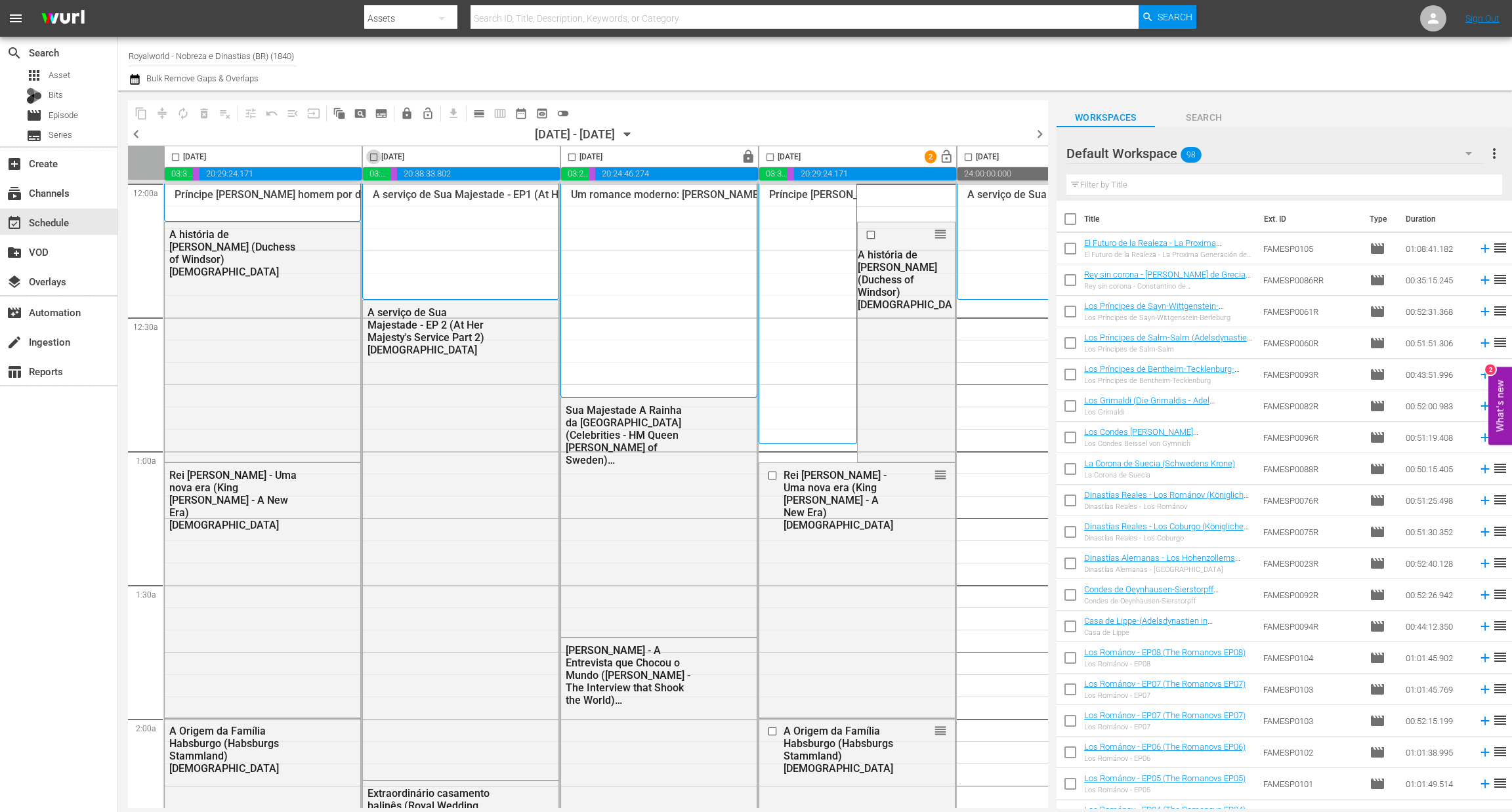
click at [371, 154] on input "checkbox" at bounding box center [374, 159] width 15 height 15
checkbox input "true"
click at [140, 116] on span "content_copy" at bounding box center [141, 114] width 13 height 13
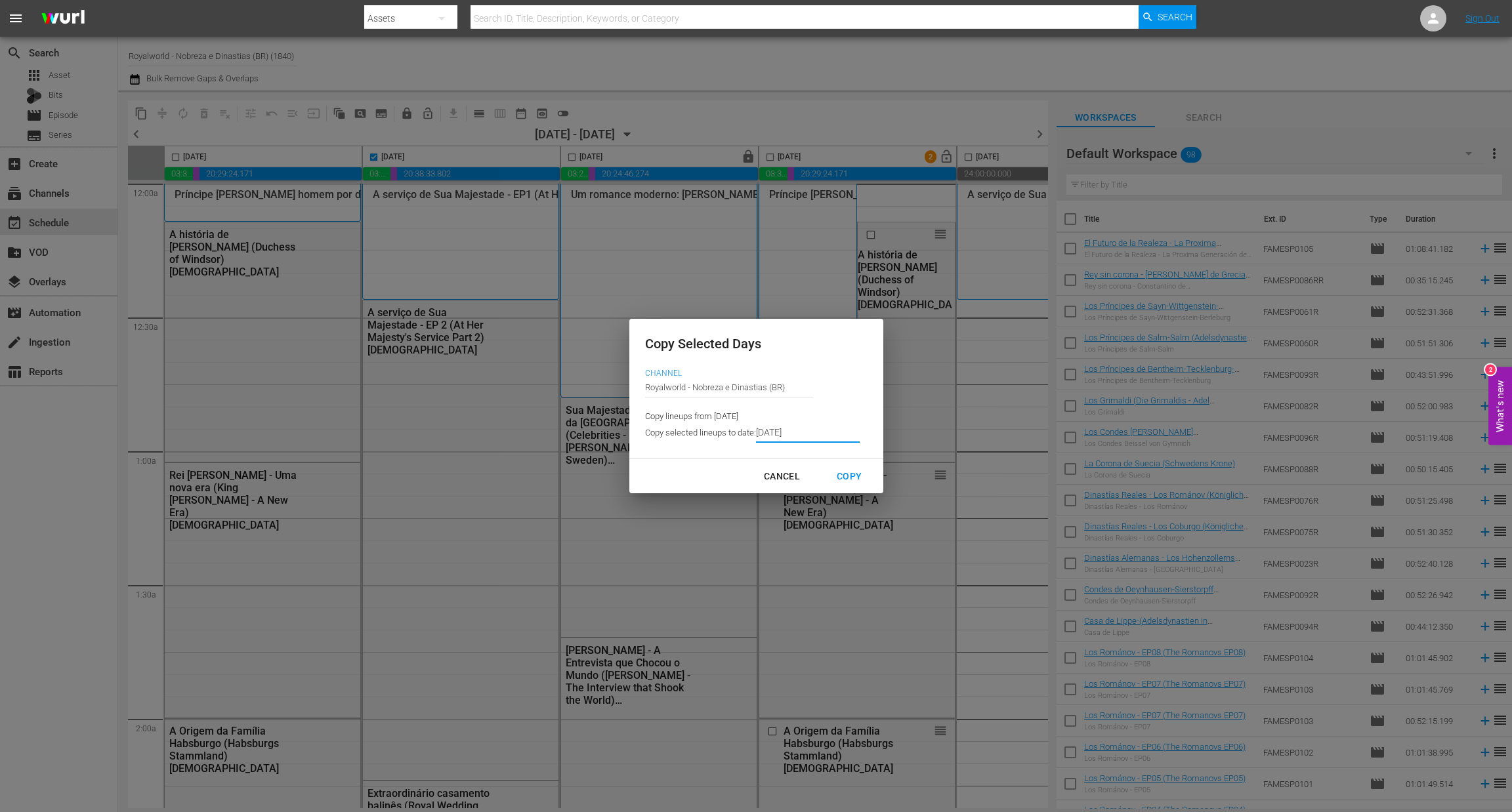
click at [792, 428] on input "[DATE]" at bounding box center [807, 433] width 104 height 20
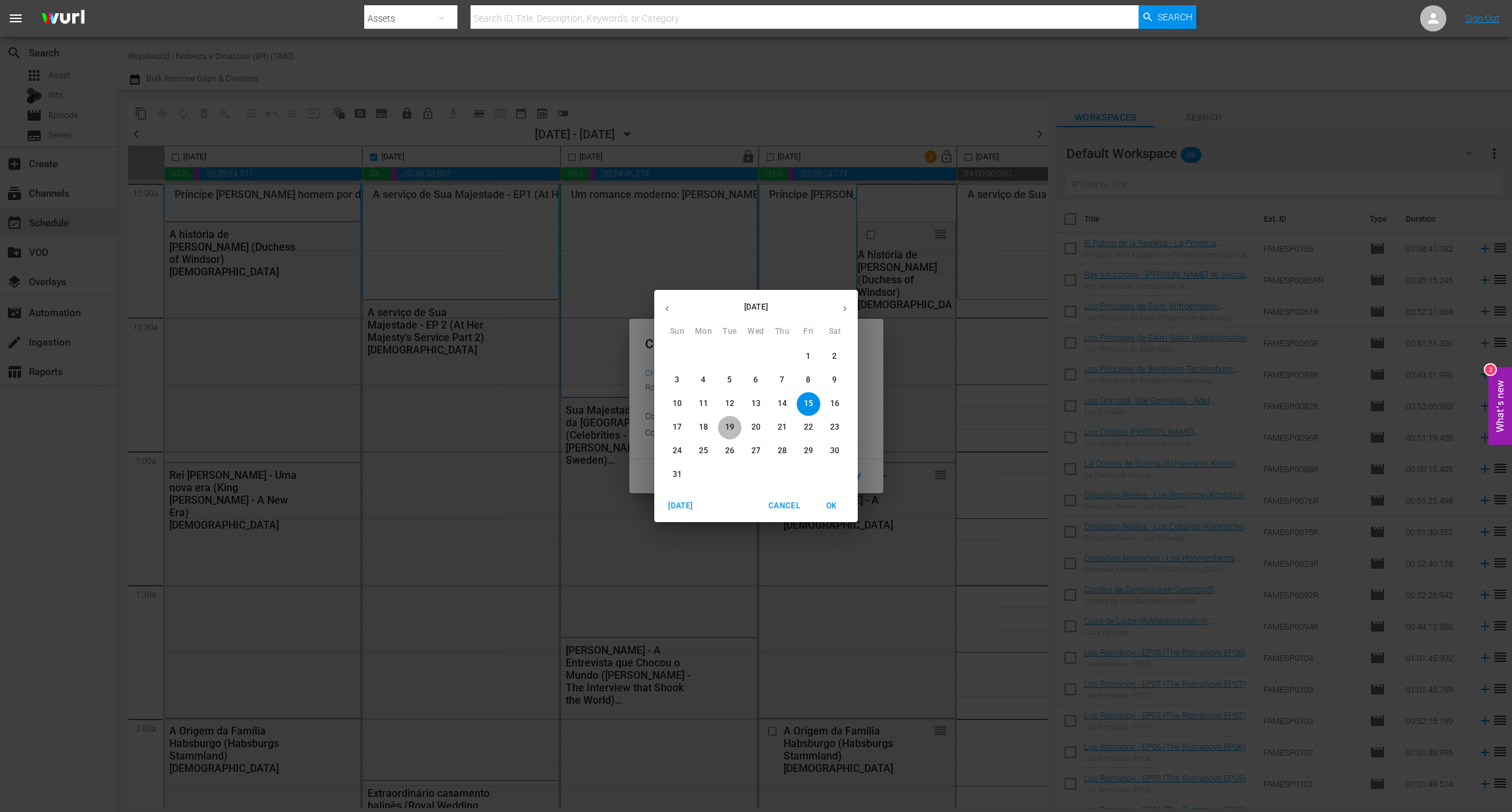
click at [728, 429] on p "19" at bounding box center [729, 427] width 9 height 11
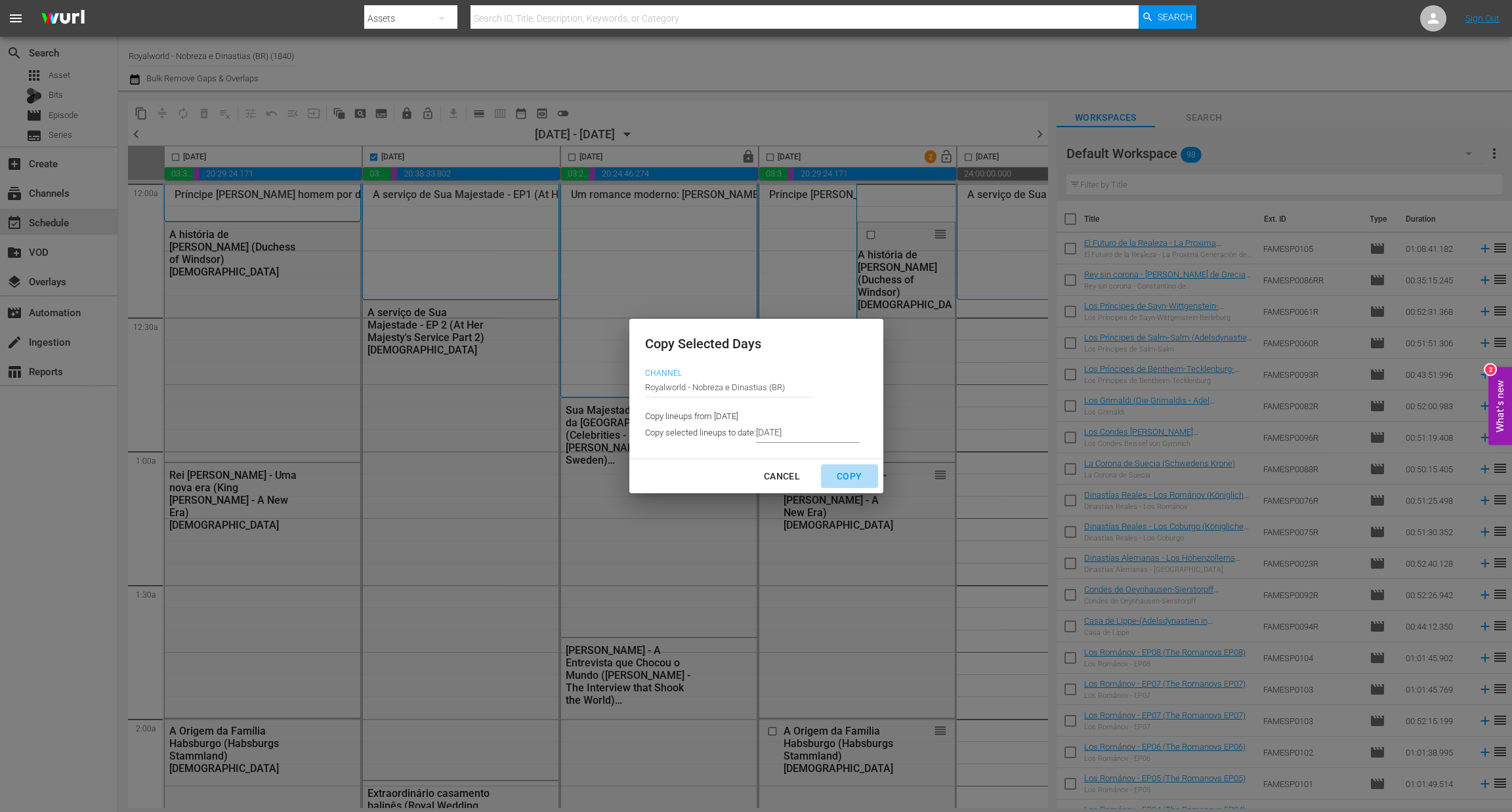
click at [849, 481] on div "Copy" at bounding box center [849, 476] width 46 height 16
type input "8/16/2025"
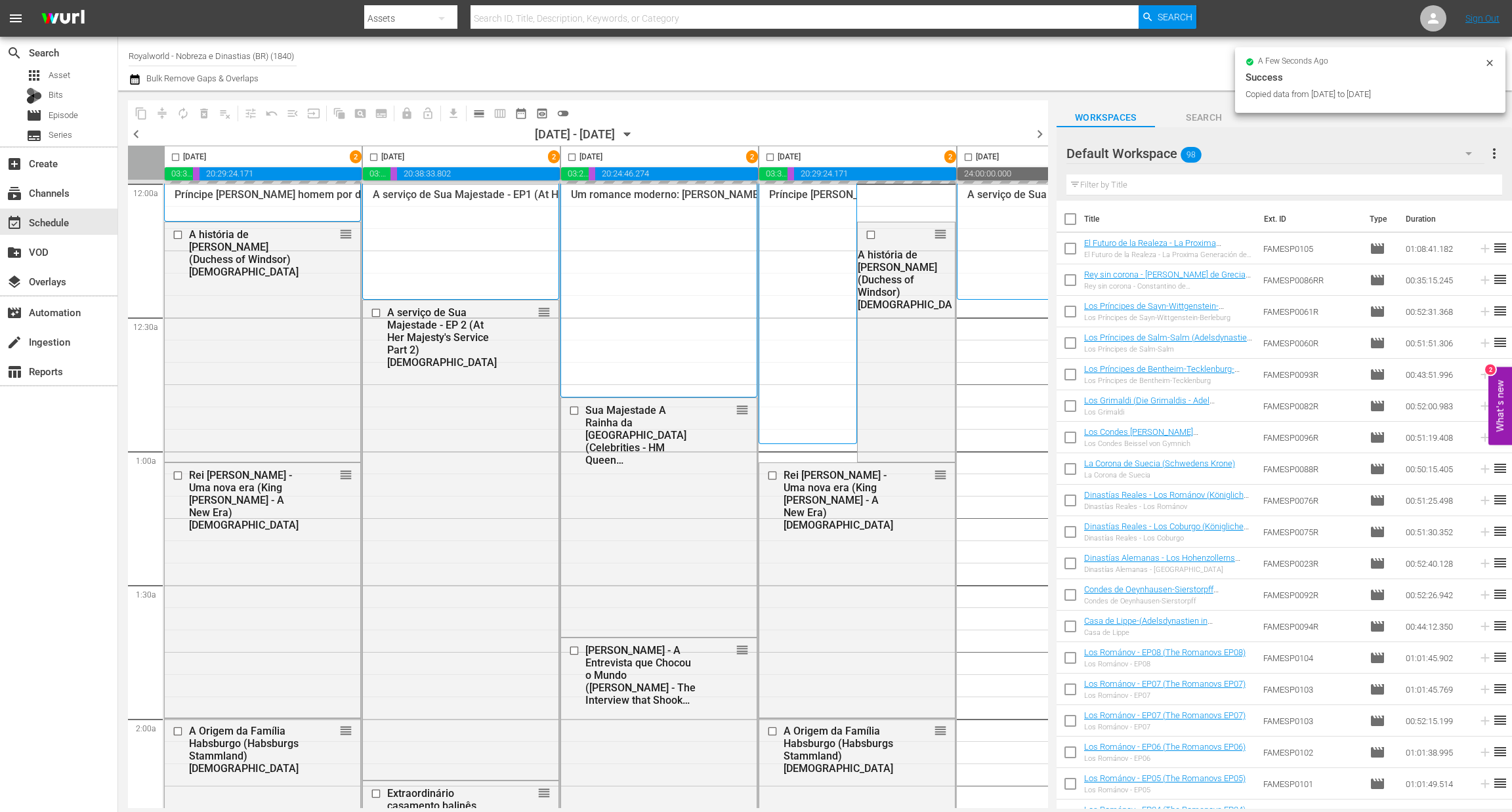
checkbox input "false"
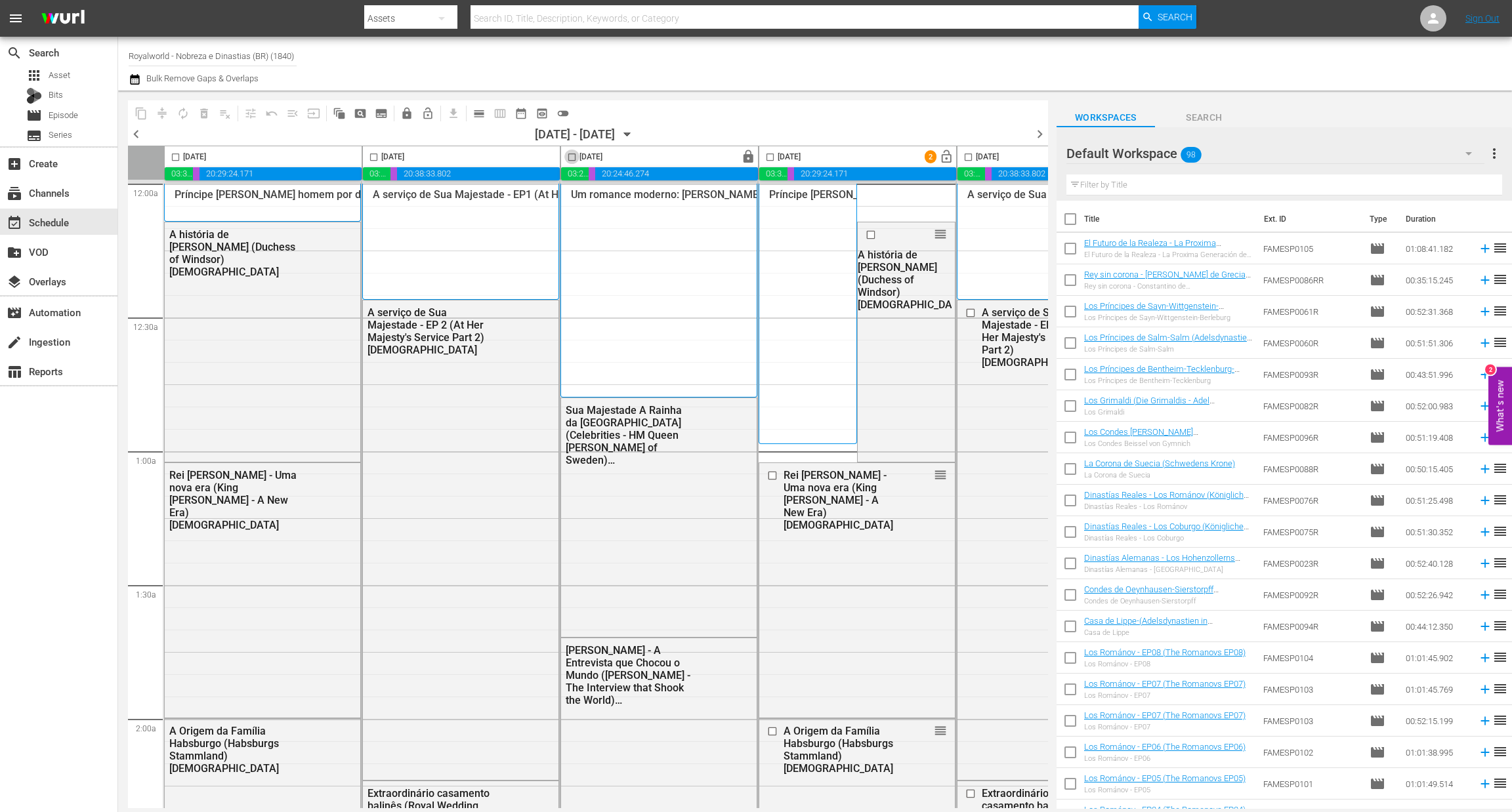
click at [572, 155] on input "checkbox" at bounding box center [572, 159] width 15 height 15
checkbox input "true"
click at [144, 116] on span "content_copy" at bounding box center [141, 114] width 13 height 13
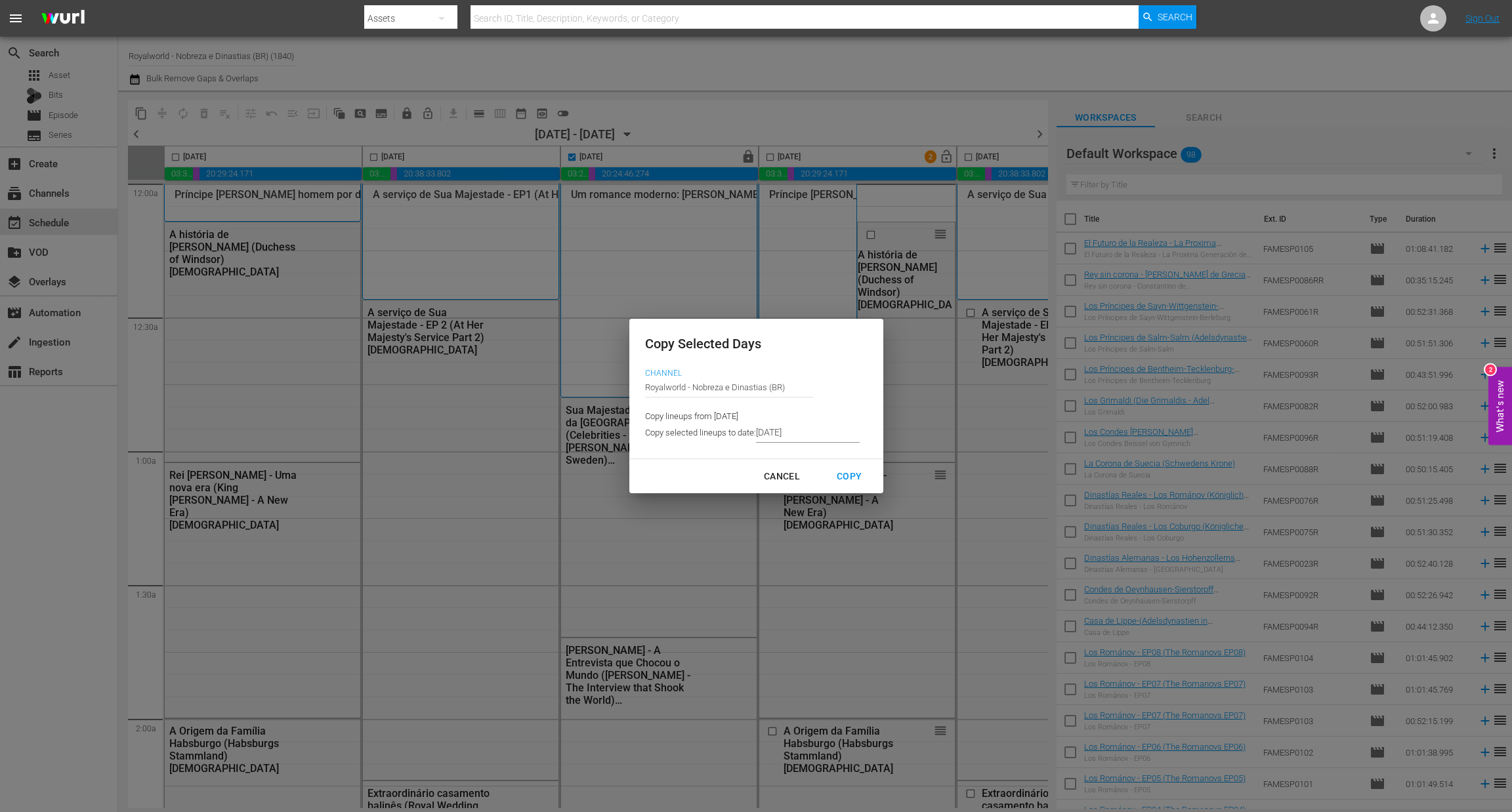
click at [807, 434] on input "8/16/2025" at bounding box center [807, 433] width 104 height 20
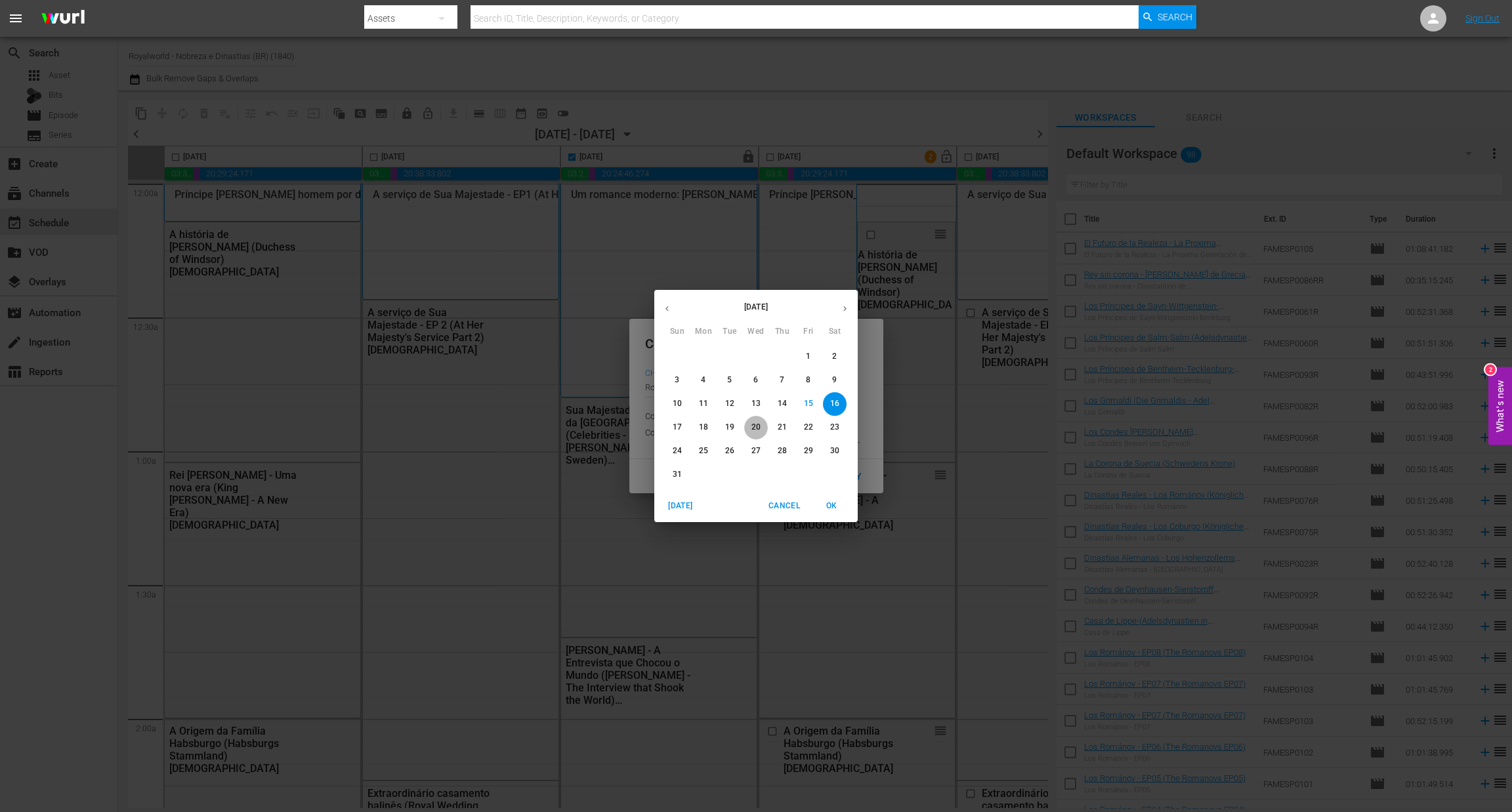
click at [759, 428] on span "20" at bounding box center [756, 427] width 23 height 11
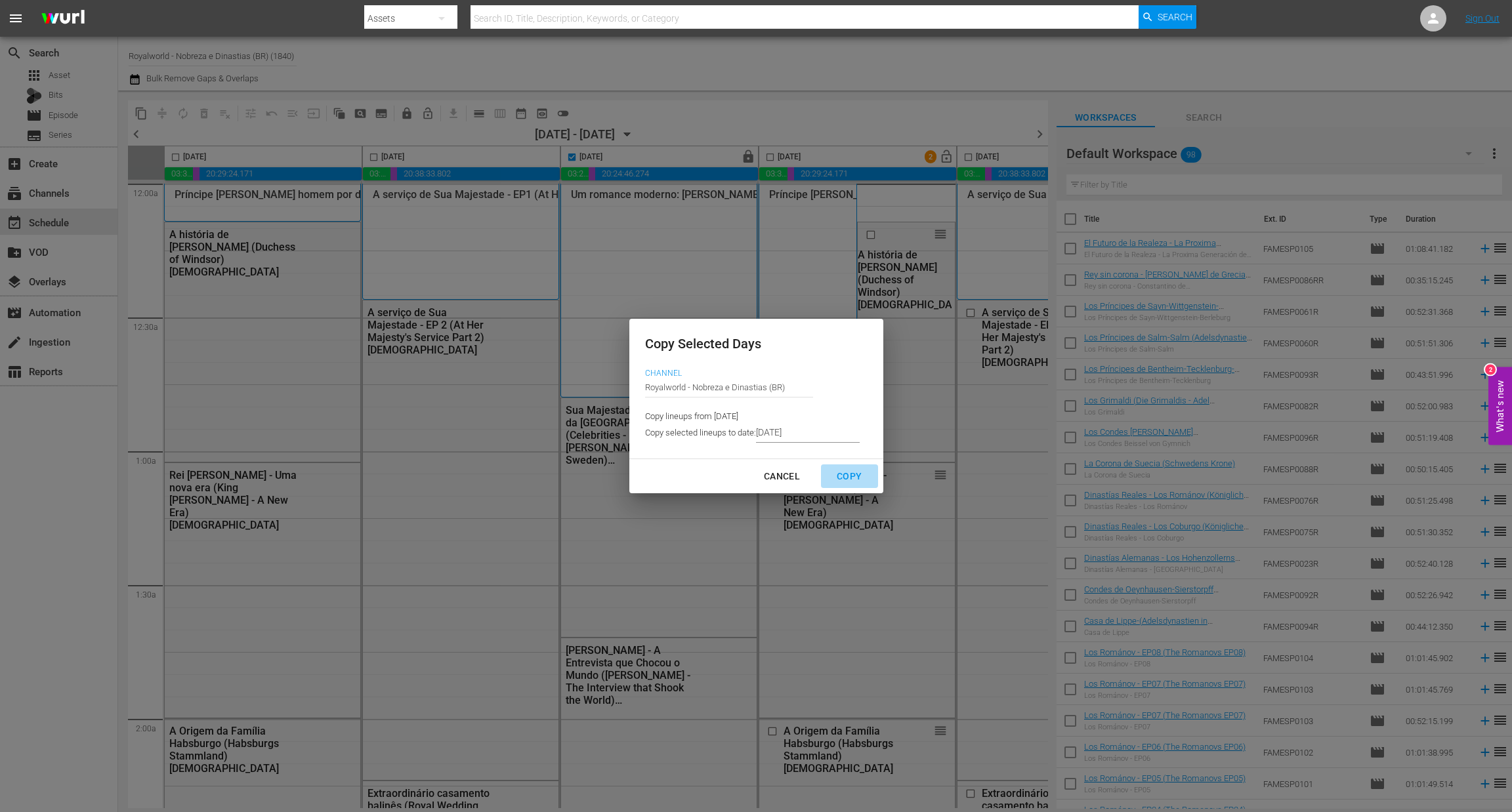
click at [855, 486] on button "Copy" at bounding box center [849, 476] width 56 height 24
type input "8/17/2025"
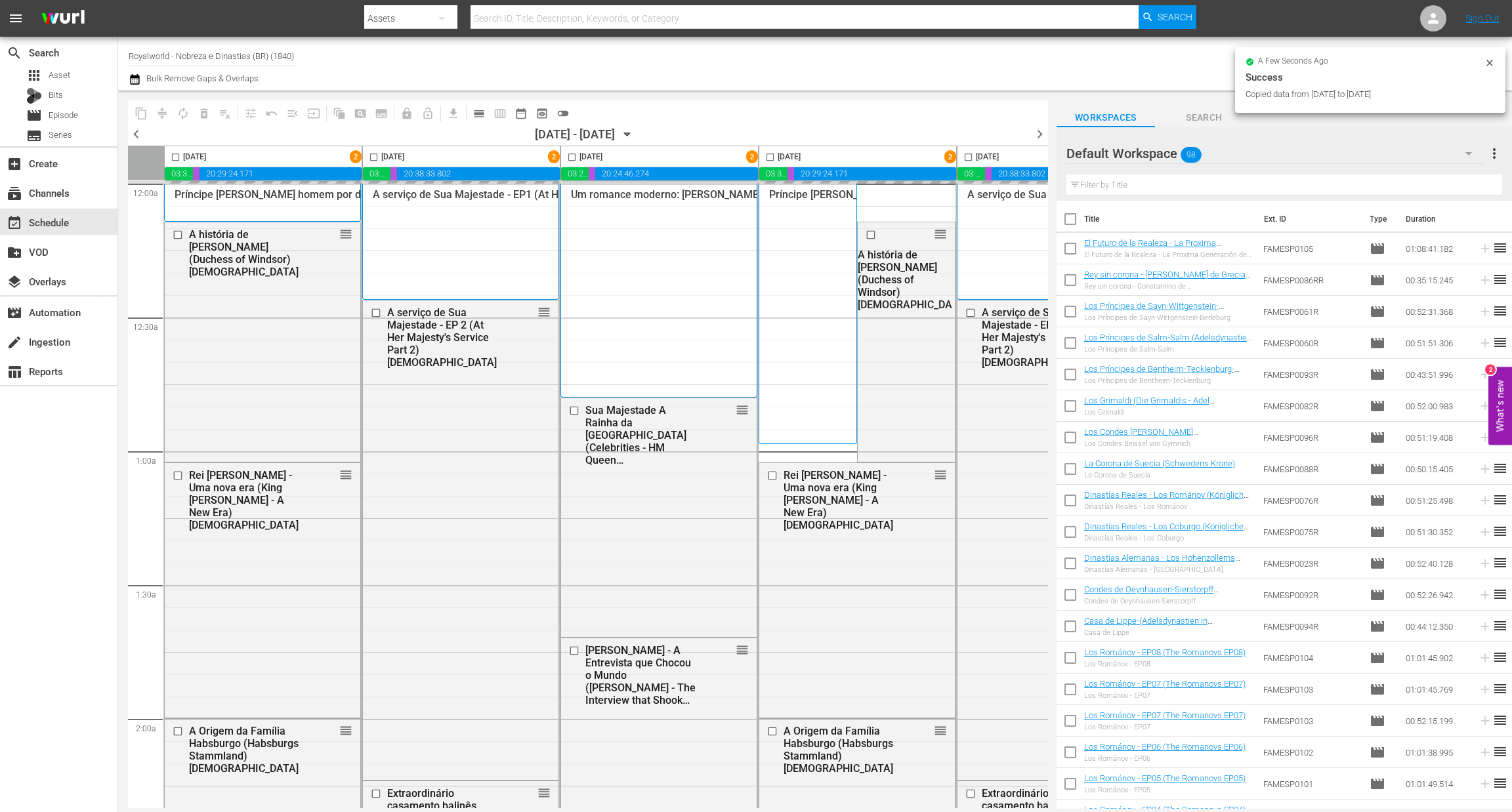
checkbox input "false"
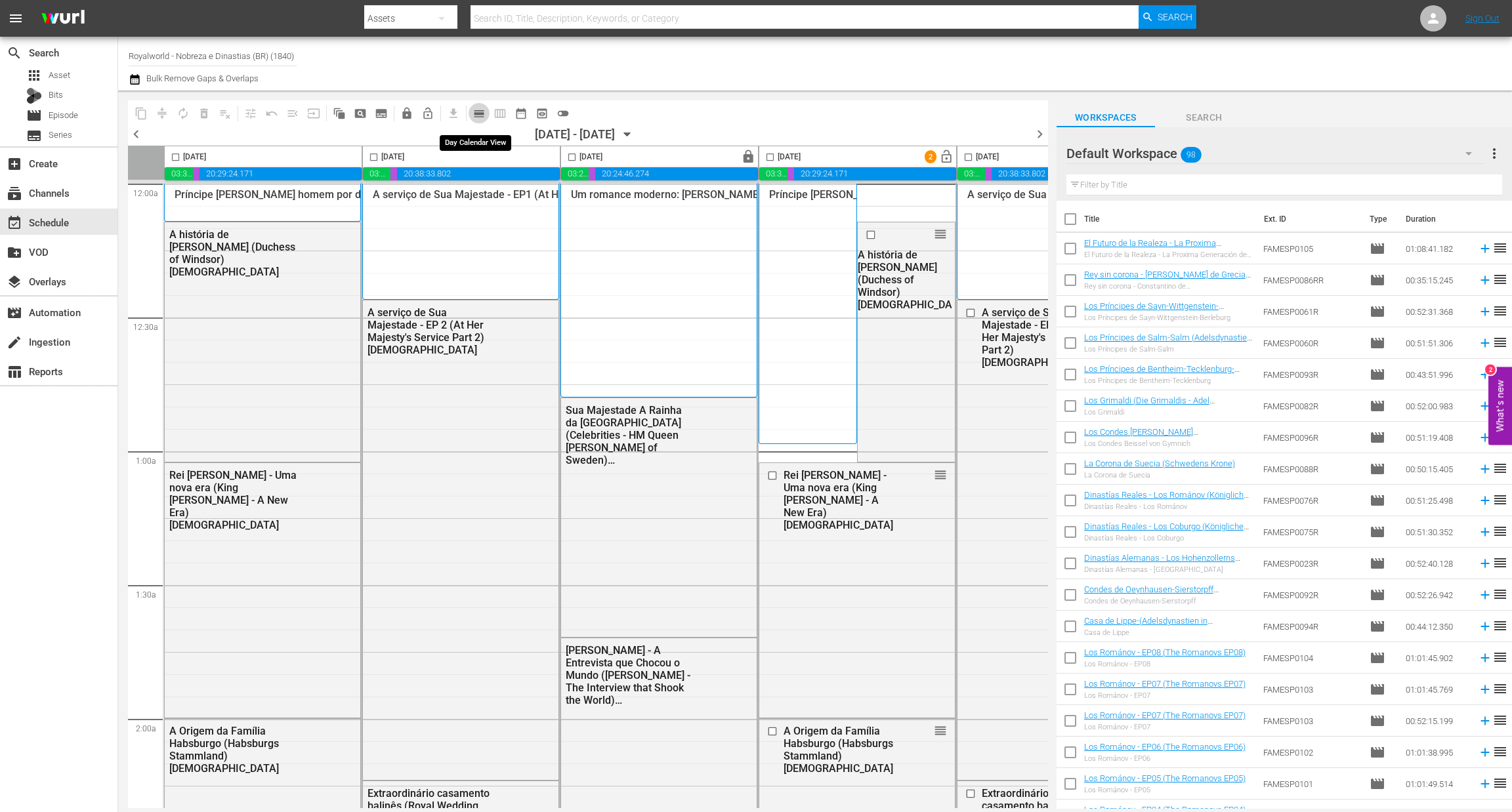
click at [482, 110] on span "calendar_view_day_outlined" at bounding box center [479, 114] width 13 height 13
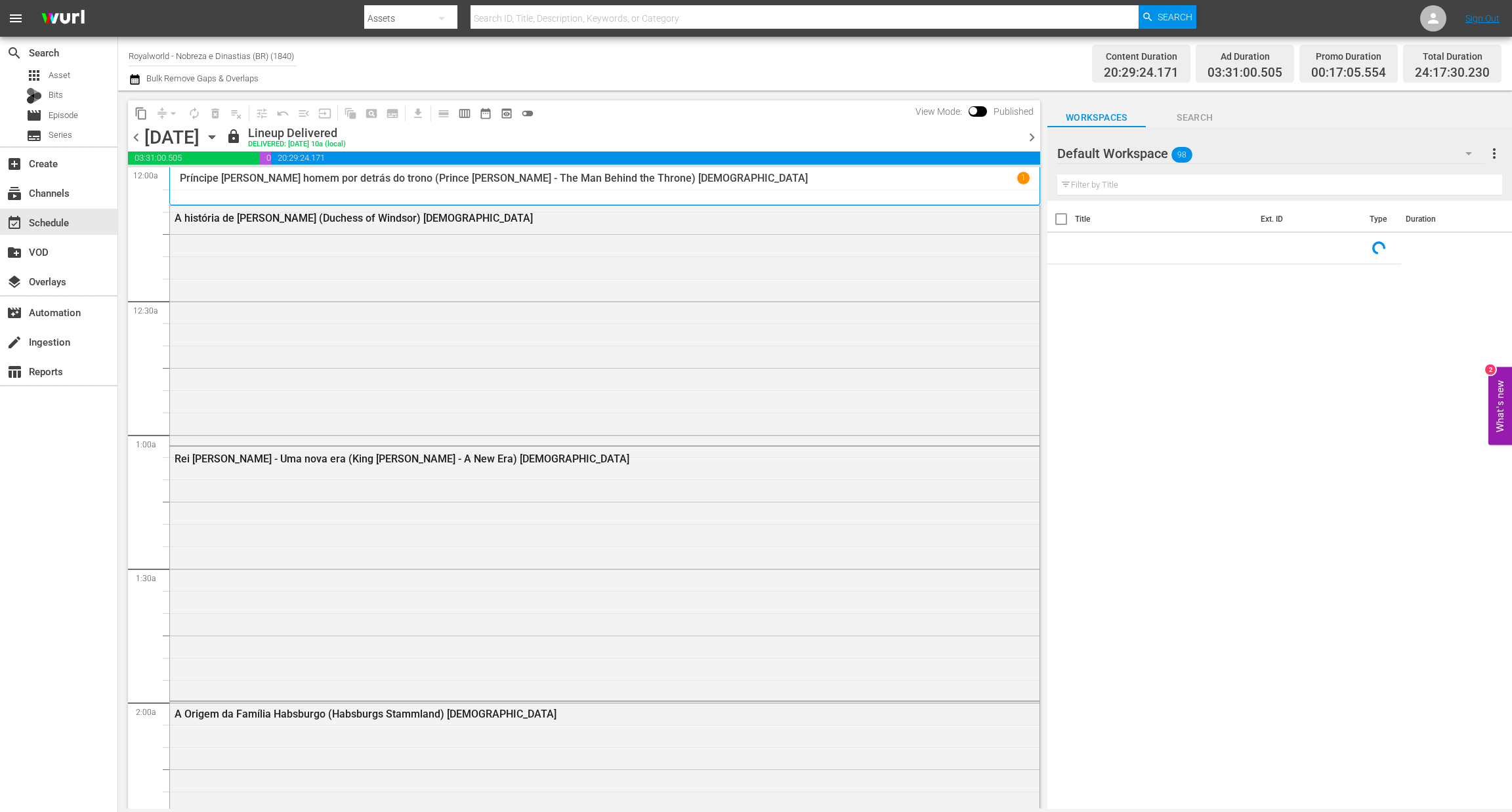
click at [1032, 137] on span "chevron_right" at bounding box center [1031, 137] width 16 height 16
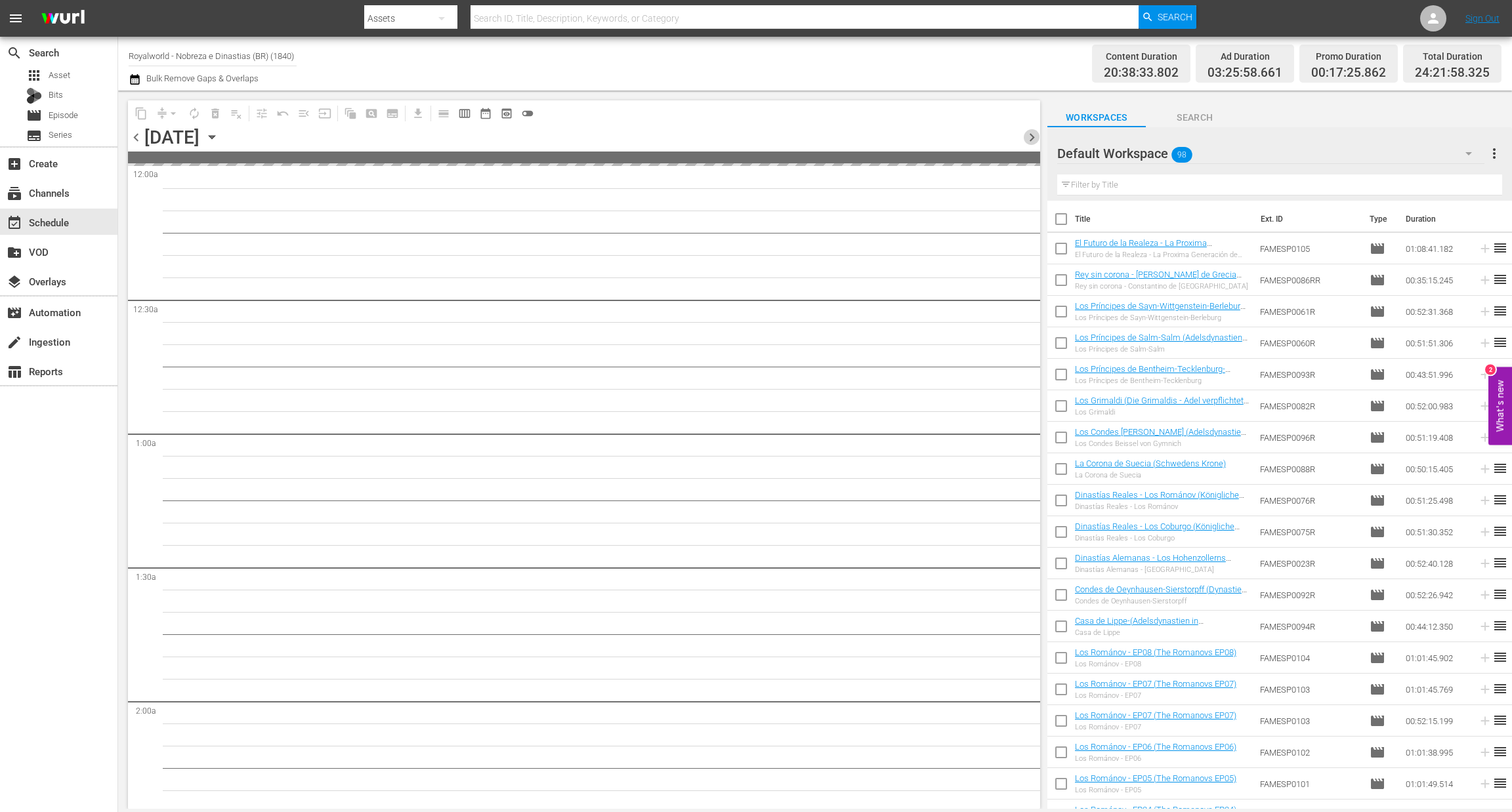
click at [1032, 137] on span "chevron_right" at bounding box center [1031, 137] width 16 height 16
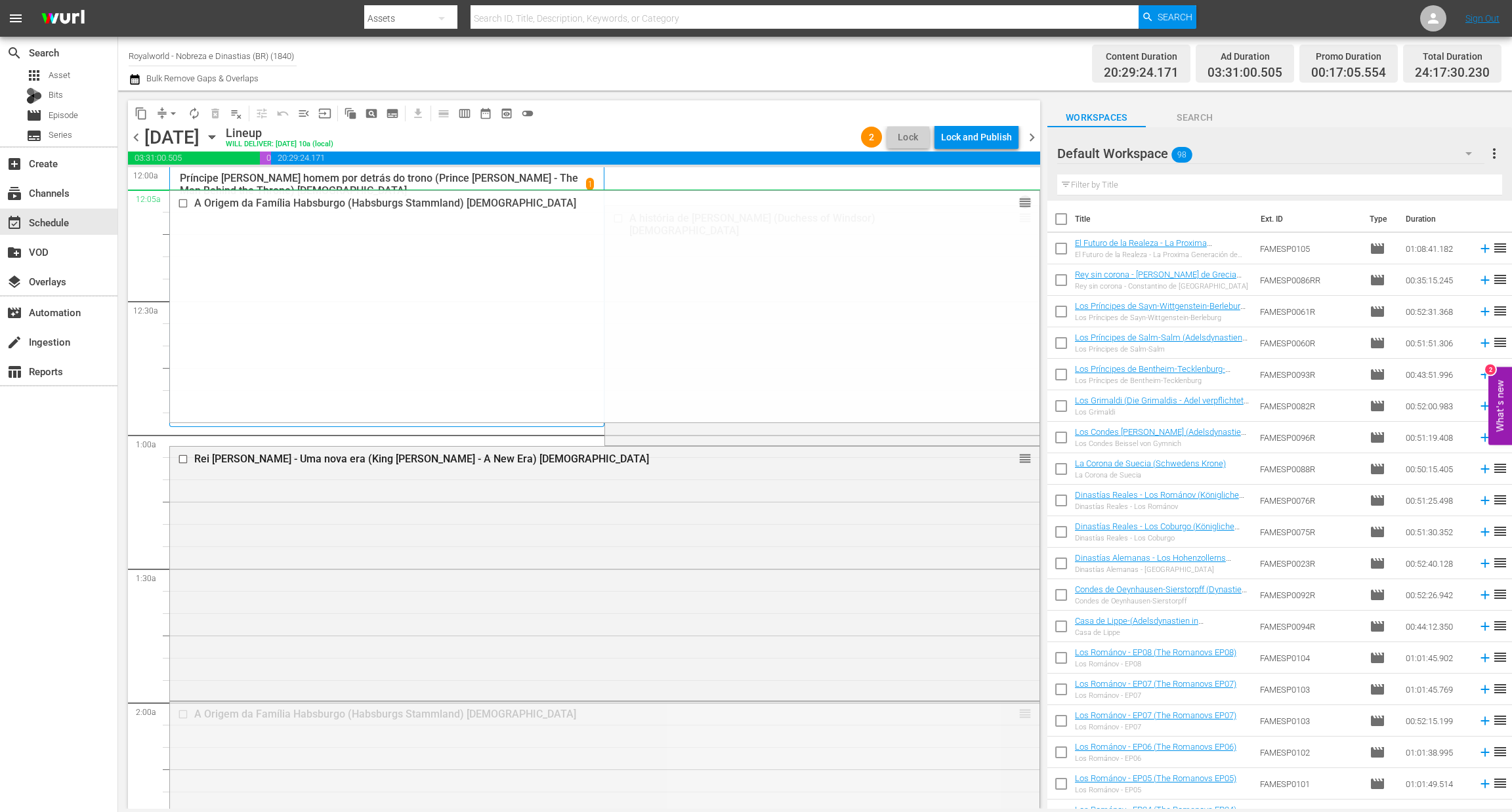
drag, startPoint x: 1007, startPoint y: 712, endPoint x: 902, endPoint y: 194, distance: 528.5
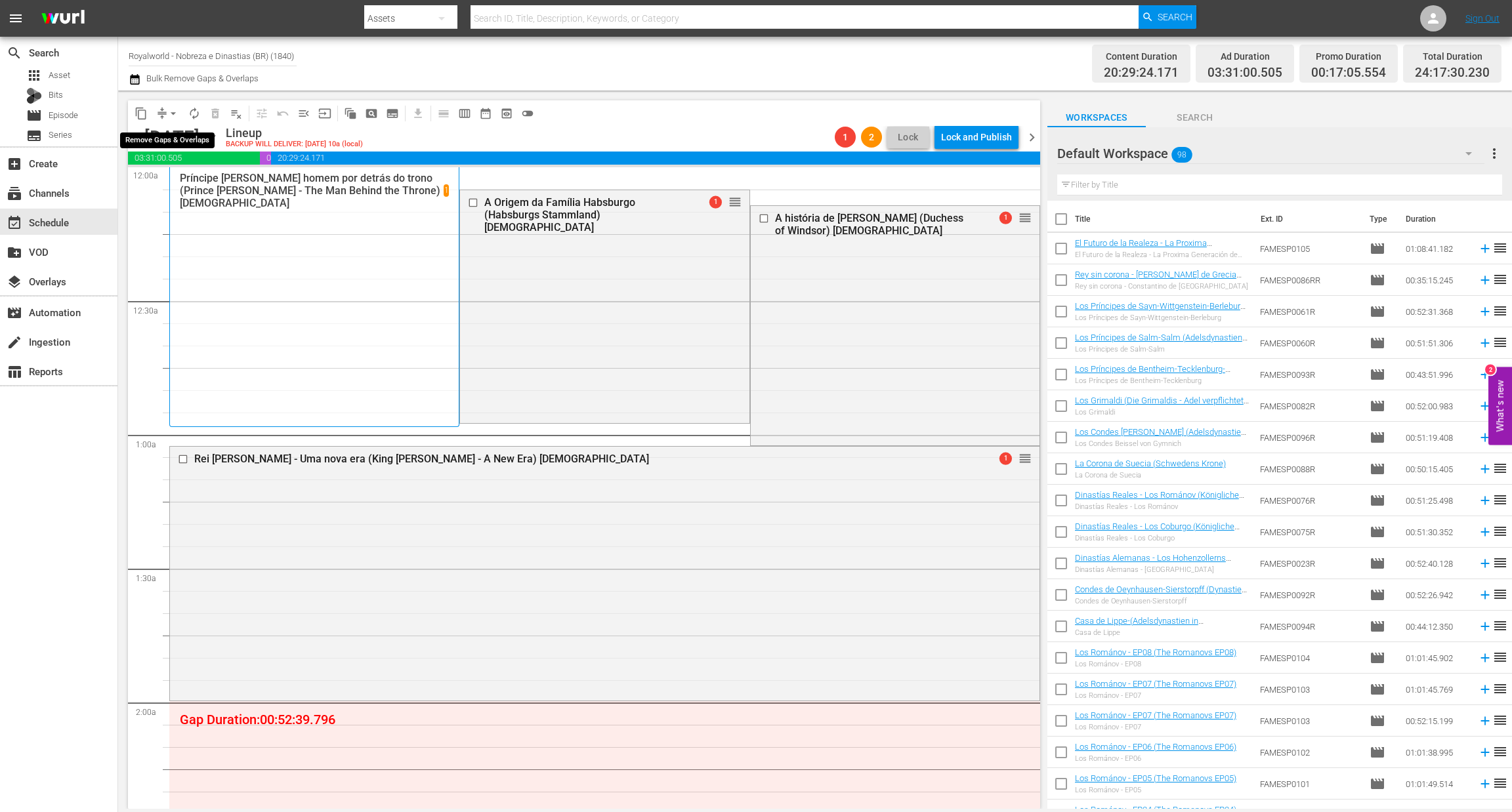
click at [172, 111] on span "arrow_drop_down" at bounding box center [173, 114] width 13 height 13
click at [168, 190] on li "Align to End of Previous Day" at bounding box center [174, 182] width 138 height 21
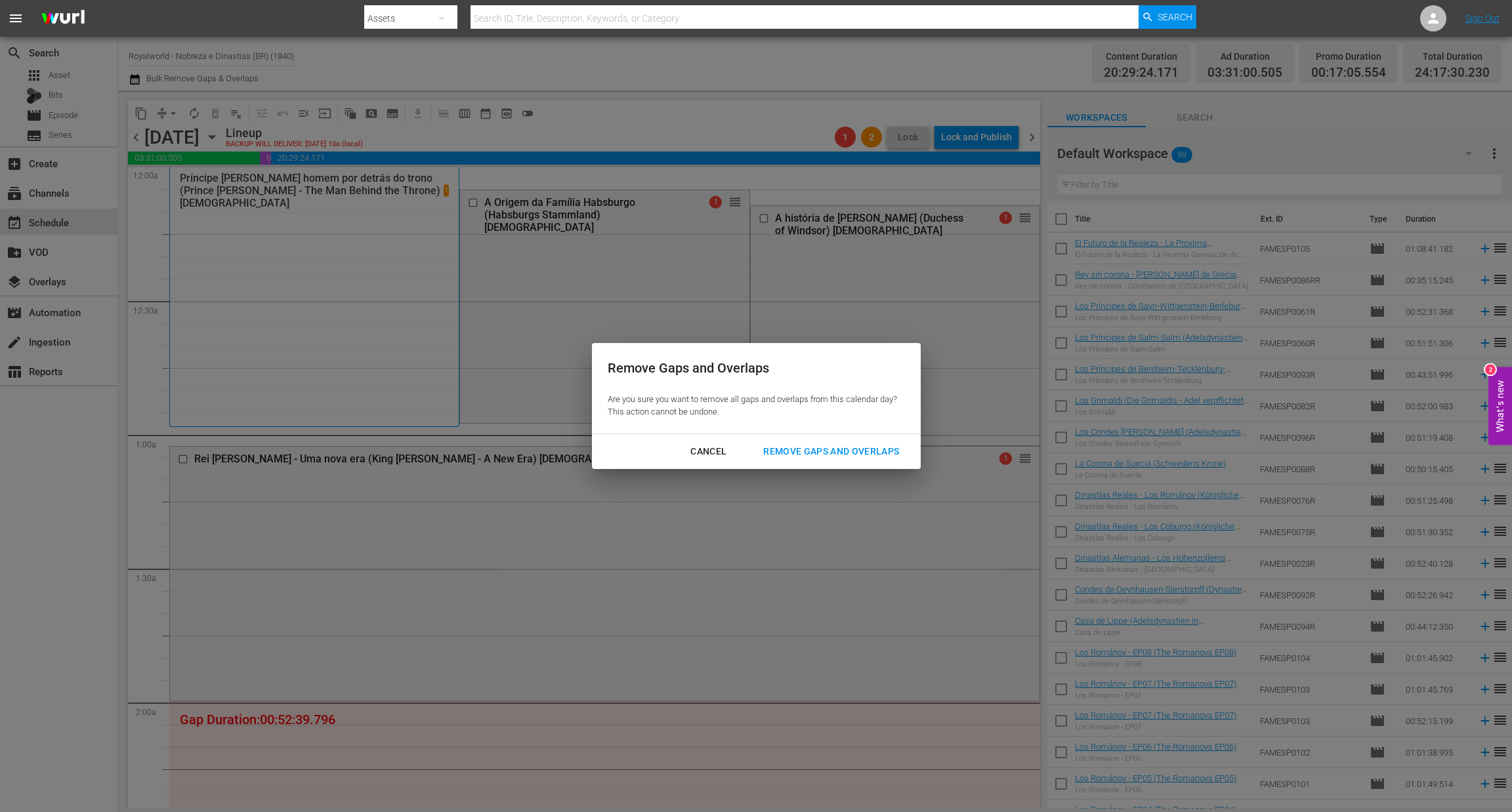
click at [852, 449] on div "Remove Gaps and Overlaps" at bounding box center [831, 451] width 157 height 16
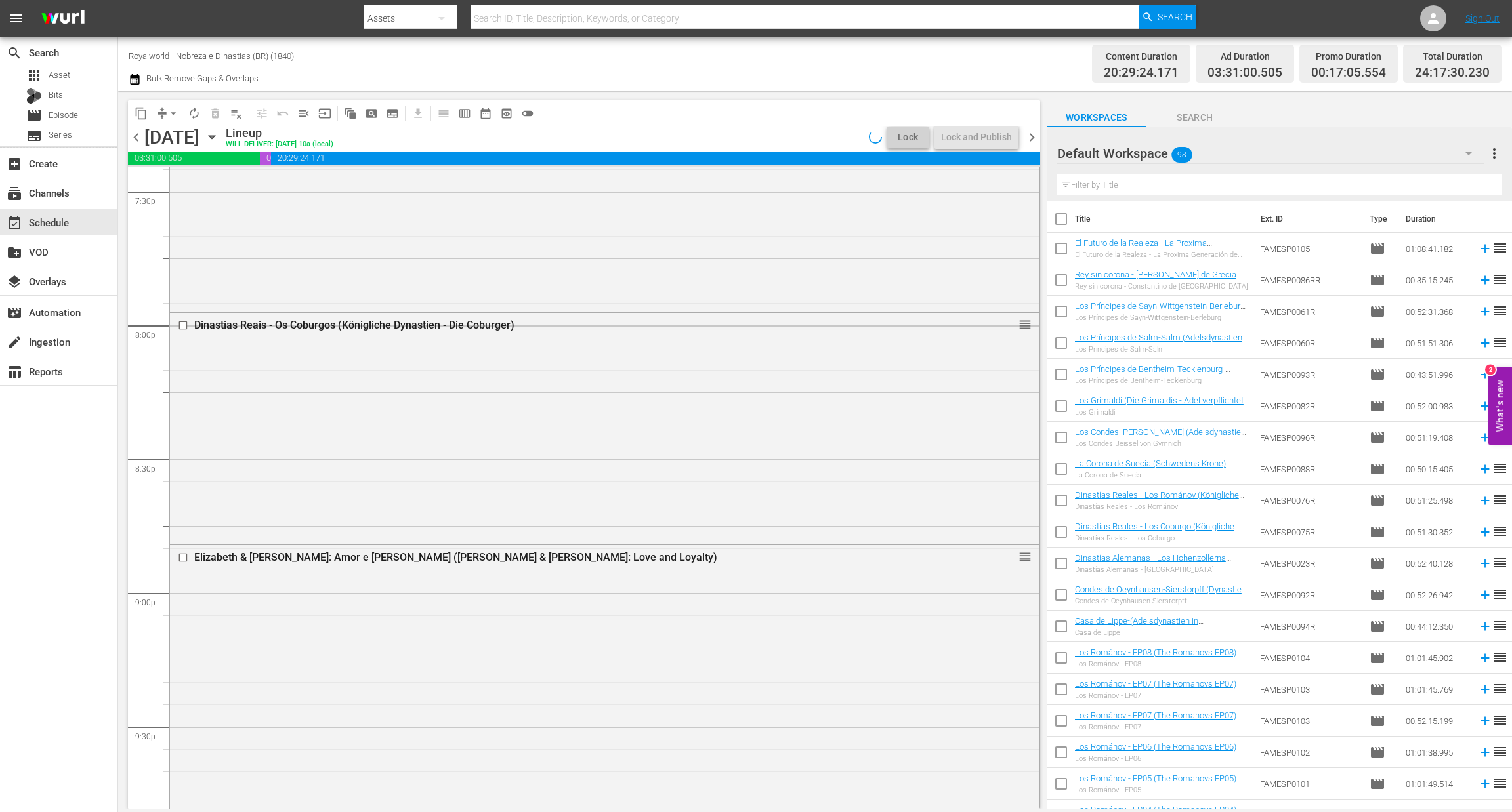
scroll to position [6118, 0]
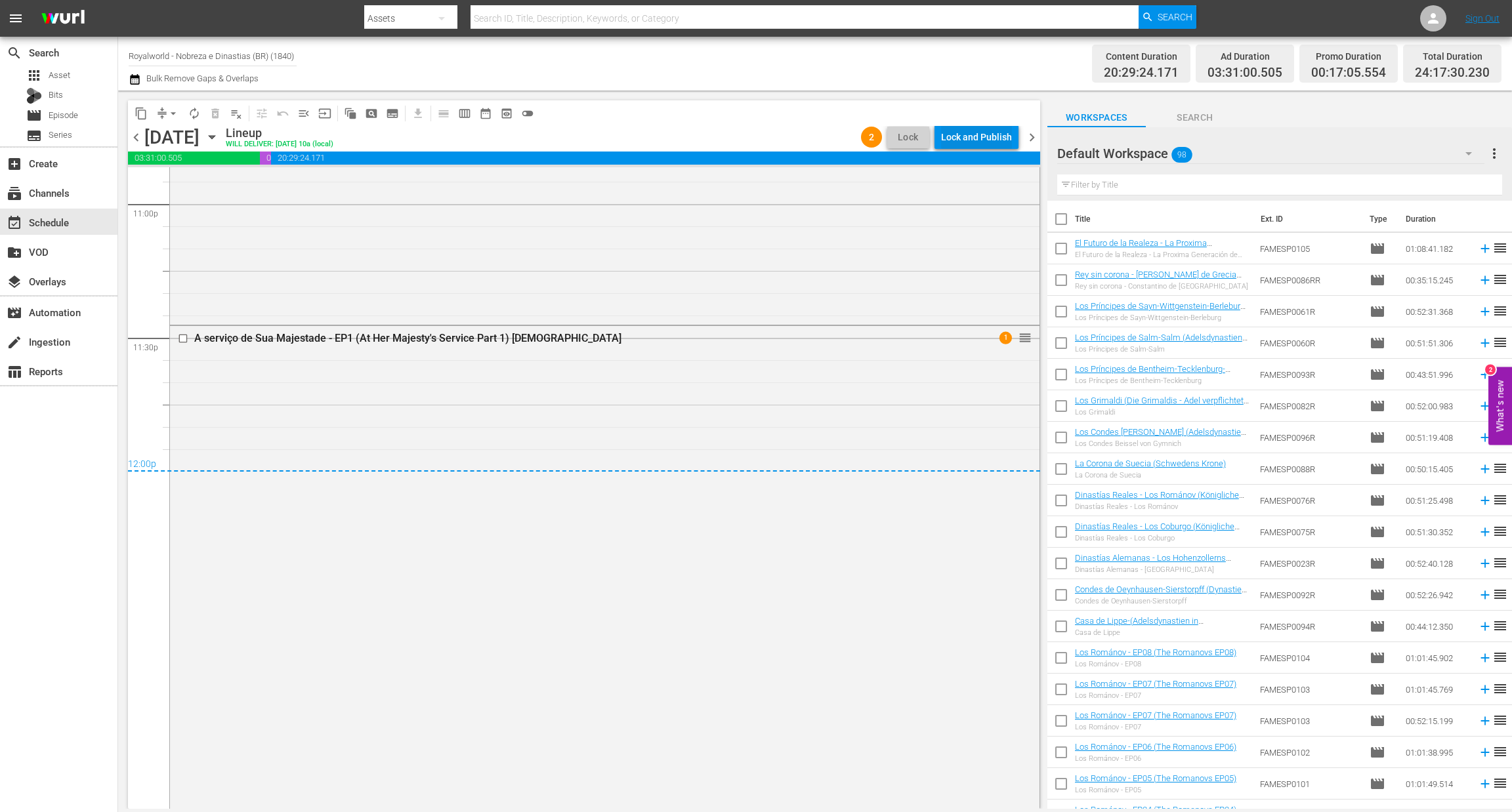
click at [975, 139] on div "Lock and Publish" at bounding box center [977, 136] width 71 height 23
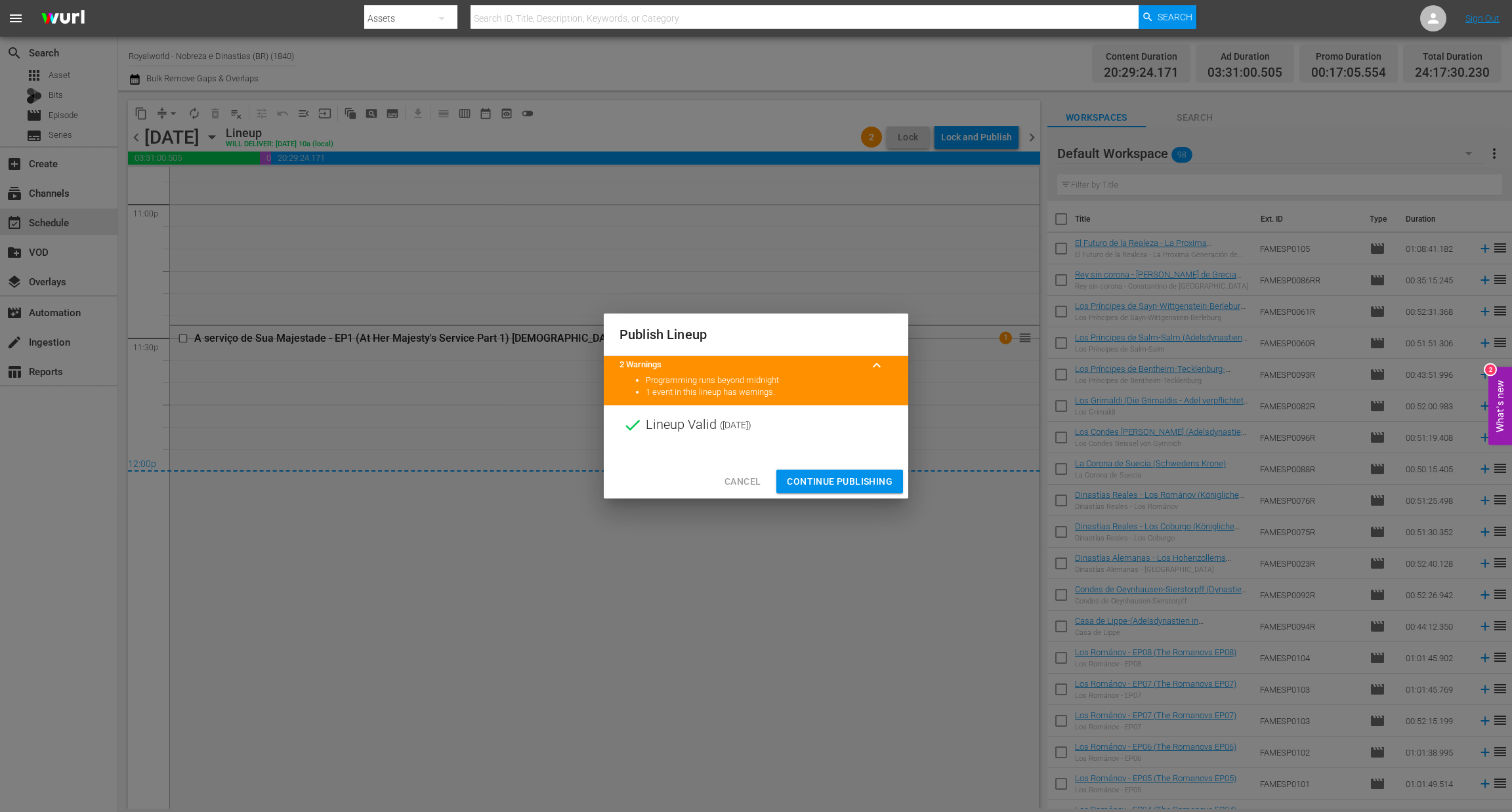
click at [844, 482] on span "Continue Publishing" at bounding box center [839, 481] width 106 height 16
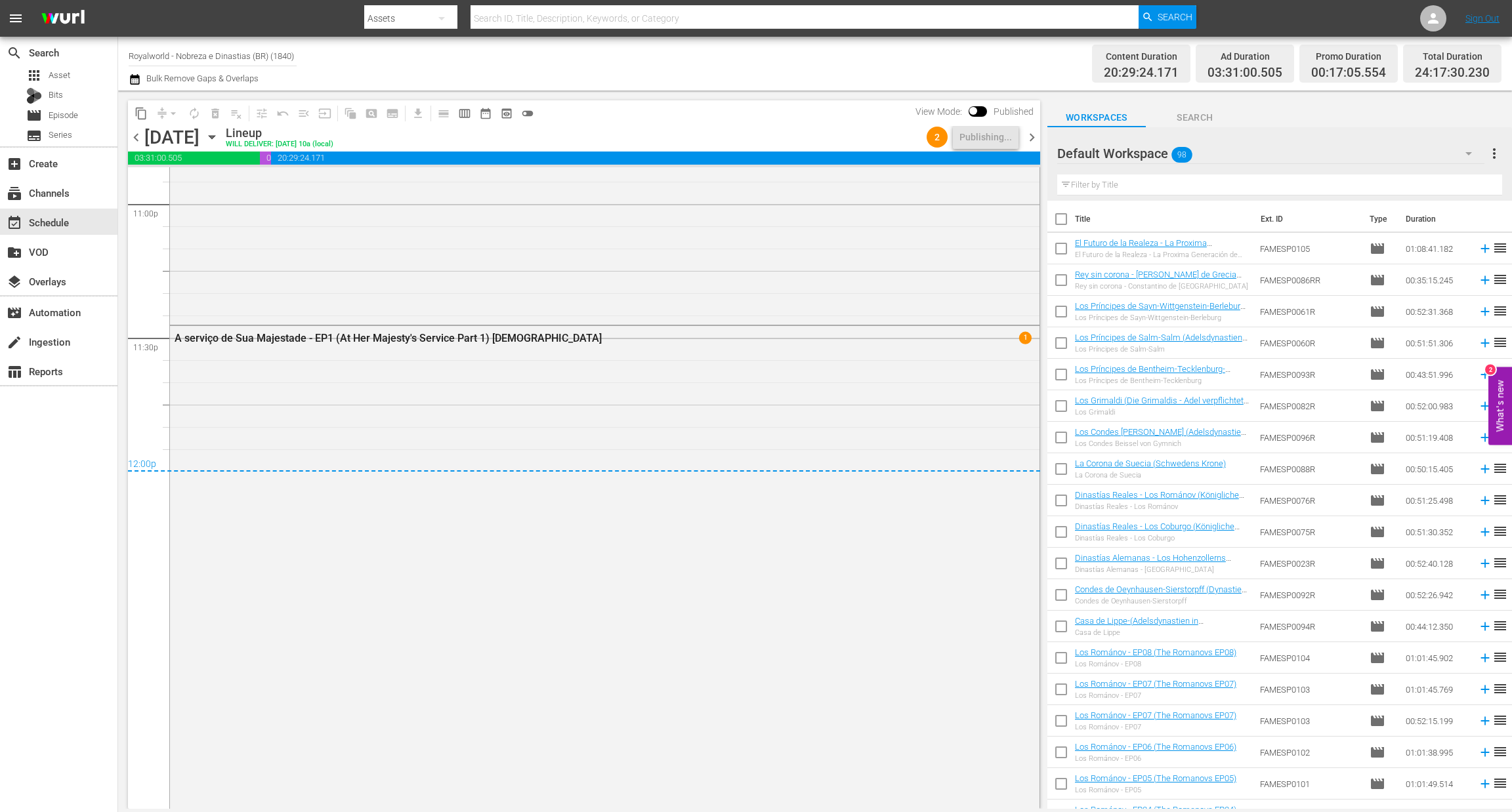
click at [1033, 137] on span "chevron_right" at bounding box center [1031, 137] width 16 height 16
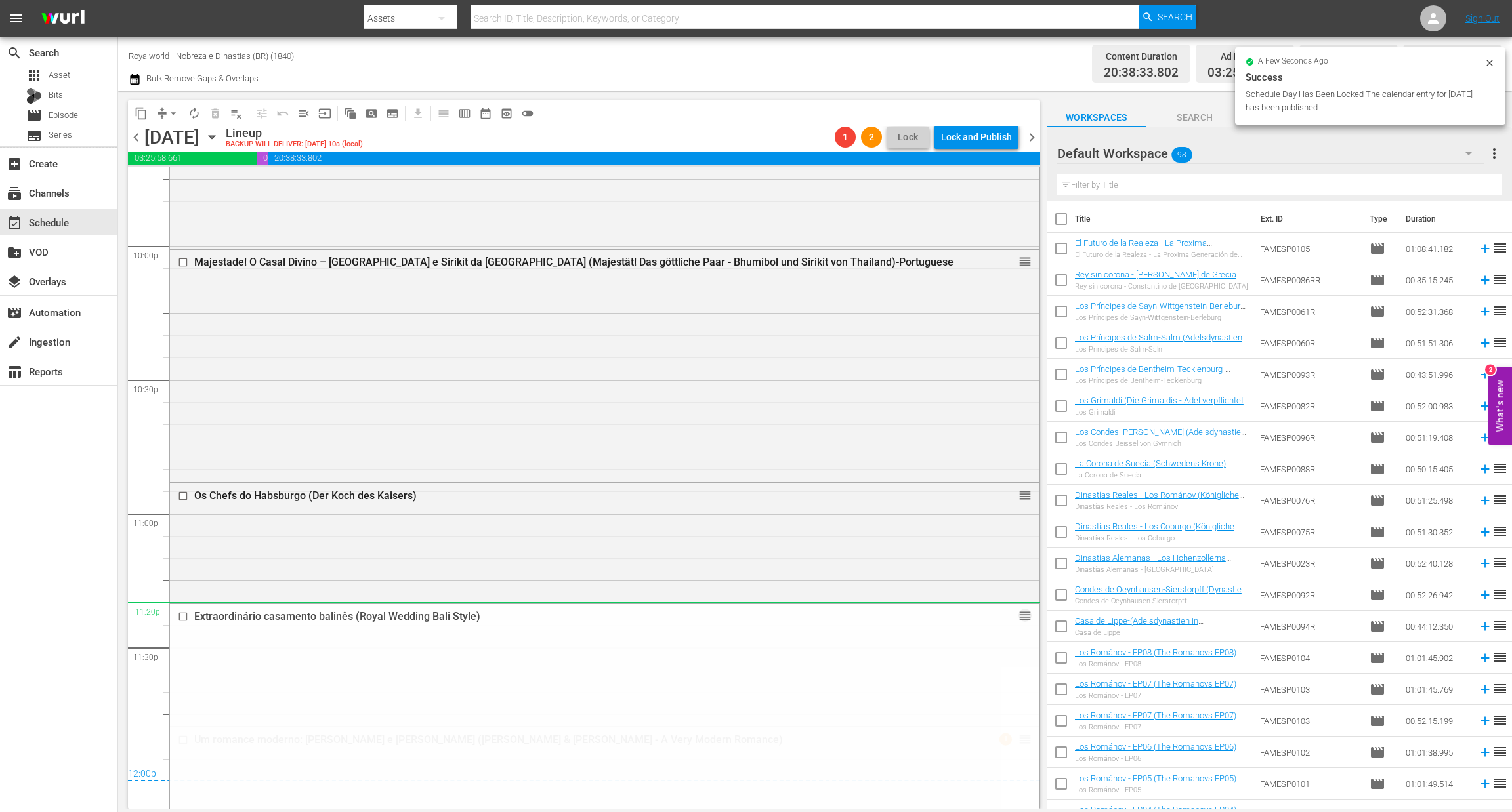
scroll to position [5993, 0]
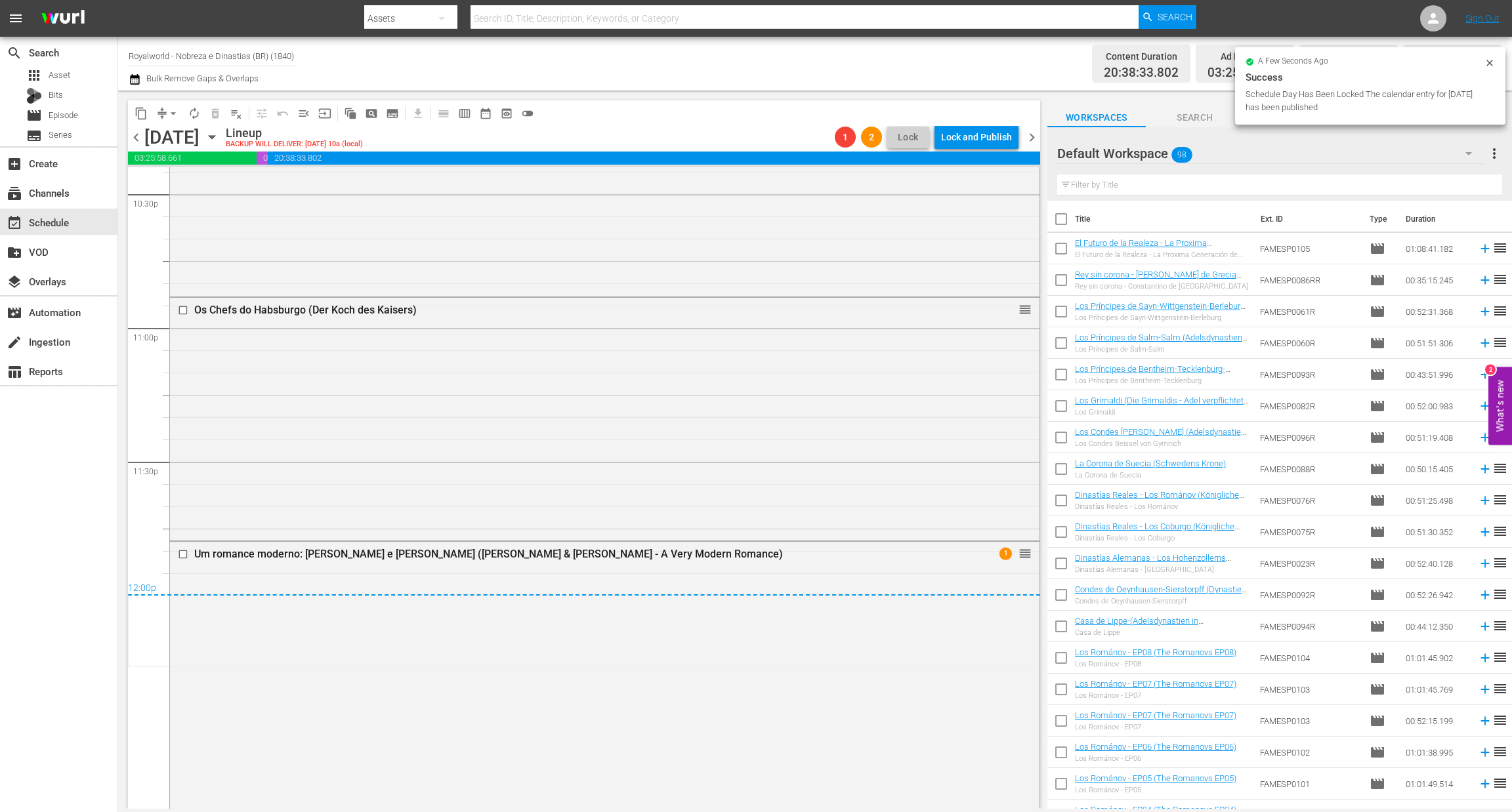
drag, startPoint x: 1004, startPoint y: 478, endPoint x: 623, endPoint y: 433, distance: 383.6
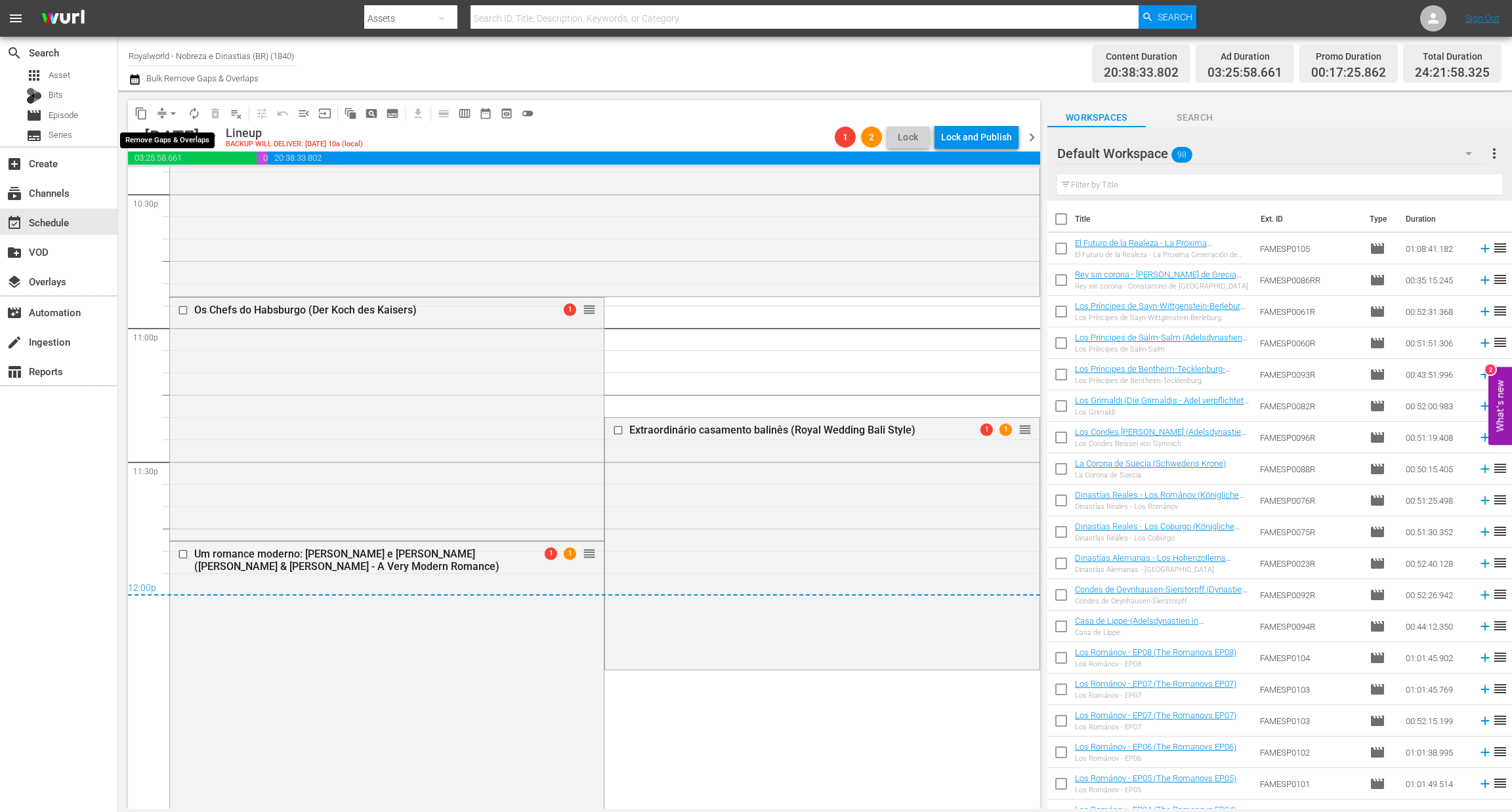
click at [176, 111] on span "arrow_drop_down" at bounding box center [173, 114] width 13 height 13
click at [178, 182] on li "Align to End of Previous Day" at bounding box center [174, 182] width 138 height 21
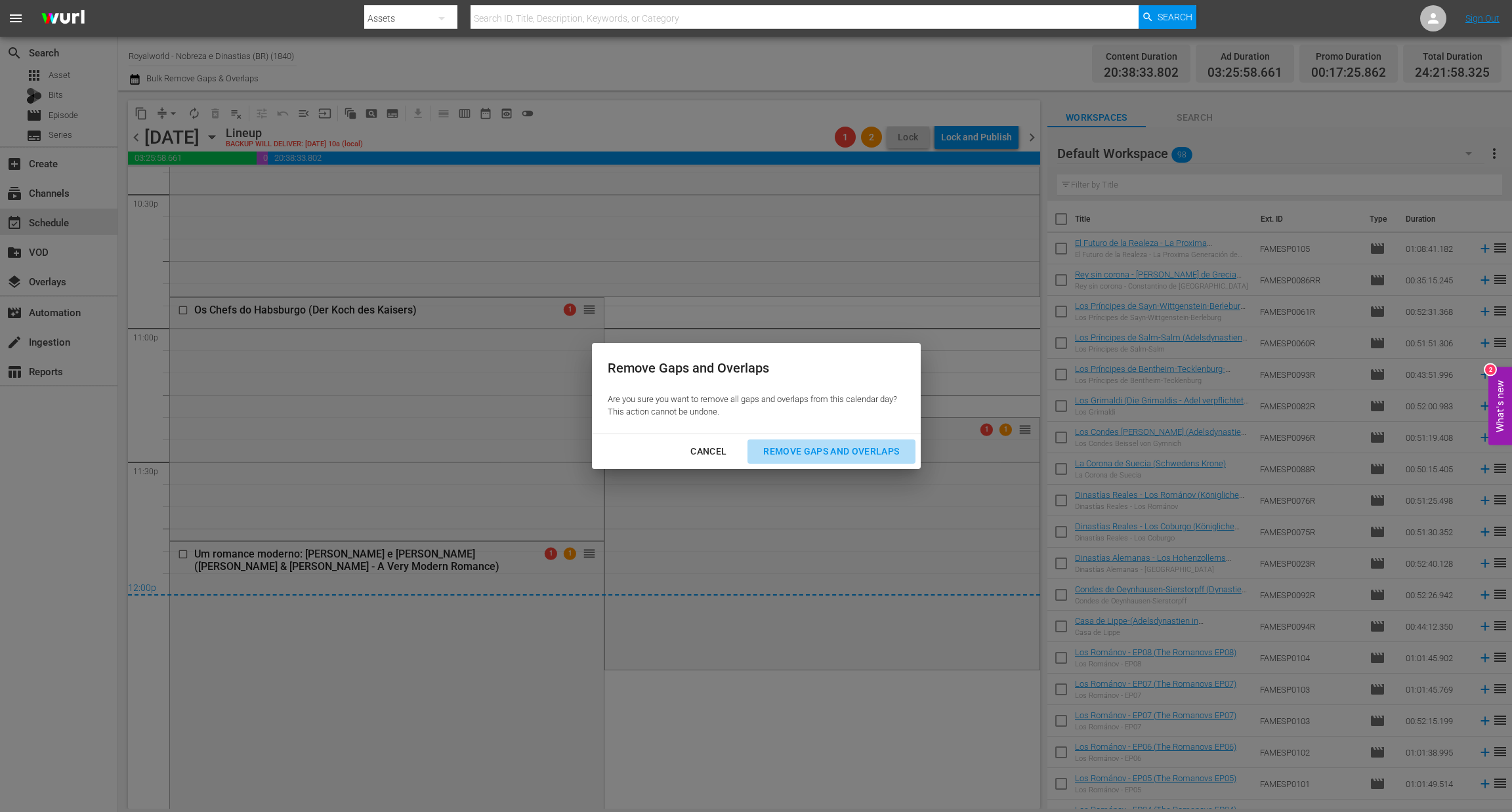
click at [876, 454] on div "Remove Gaps and Overlaps" at bounding box center [831, 451] width 157 height 16
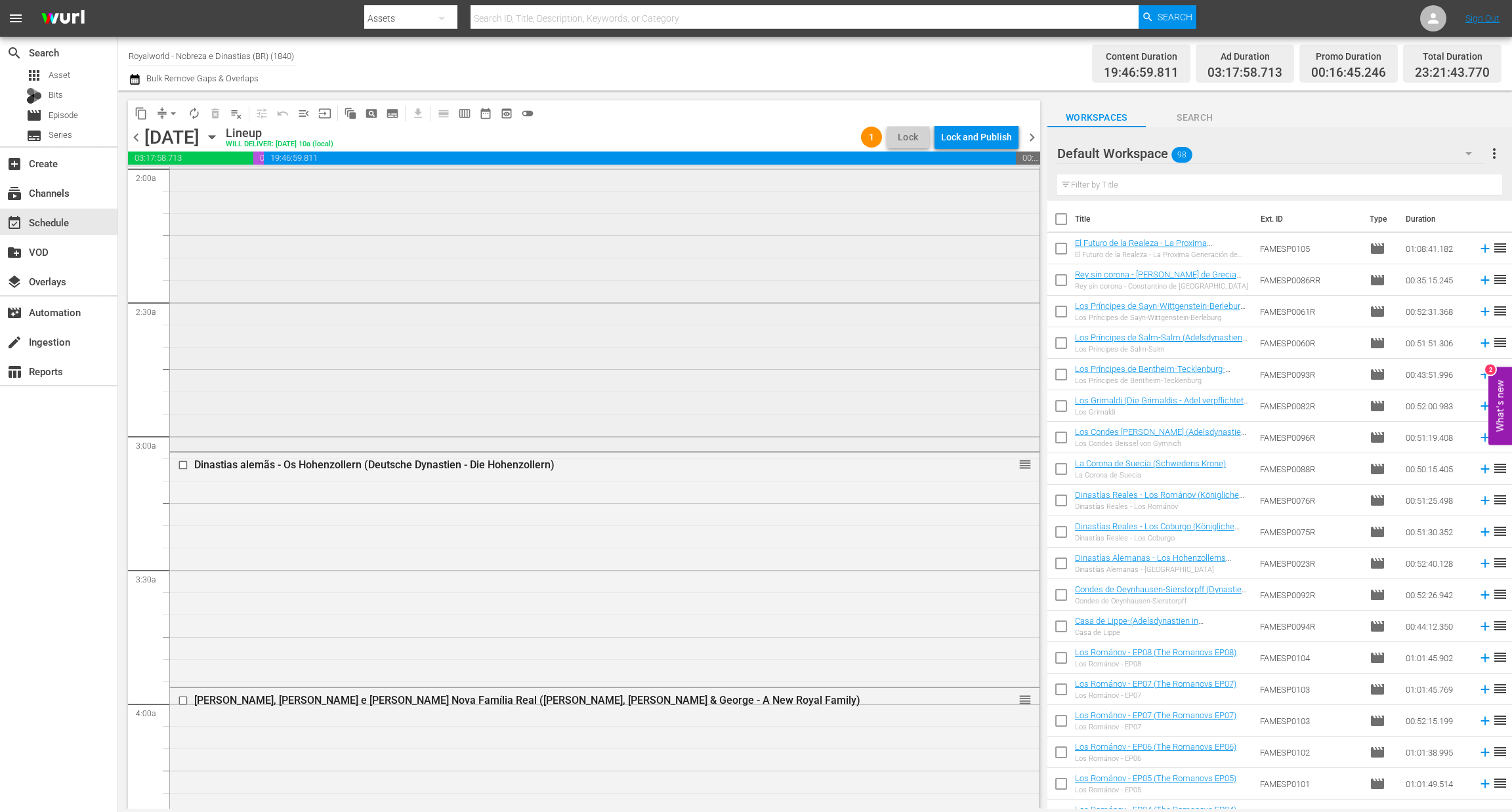
scroll to position [688, 0]
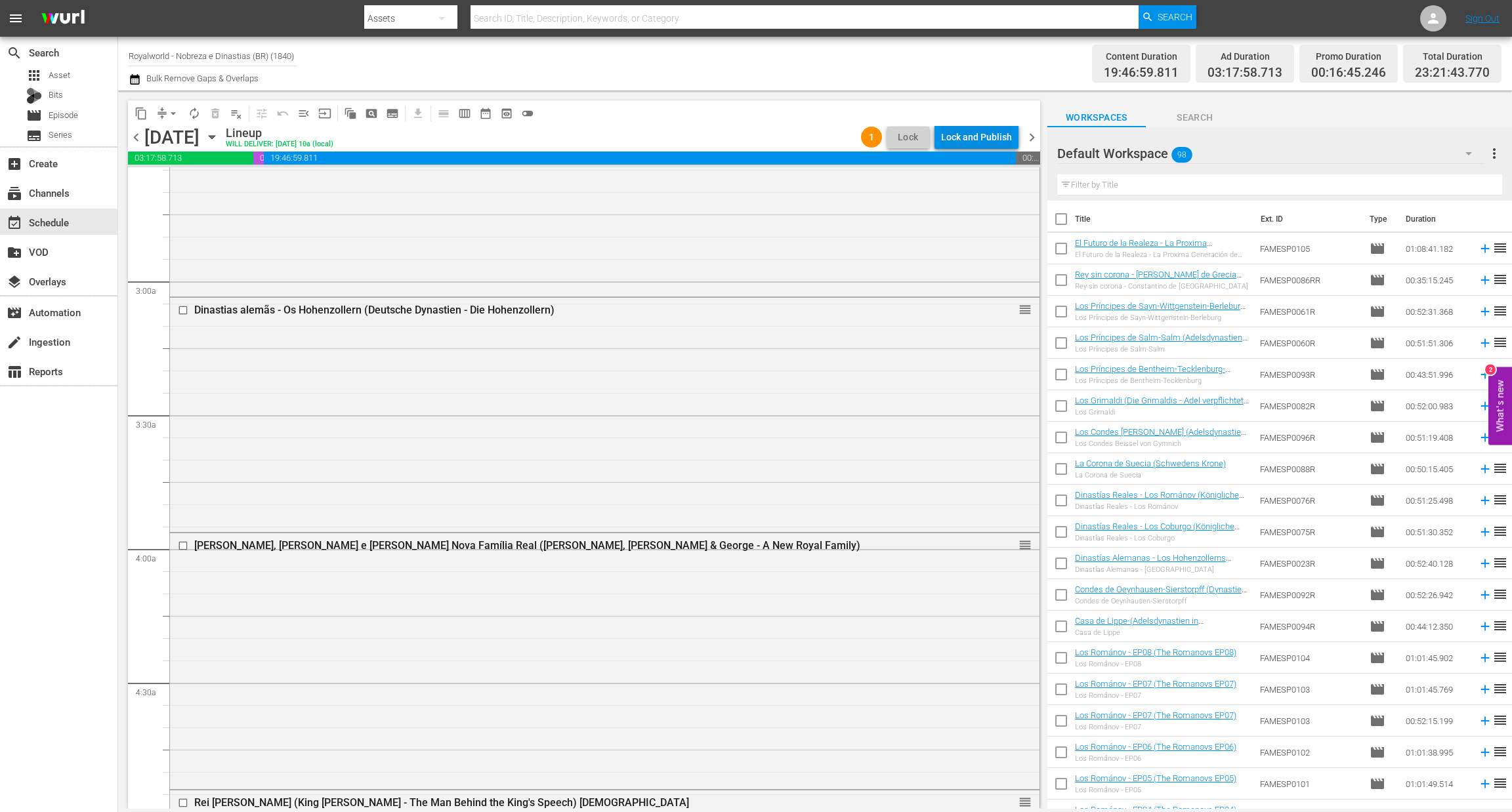
click at [965, 133] on div "Lock and Publish" at bounding box center [977, 136] width 71 height 23
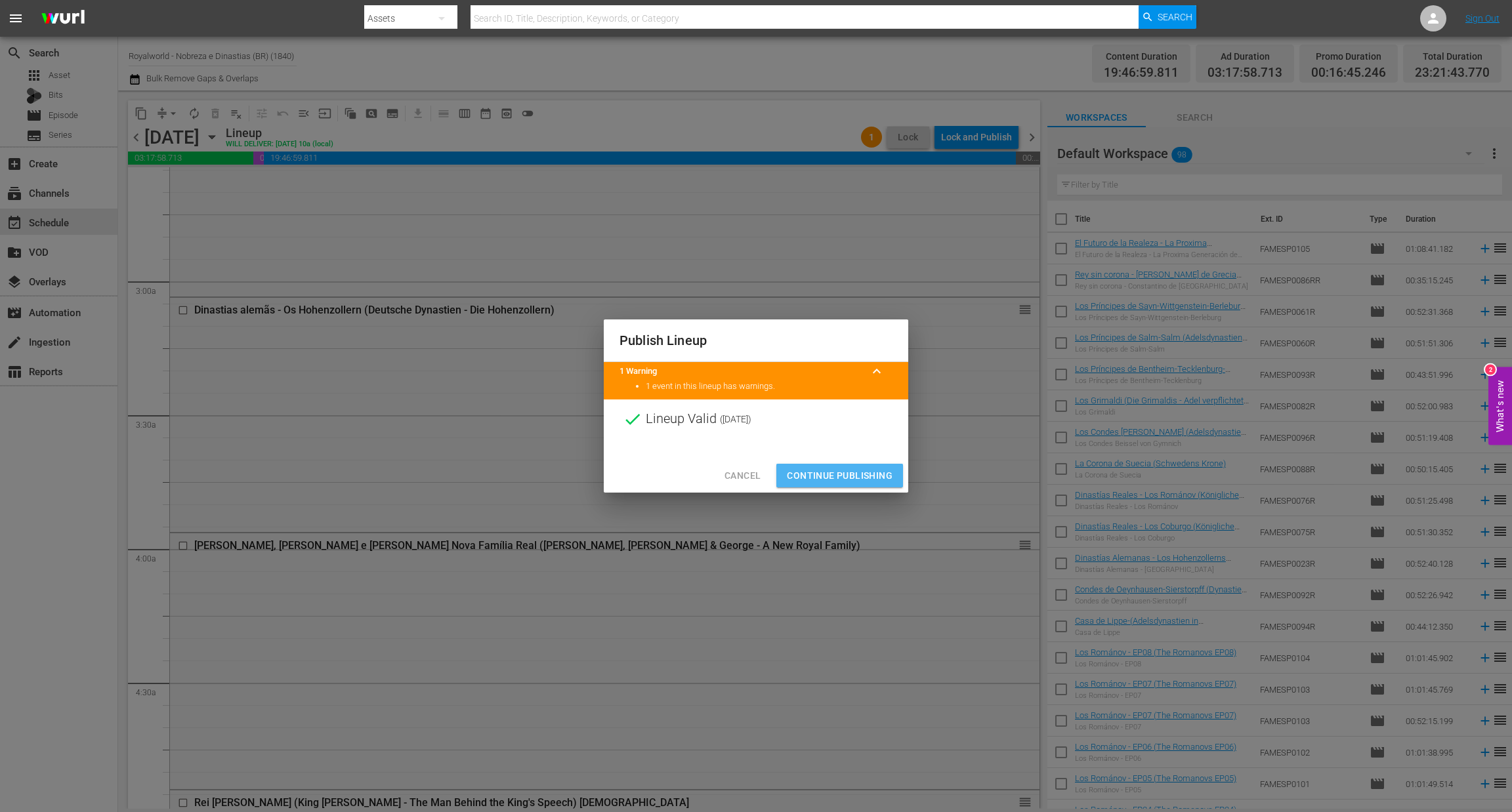
click at [854, 468] on span "Continue Publishing" at bounding box center [839, 476] width 106 height 16
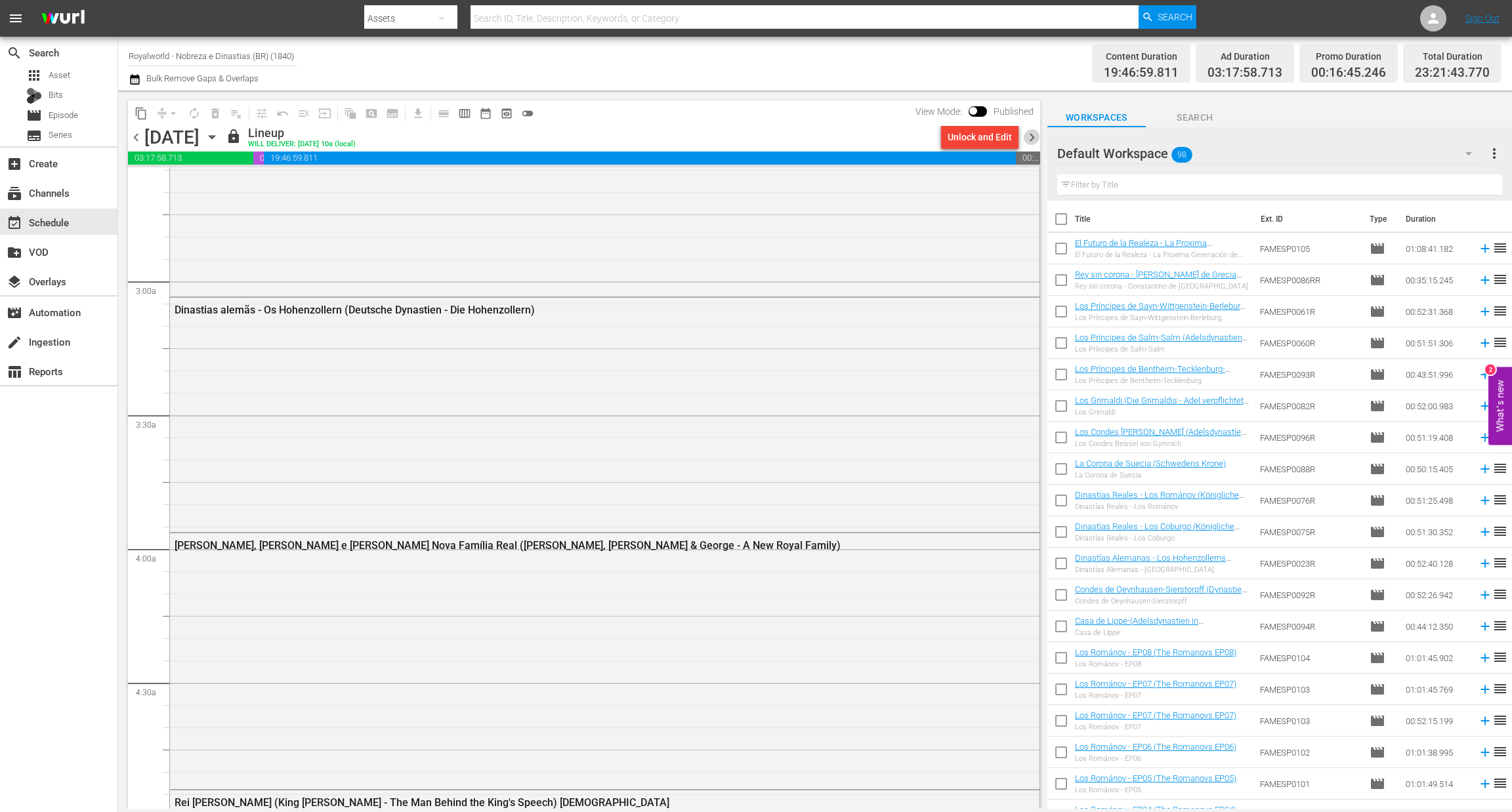
drag, startPoint x: 1033, startPoint y: 133, endPoint x: 1032, endPoint y: 150, distance: 17.0
click at [1033, 133] on span "chevron_right" at bounding box center [1031, 137] width 16 height 16
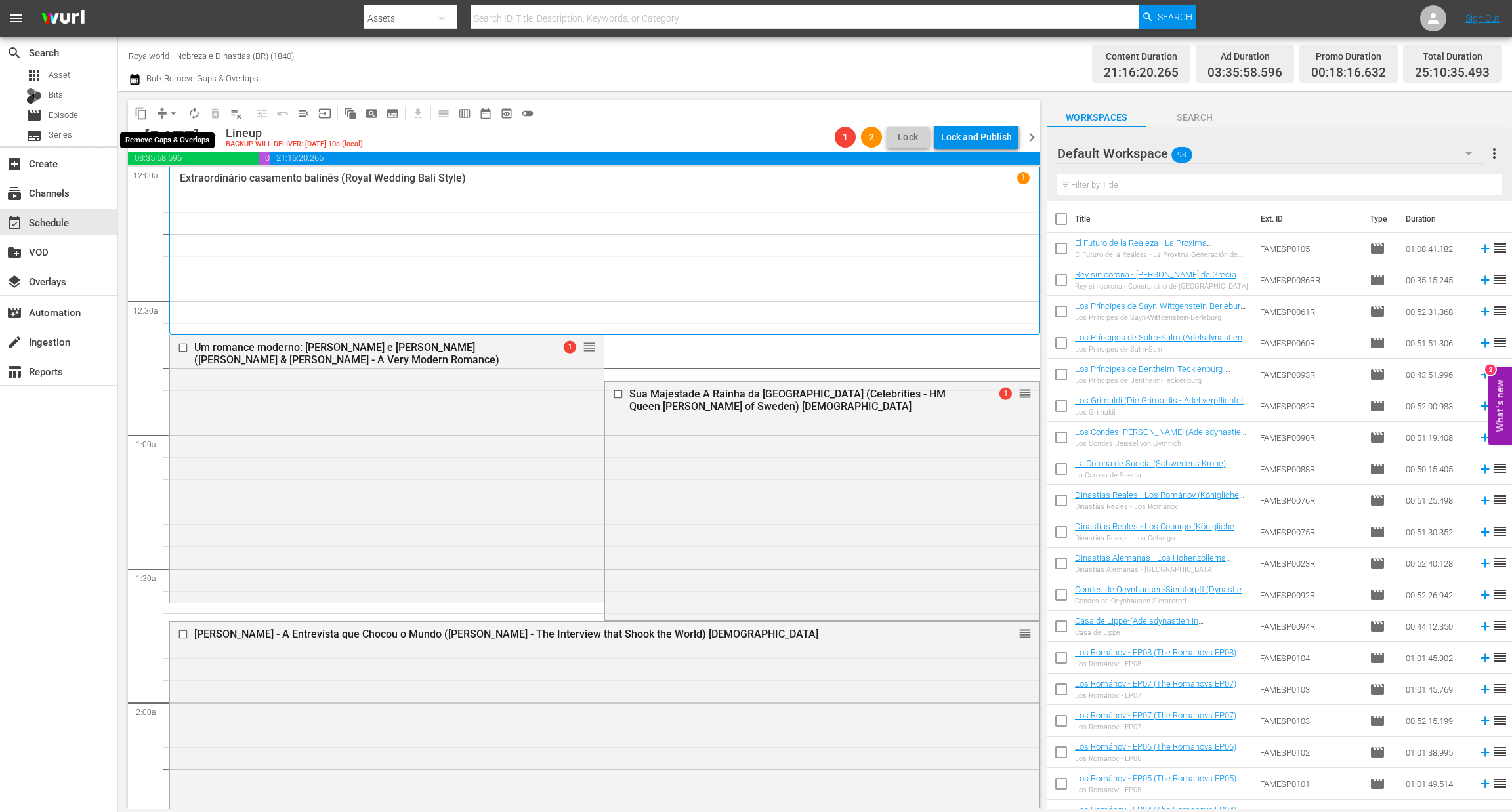
click at [174, 112] on span "arrow_drop_down" at bounding box center [173, 114] width 13 height 13
click at [172, 185] on li "Align to End of Previous Day" at bounding box center [174, 182] width 138 height 21
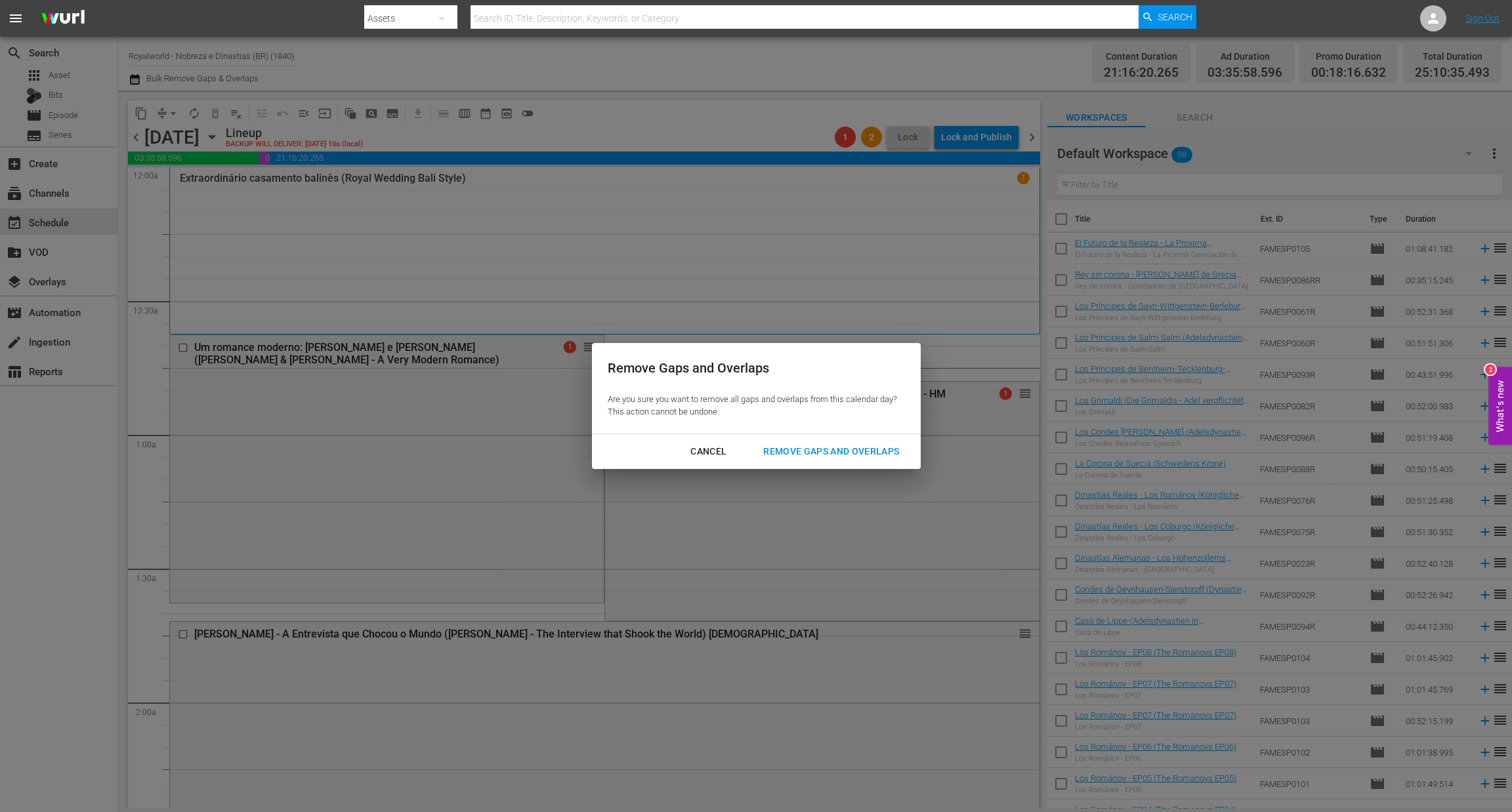
click at [891, 439] on button "Remove Gaps and Overlaps" at bounding box center [831, 451] width 168 height 24
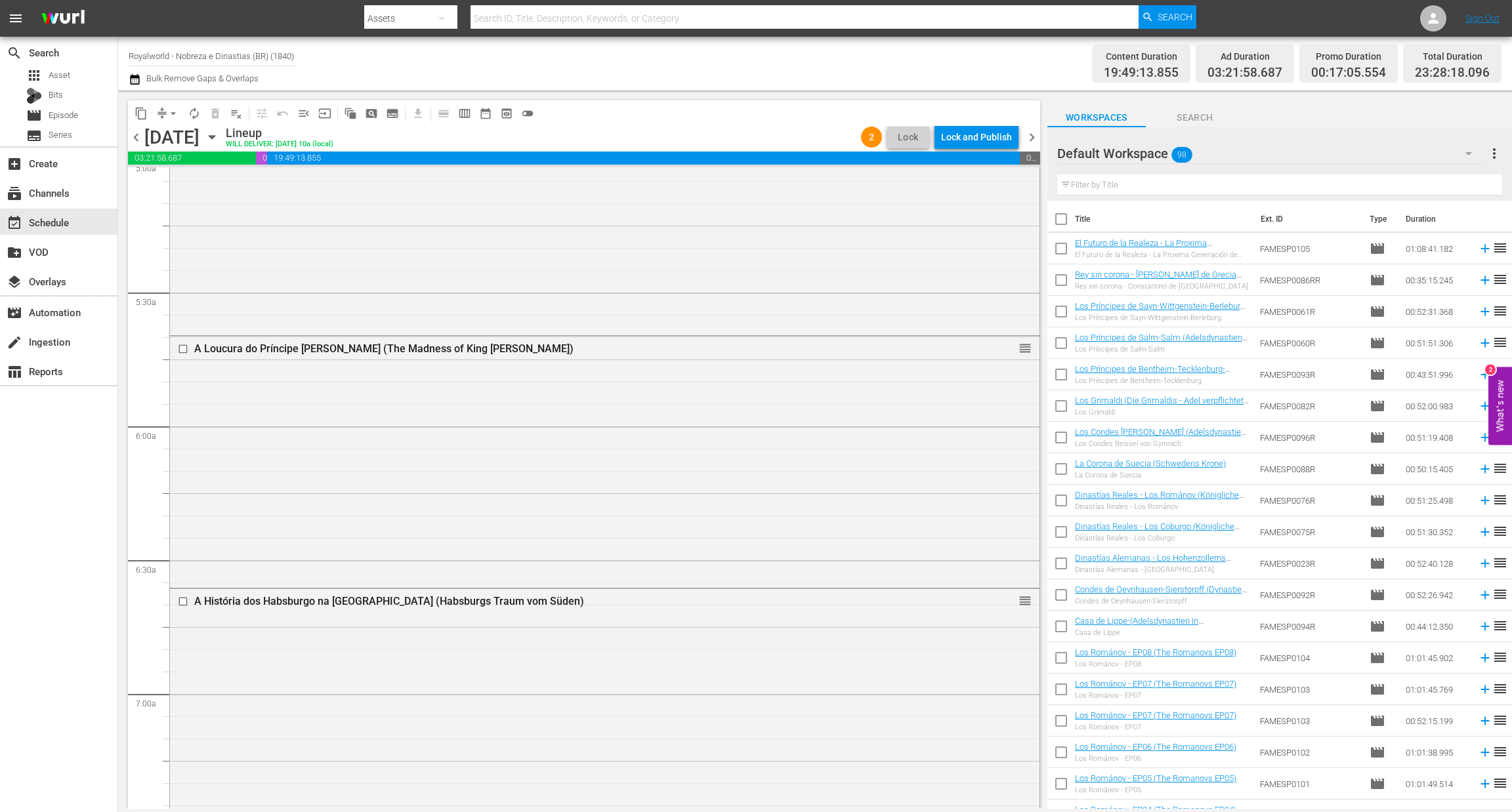
scroll to position [5805, 0]
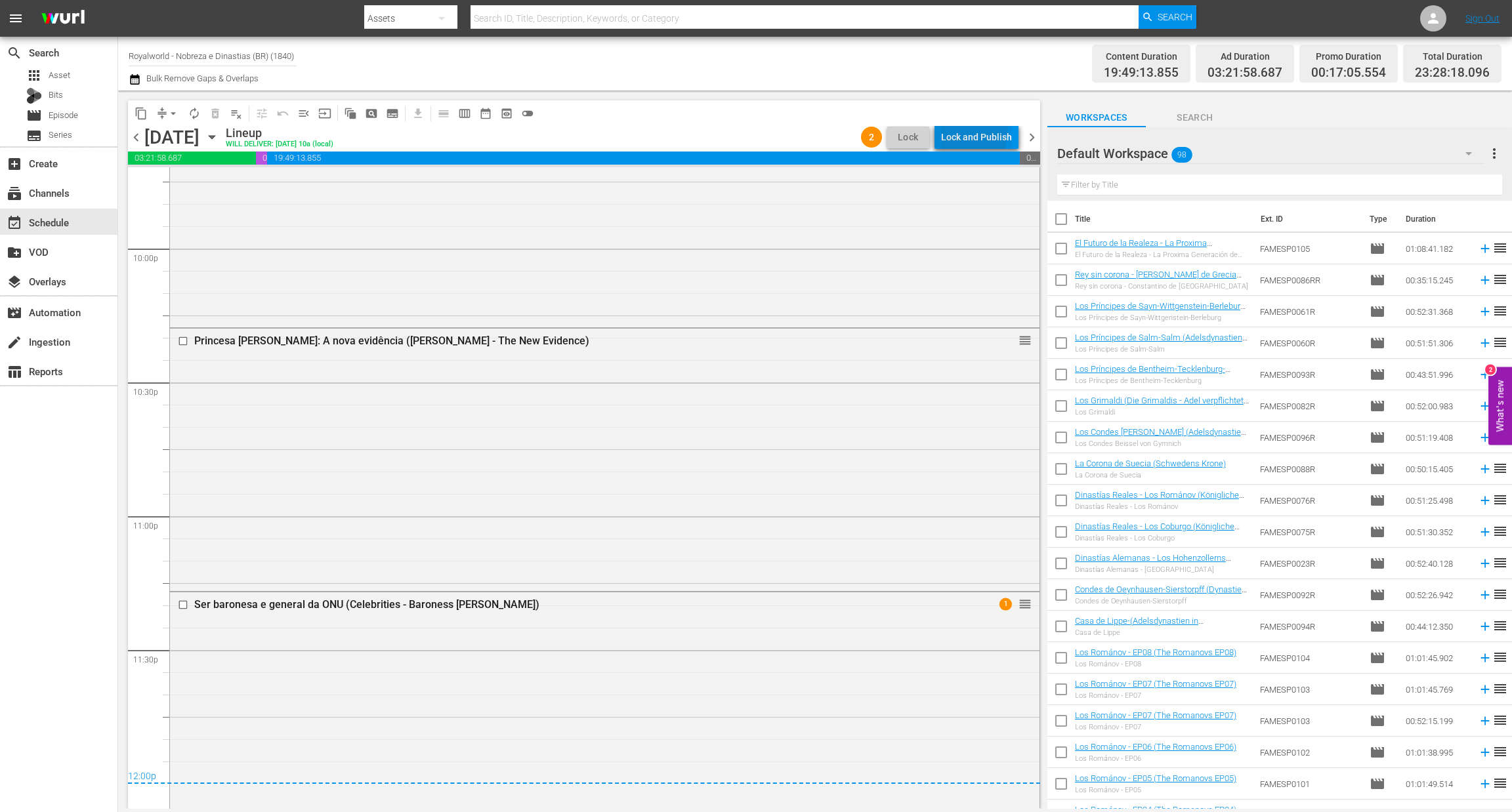
click at [964, 130] on div "Lock and Publish" at bounding box center [977, 136] width 71 height 23
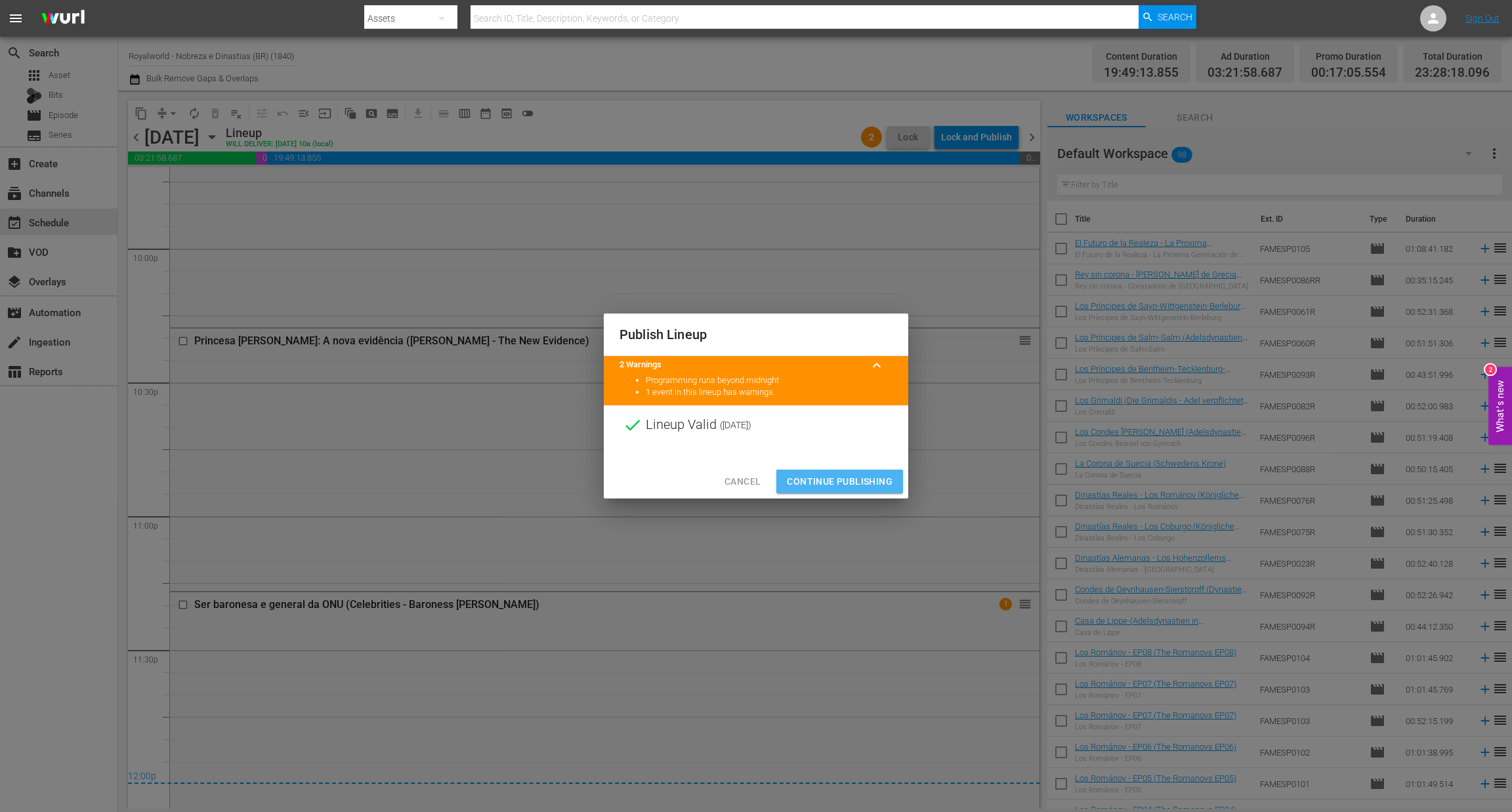
click at [844, 482] on span "Continue Publishing" at bounding box center [839, 481] width 106 height 16
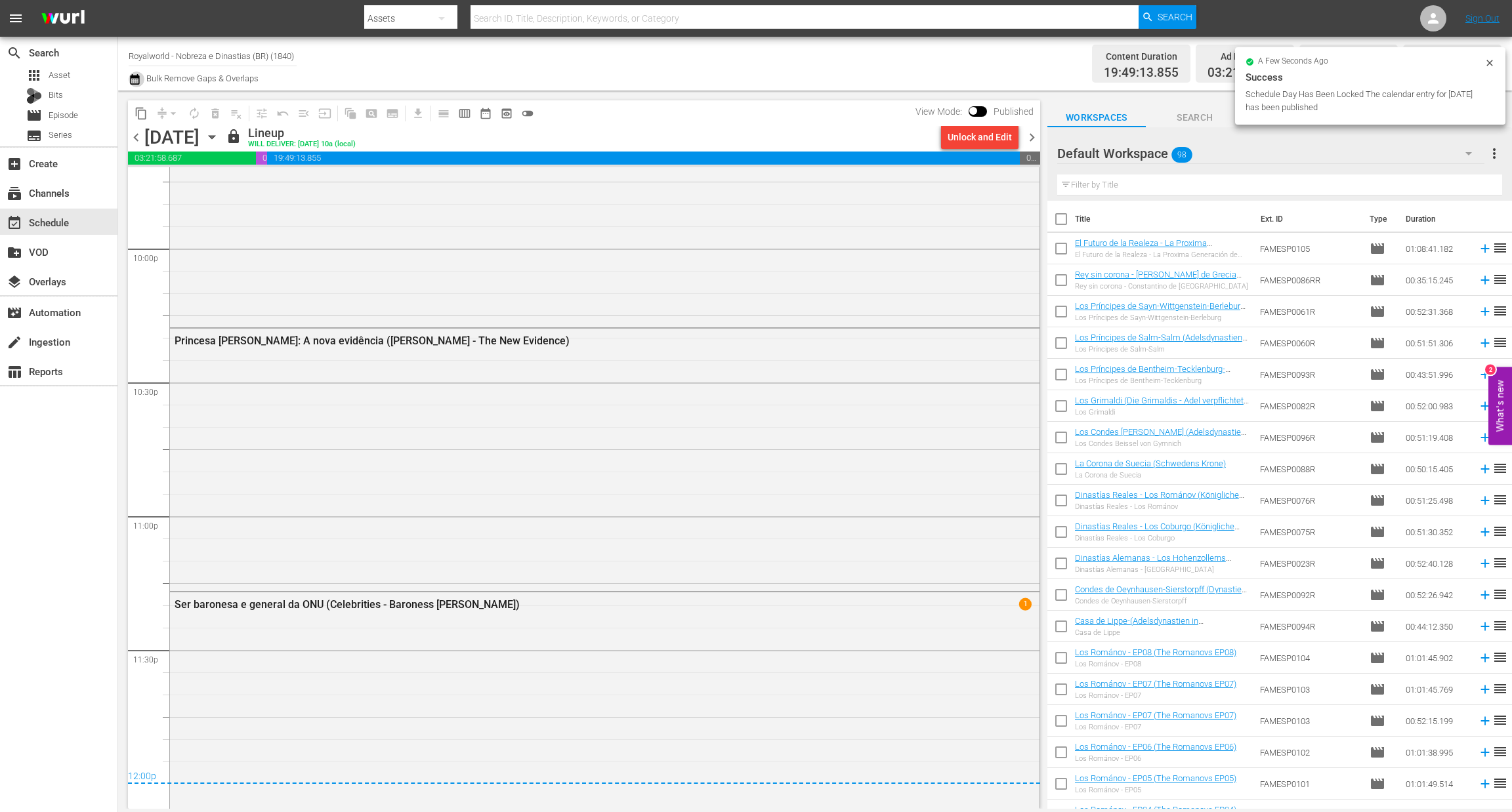
click at [136, 80] on icon "button" at bounding box center [135, 79] width 13 height 16
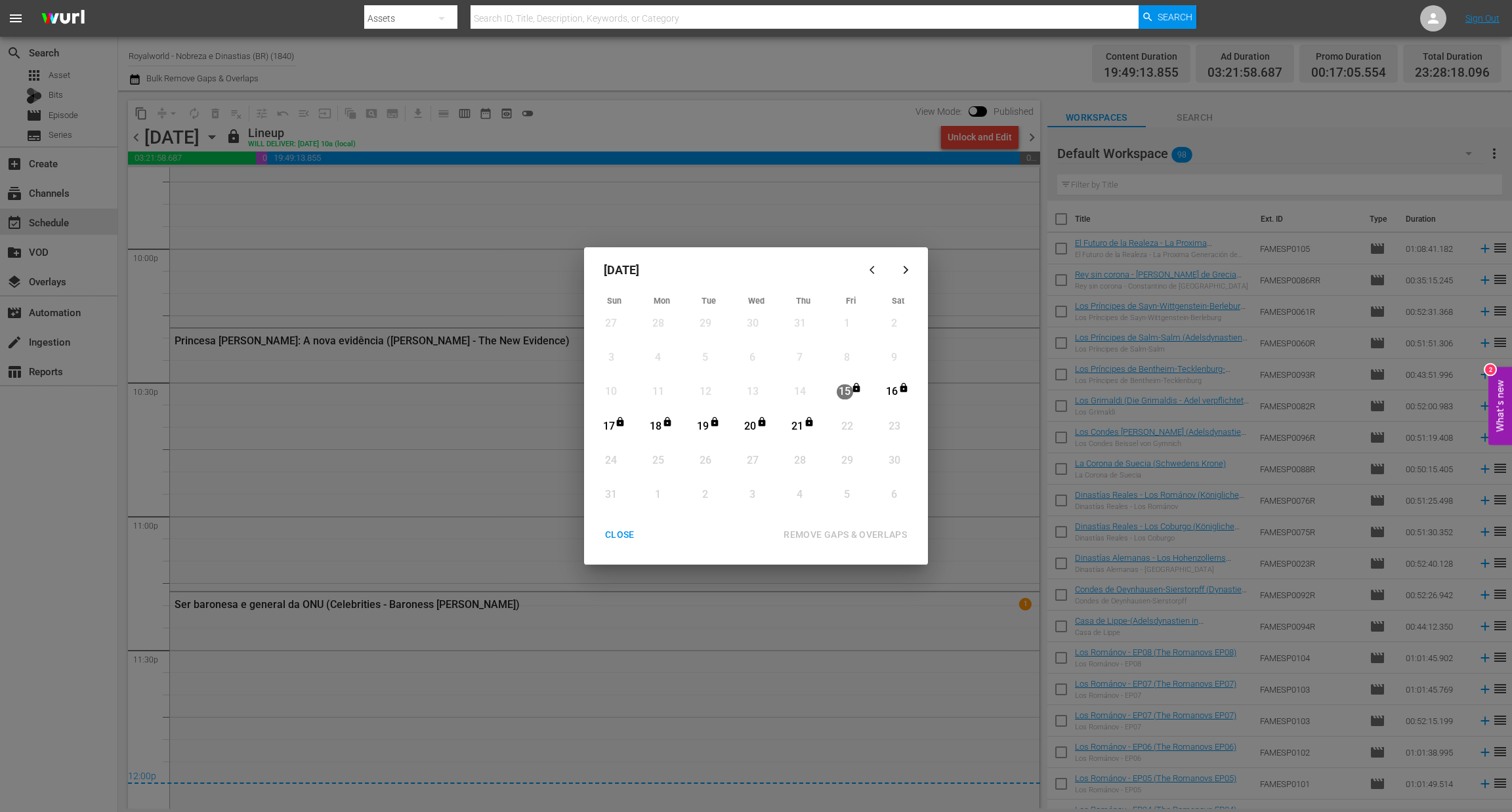
click at [609, 535] on div "CLOSE" at bounding box center [619, 534] width 50 height 16
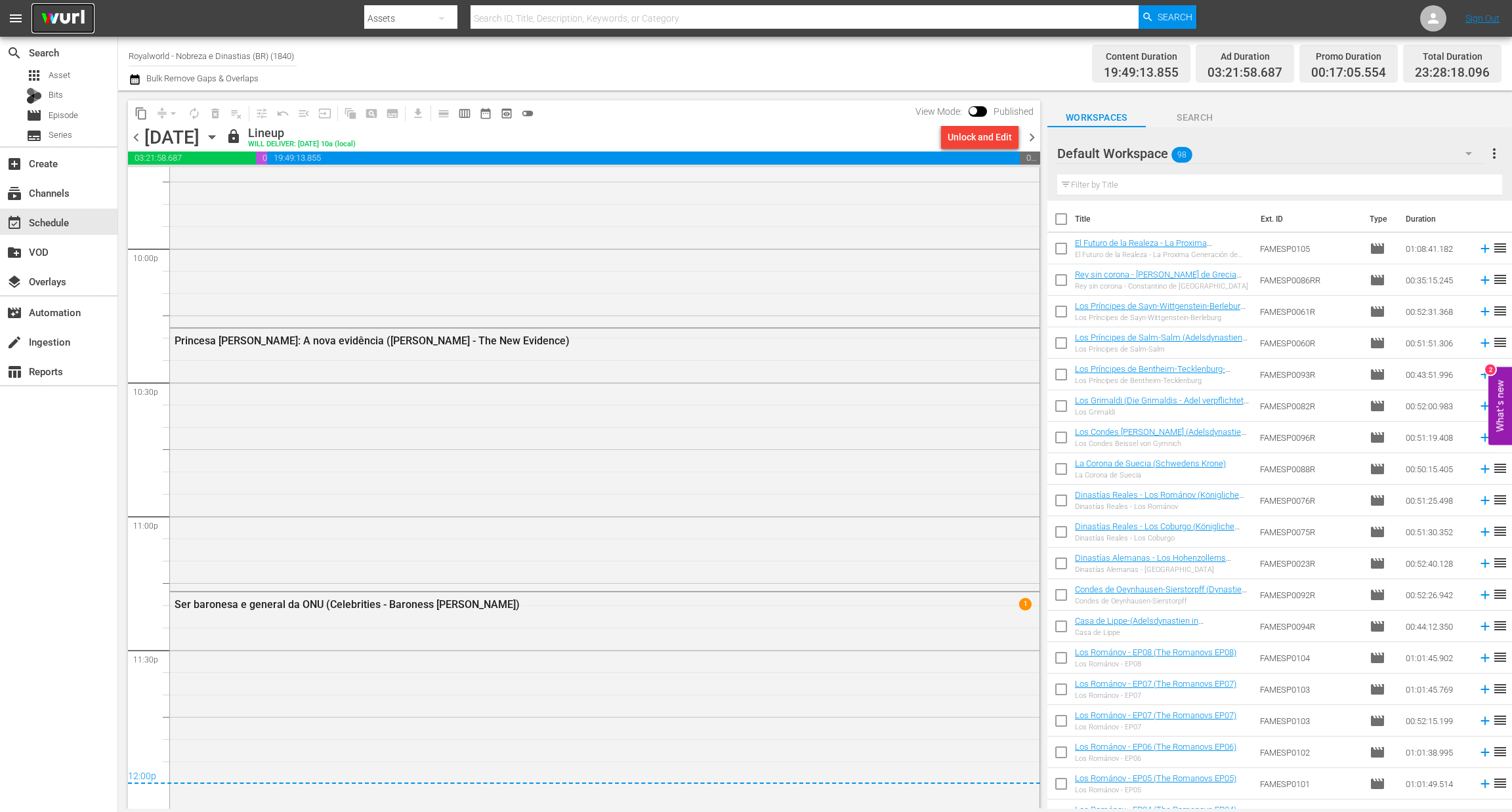
click at [86, 20] on img at bounding box center [62, 18] width 63 height 31
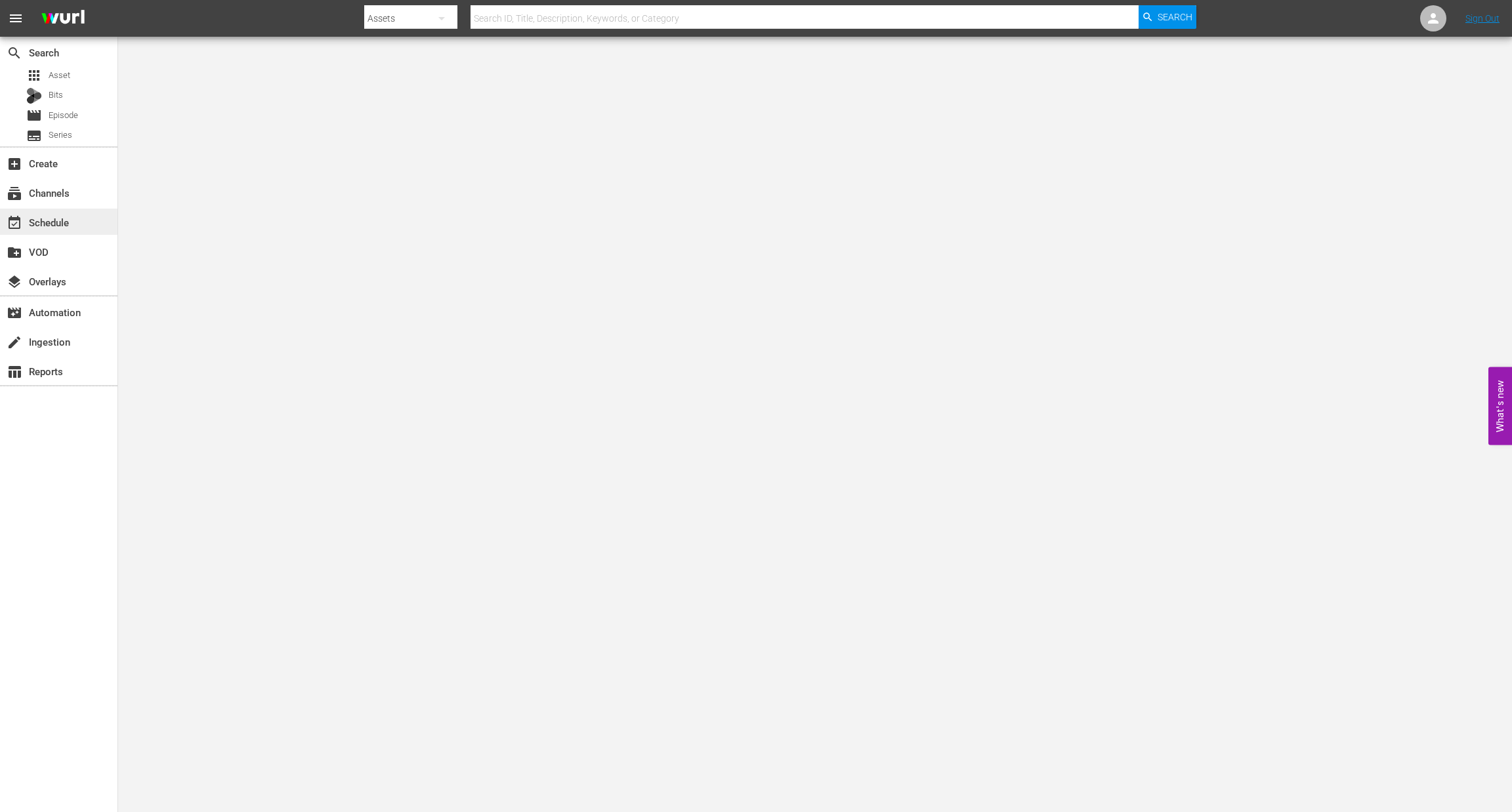
click at [66, 230] on div "event_available Schedule" at bounding box center [58, 221] width 117 height 26
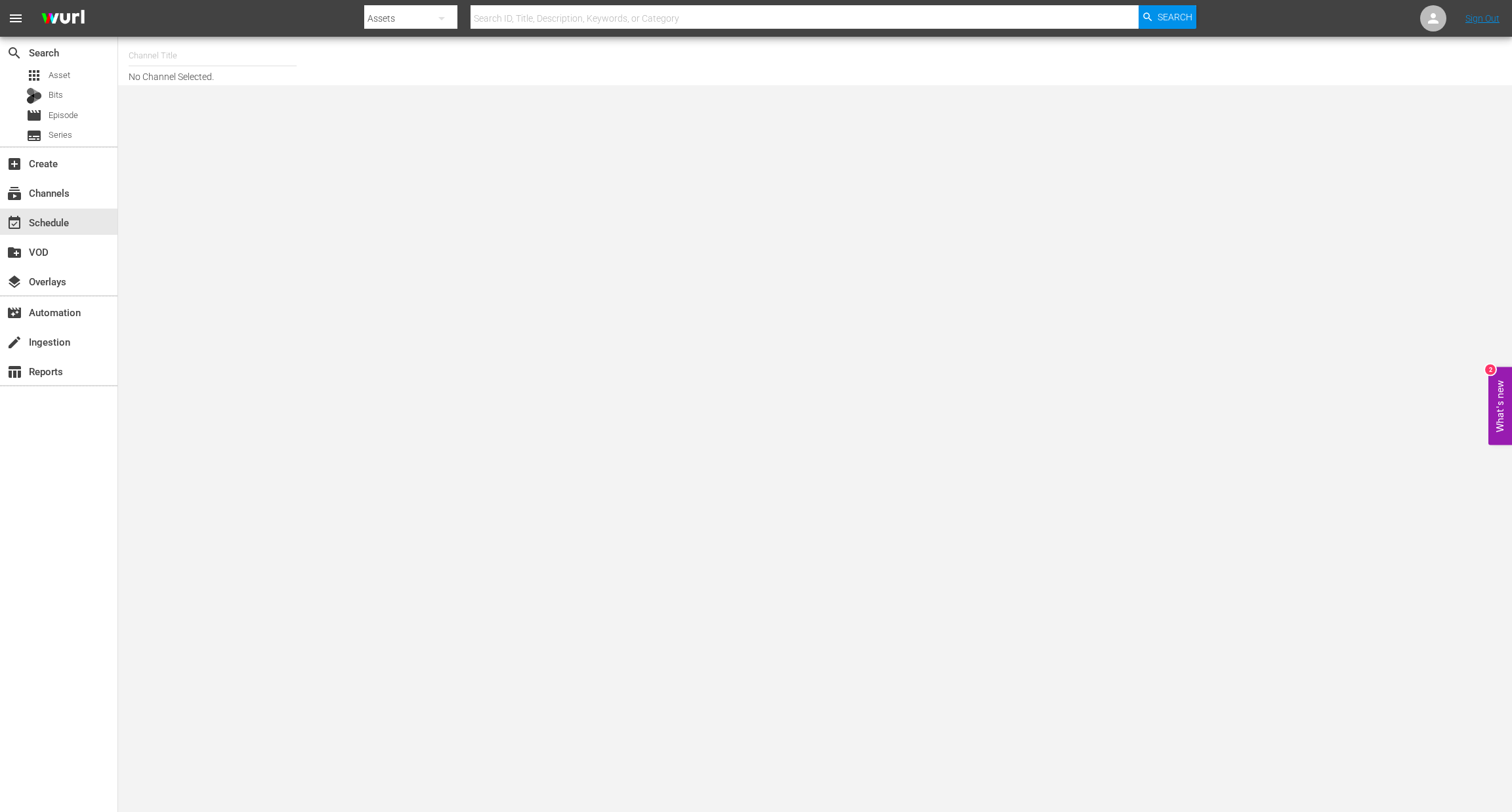
click at [198, 55] on input "text" at bounding box center [212, 55] width 168 height 31
click at [207, 193] on div "Royalworld G,A,S (1621 - amogonetworx_royalworld_2)" at bounding box center [309, 187] width 340 height 31
type input "Royalworld G,A,S (1621 - amogonetworx_royalworld_2)"
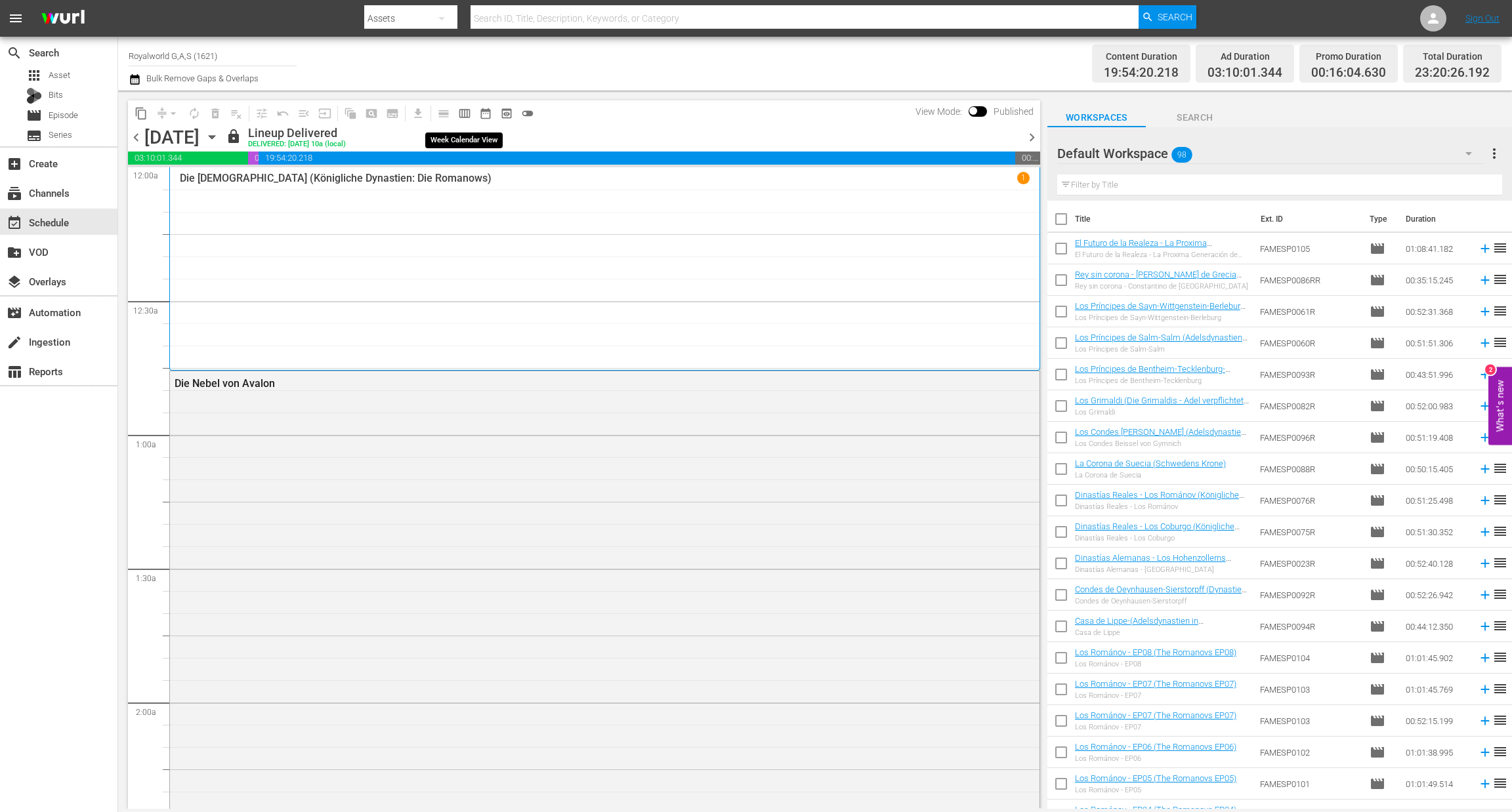
click at [467, 112] on span "calendar_view_week_outlined" at bounding box center [464, 114] width 13 height 13
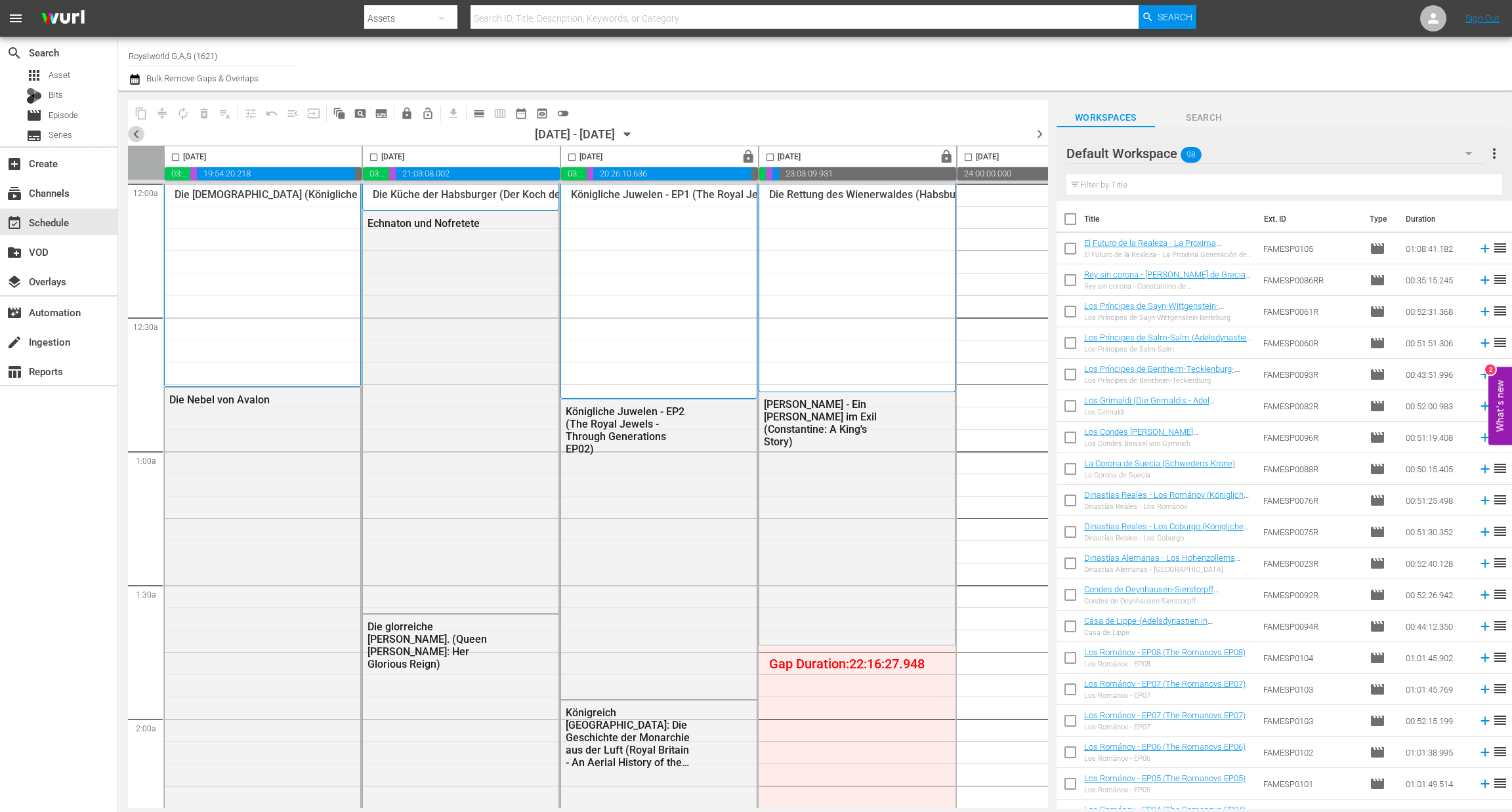
click at [136, 131] on span "chevron_left" at bounding box center [136, 133] width 16 height 16
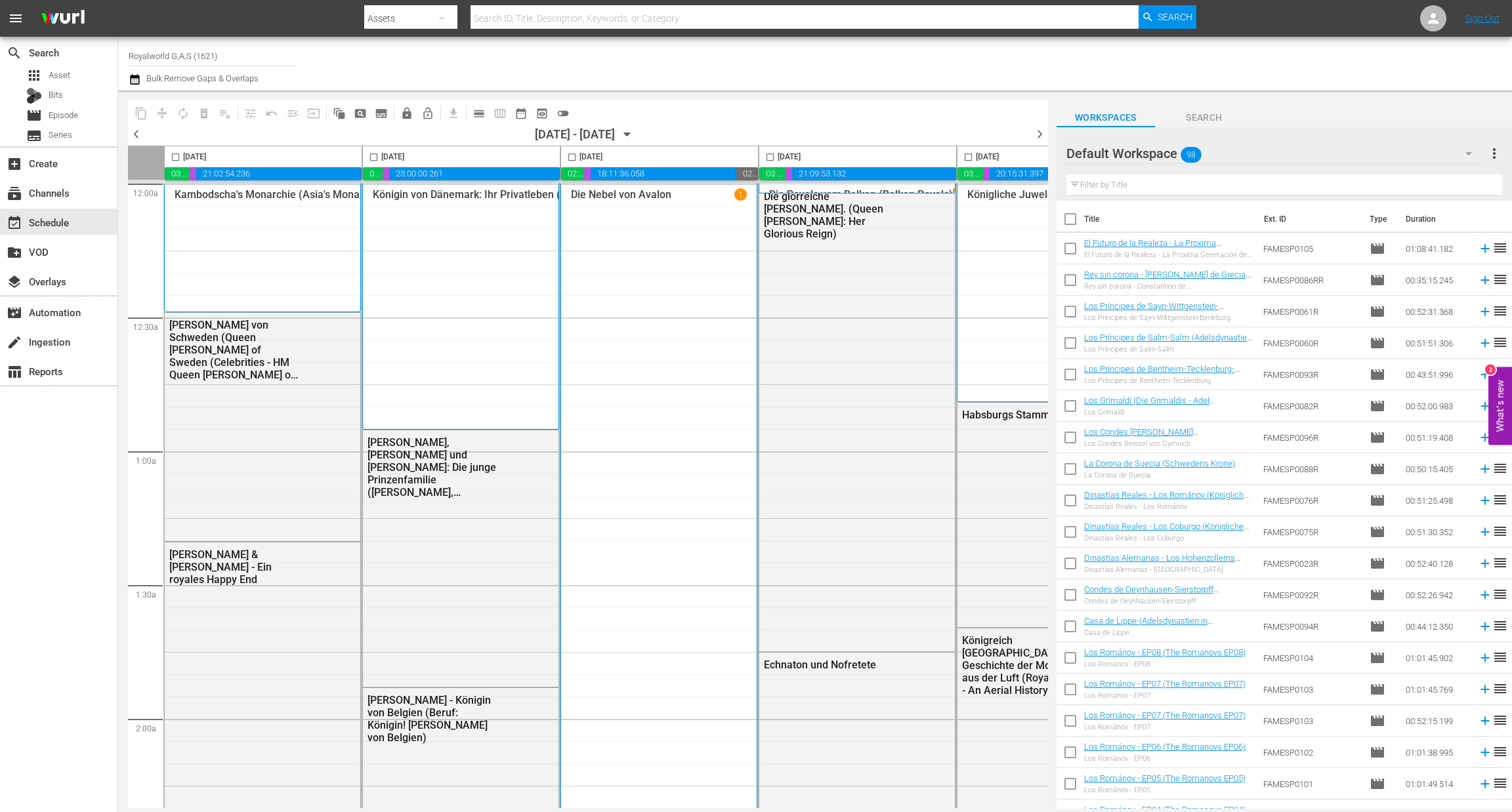
scroll to position [0, 411]
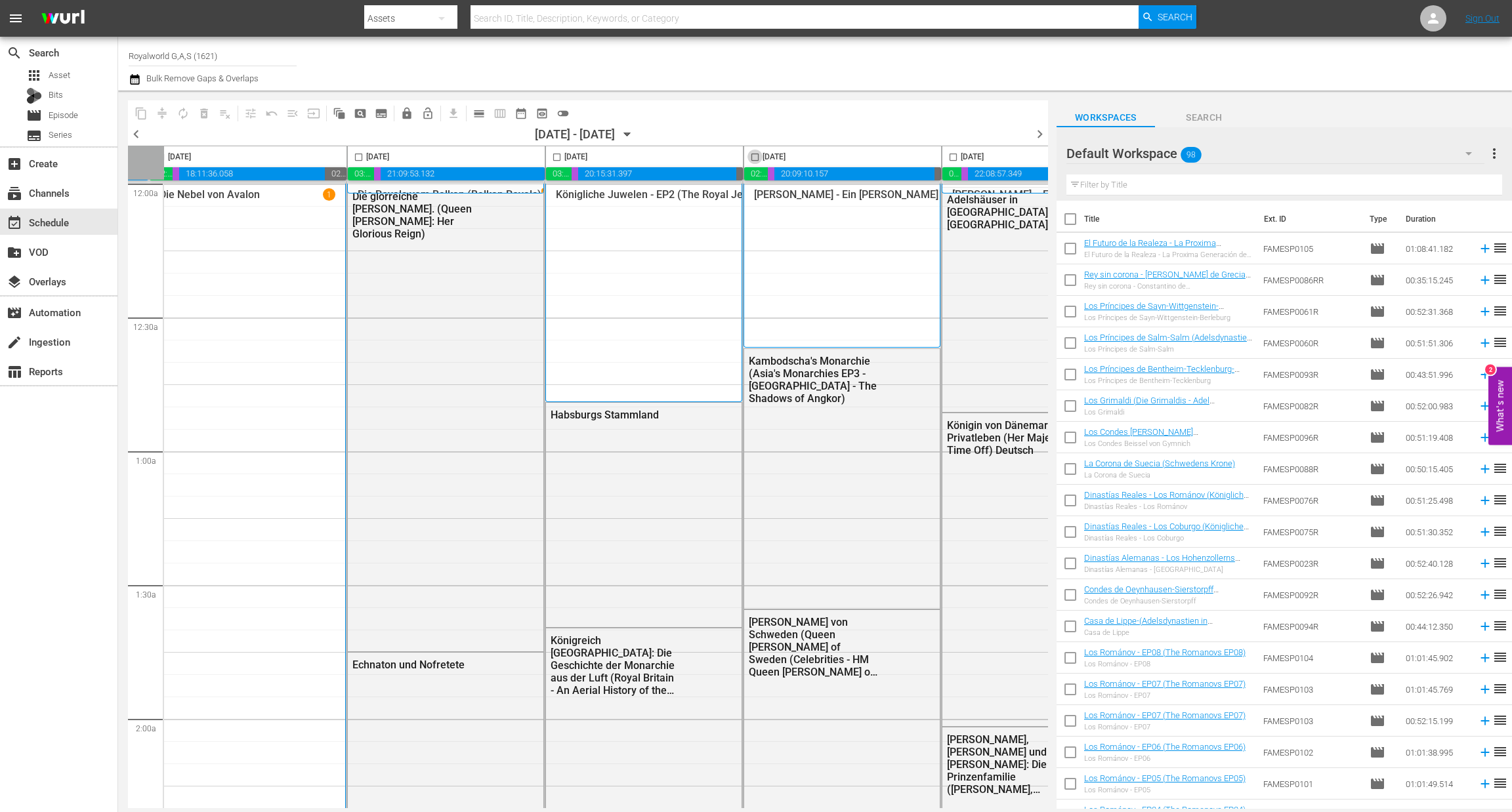
drag, startPoint x: 761, startPoint y: 158, endPoint x: 354, endPoint y: 157, distance: 407.0
click at [761, 158] on input "checkbox" at bounding box center [754, 159] width 15 height 15
checkbox input "true"
click at [144, 111] on span "content_copy" at bounding box center [141, 114] width 13 height 13
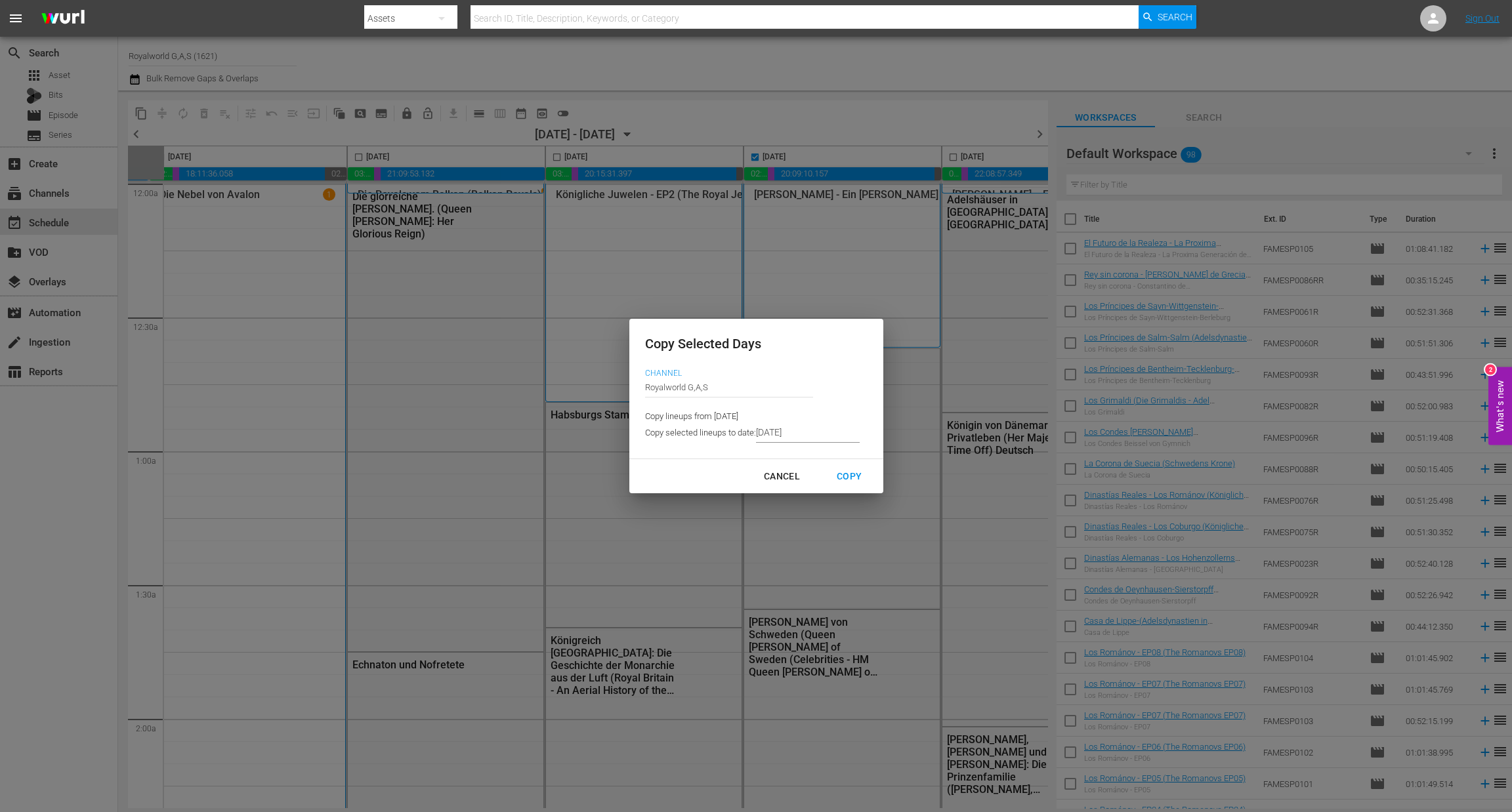
click at [785, 429] on input "[DATE]" at bounding box center [807, 433] width 104 height 20
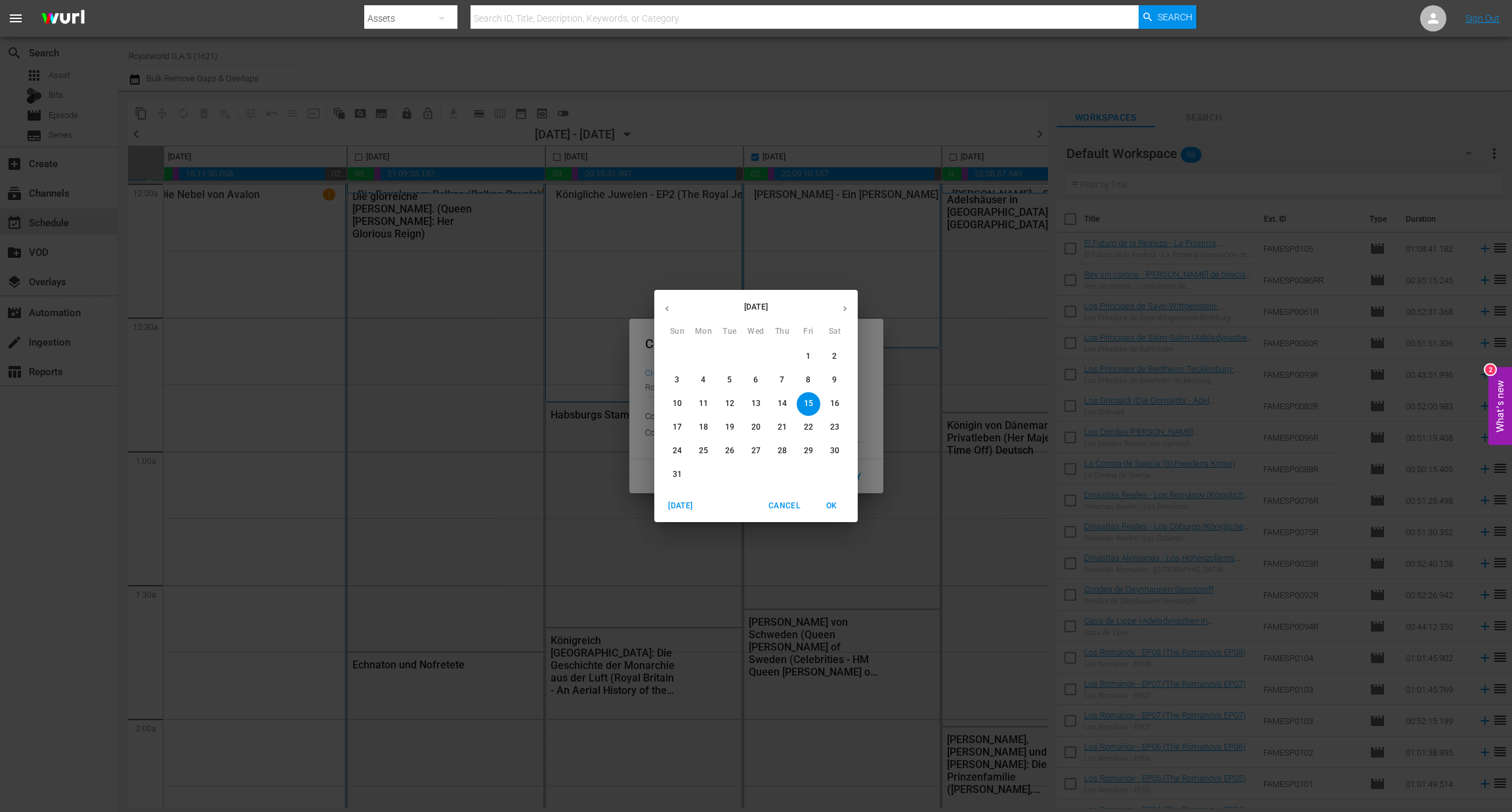
click at [707, 431] on p "18" at bounding box center [703, 427] width 9 height 11
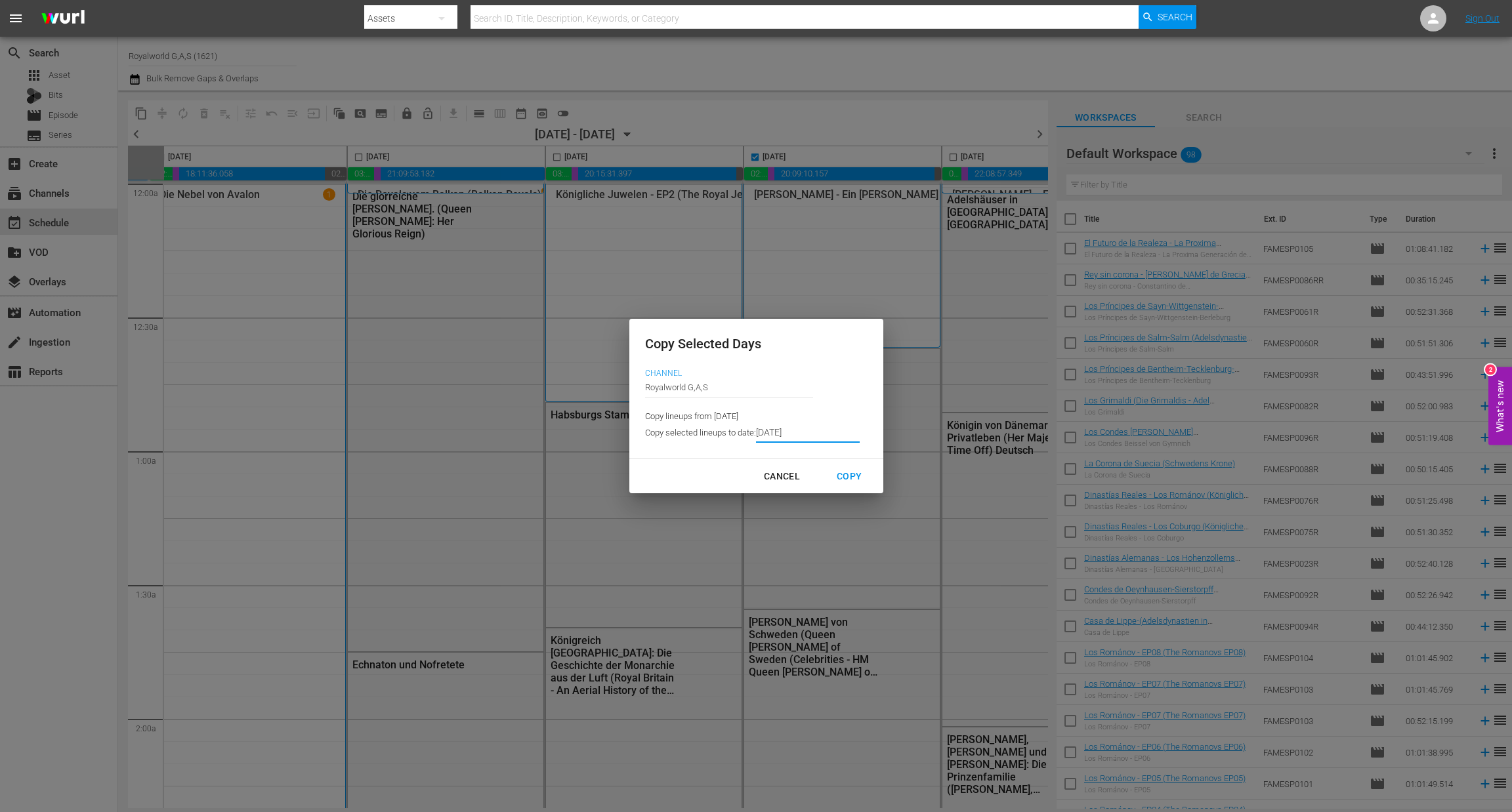
click at [851, 485] on button "Copy" at bounding box center [849, 476] width 56 height 24
type input "8/13/2025"
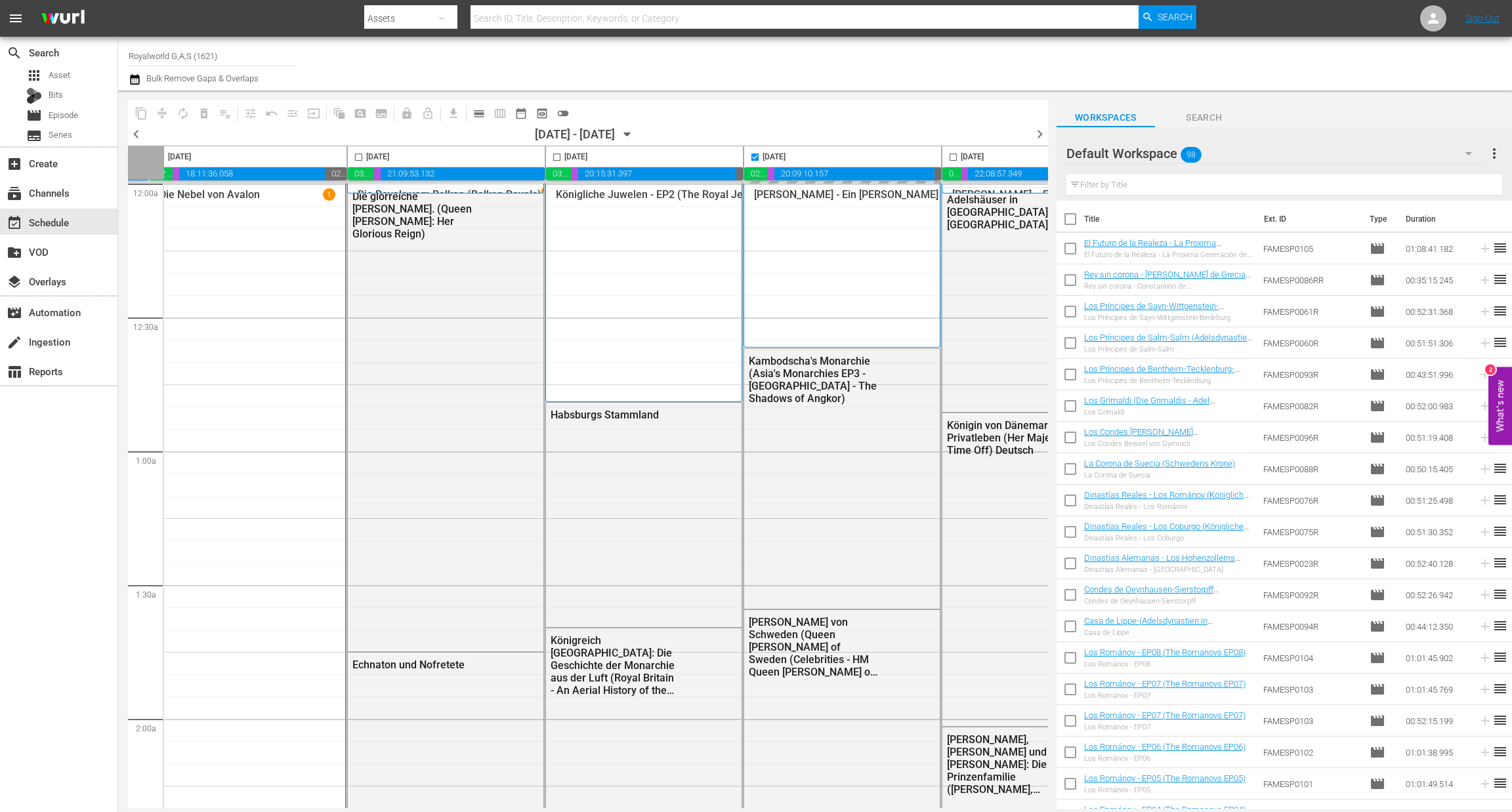
checkbox input "false"
click at [1038, 131] on span "chevron_right" at bounding box center [1039, 133] width 16 height 16
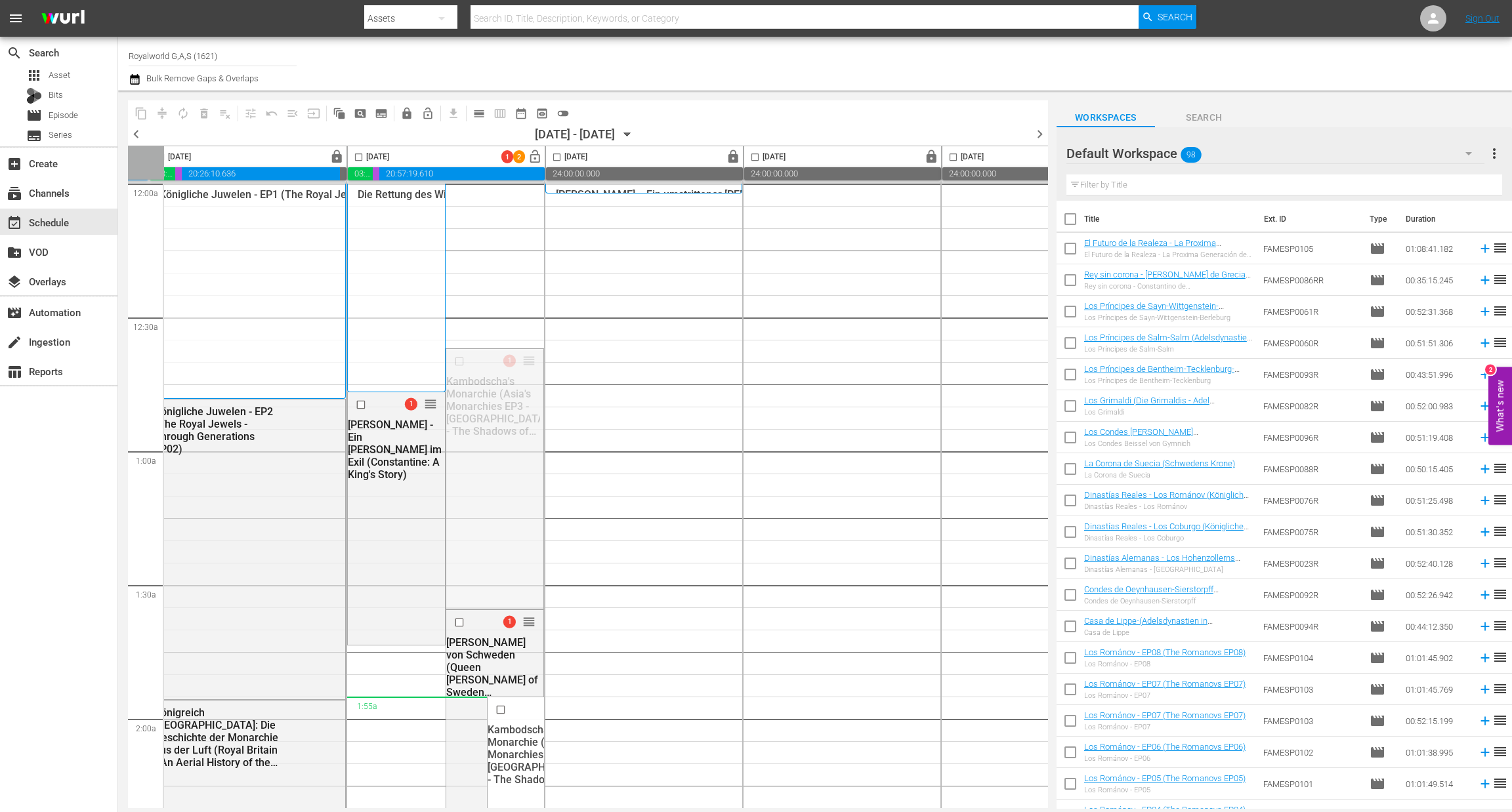
drag, startPoint x: 529, startPoint y: 359, endPoint x: 465, endPoint y: 708, distance: 354.8
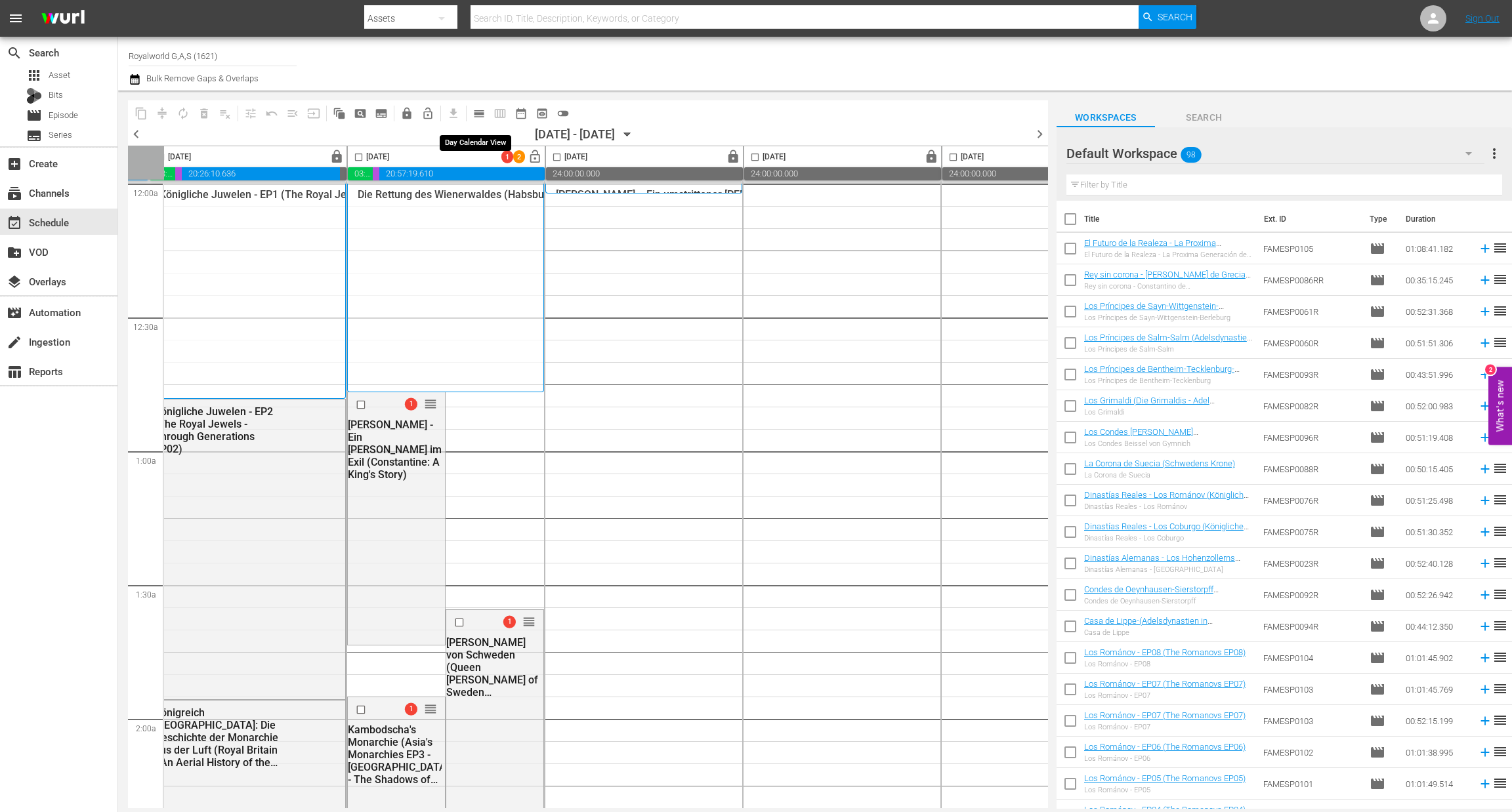
click at [479, 115] on span "calendar_view_day_outlined" at bounding box center [479, 114] width 13 height 13
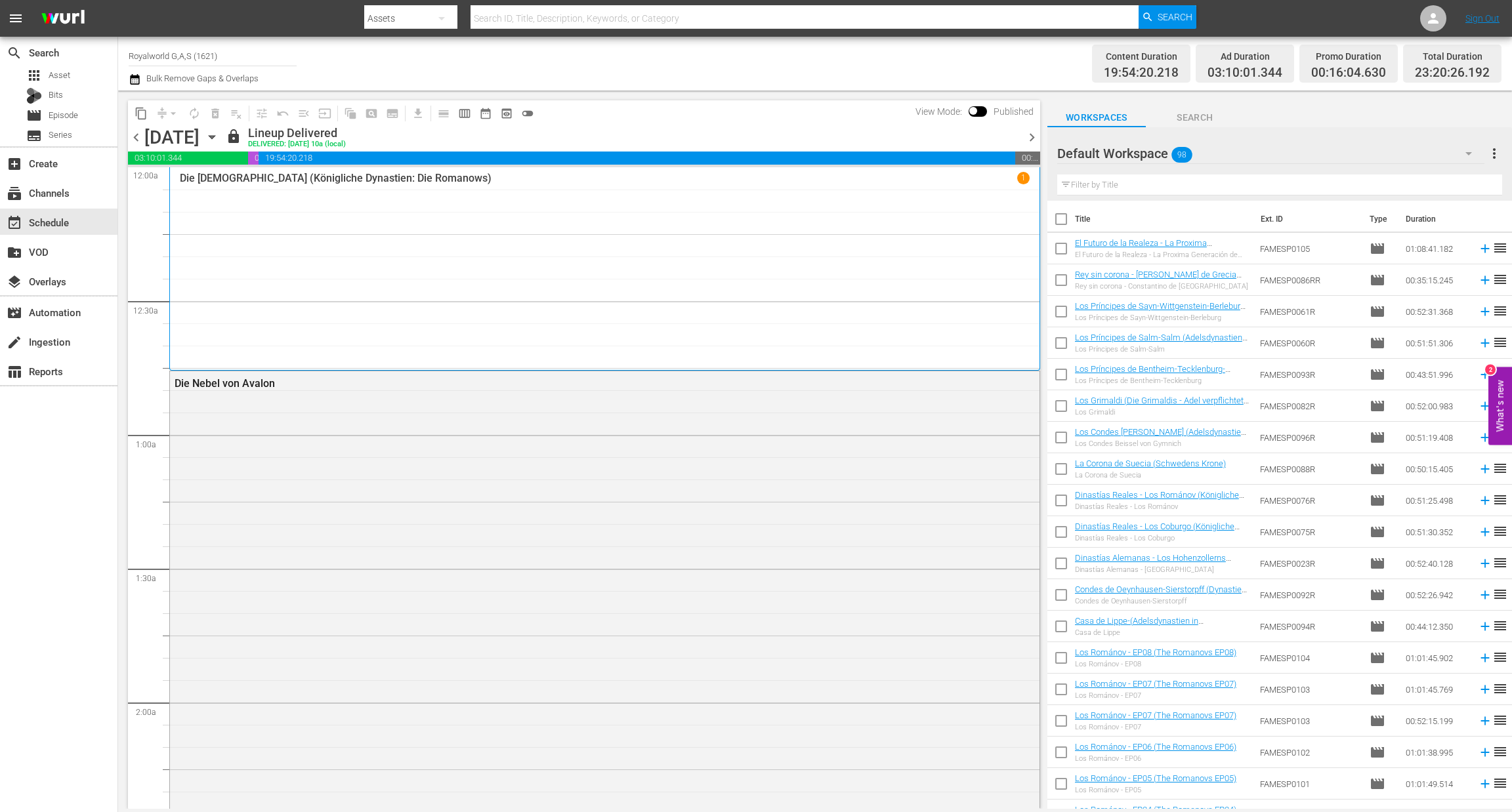
click at [1030, 138] on span "chevron_right" at bounding box center [1031, 137] width 16 height 16
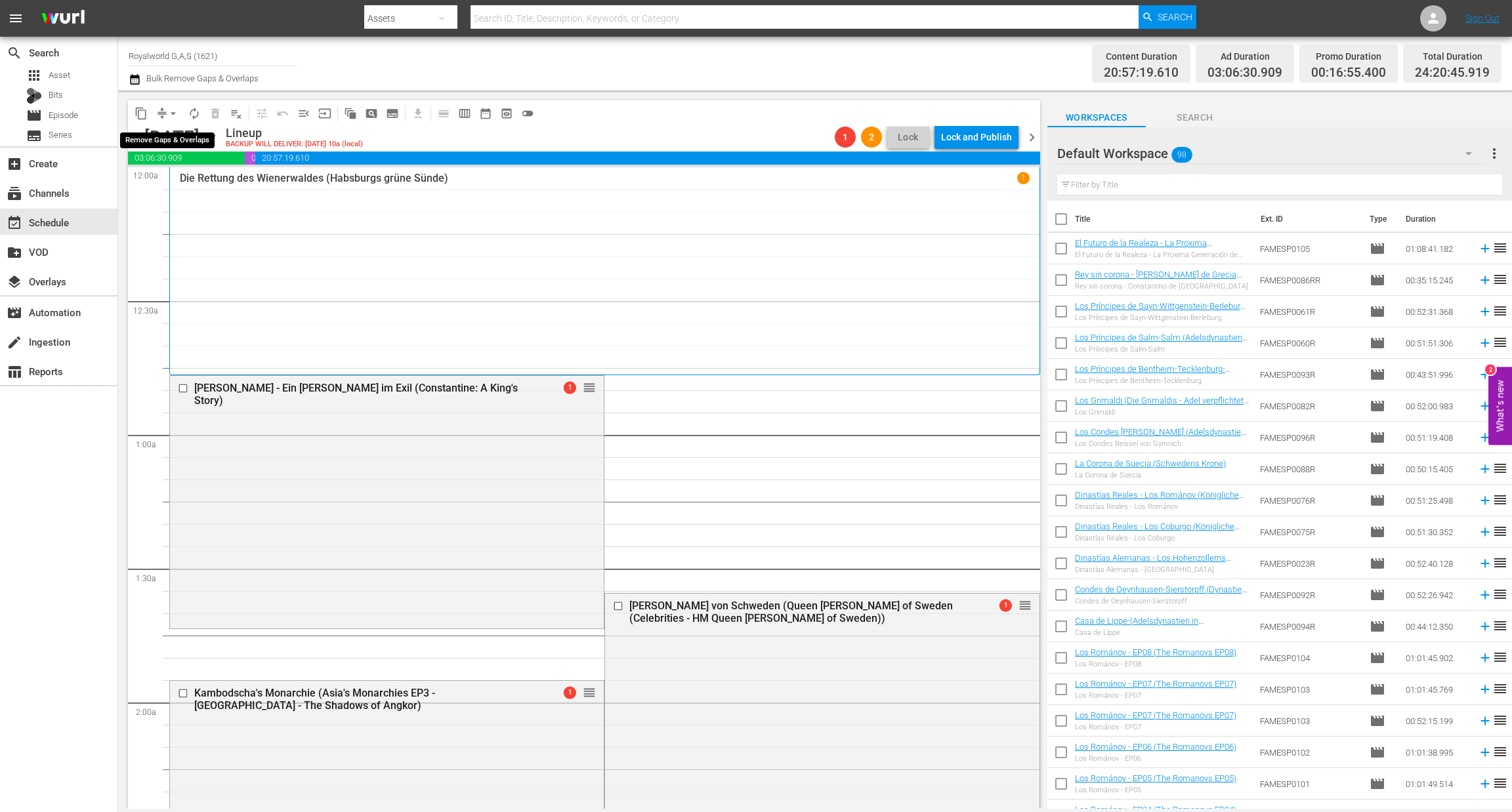
click at [175, 111] on span "arrow_drop_down" at bounding box center [173, 114] width 13 height 13
click at [171, 185] on li "Align to End of Previous Day" at bounding box center [174, 182] width 138 height 21
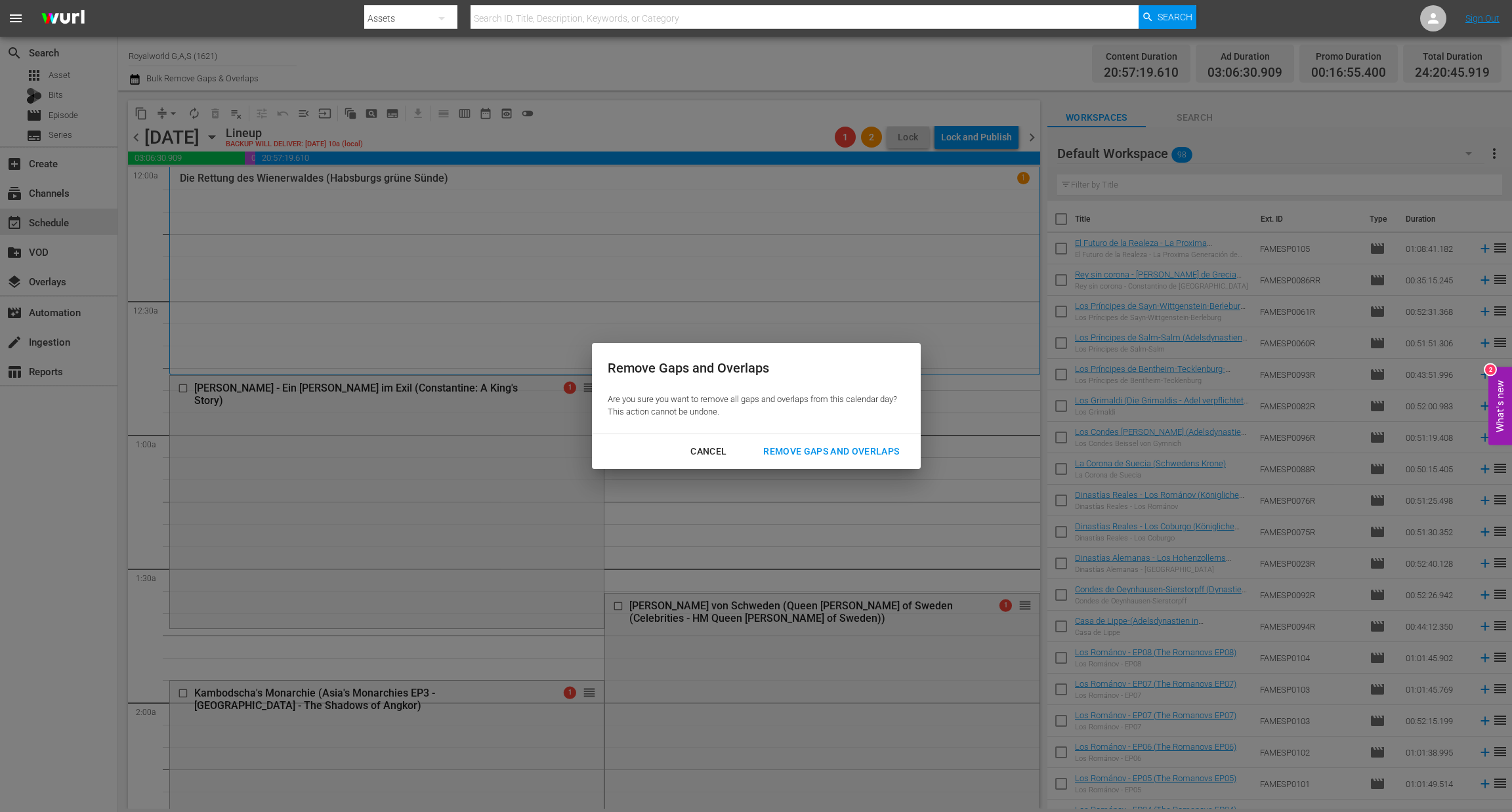
click at [825, 442] on button "Remove Gaps and Overlaps" at bounding box center [831, 451] width 168 height 24
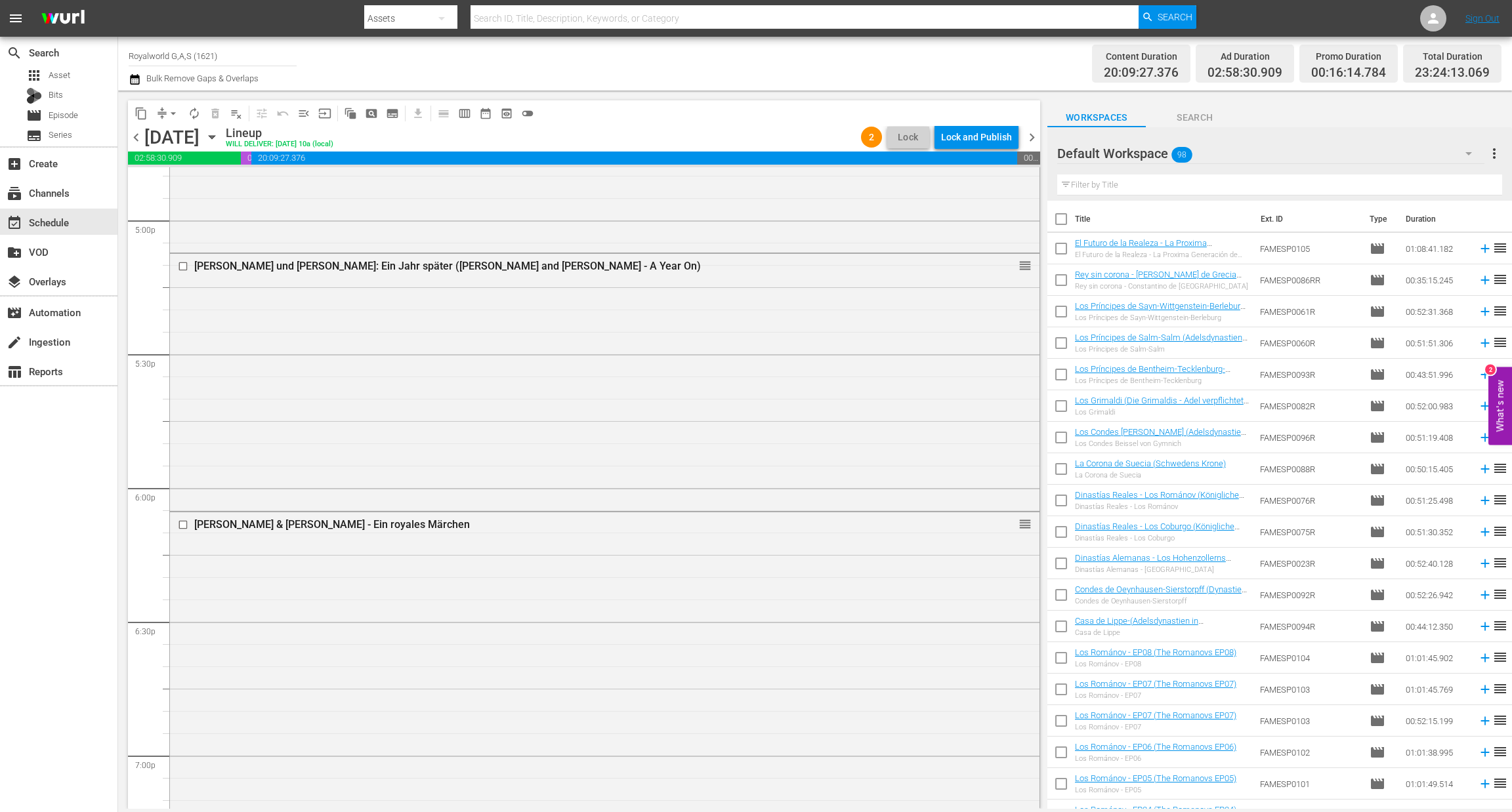
scroll to position [5828, 0]
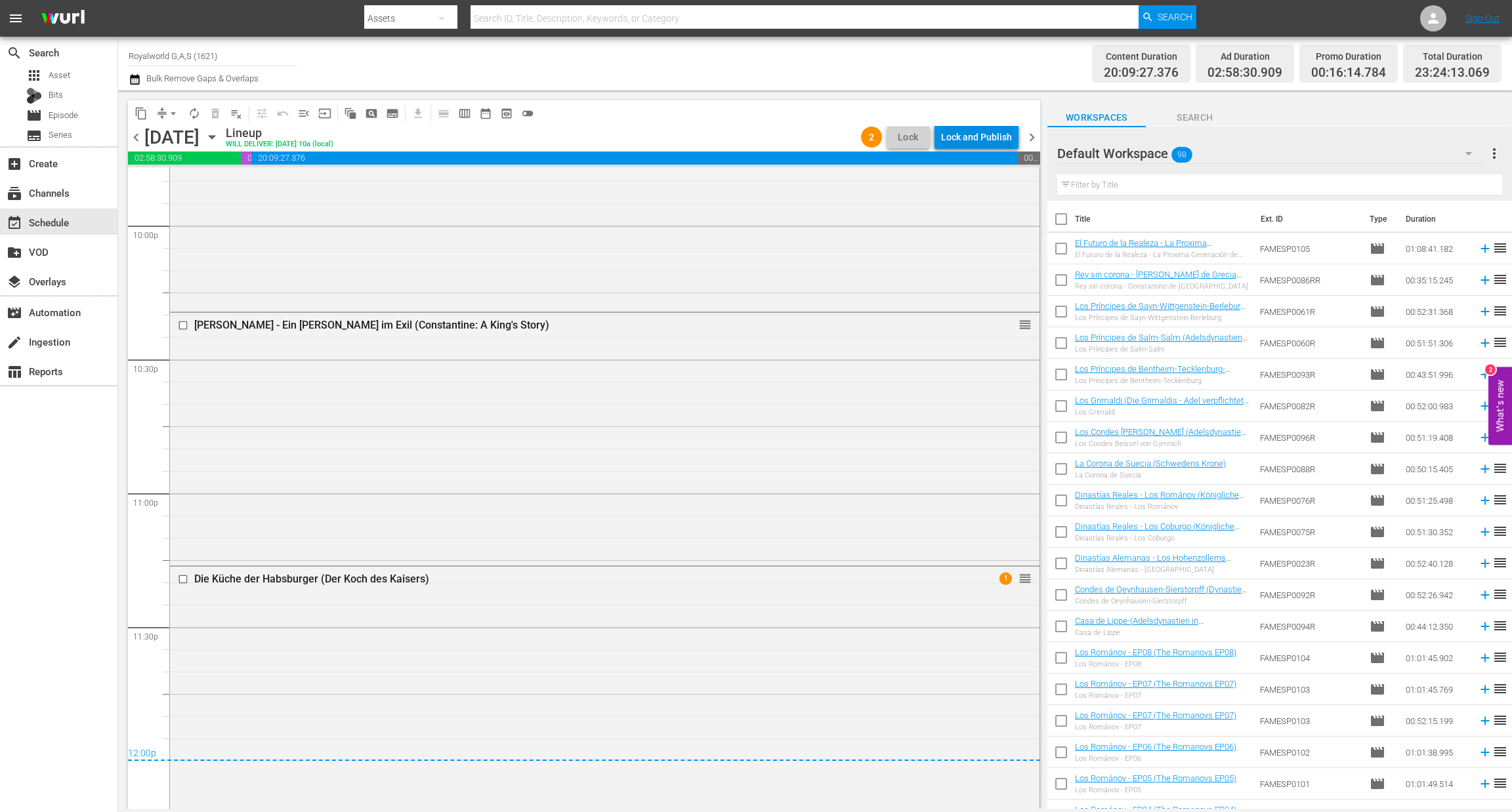
click at [950, 133] on div "Lock and Publish" at bounding box center [977, 136] width 71 height 23
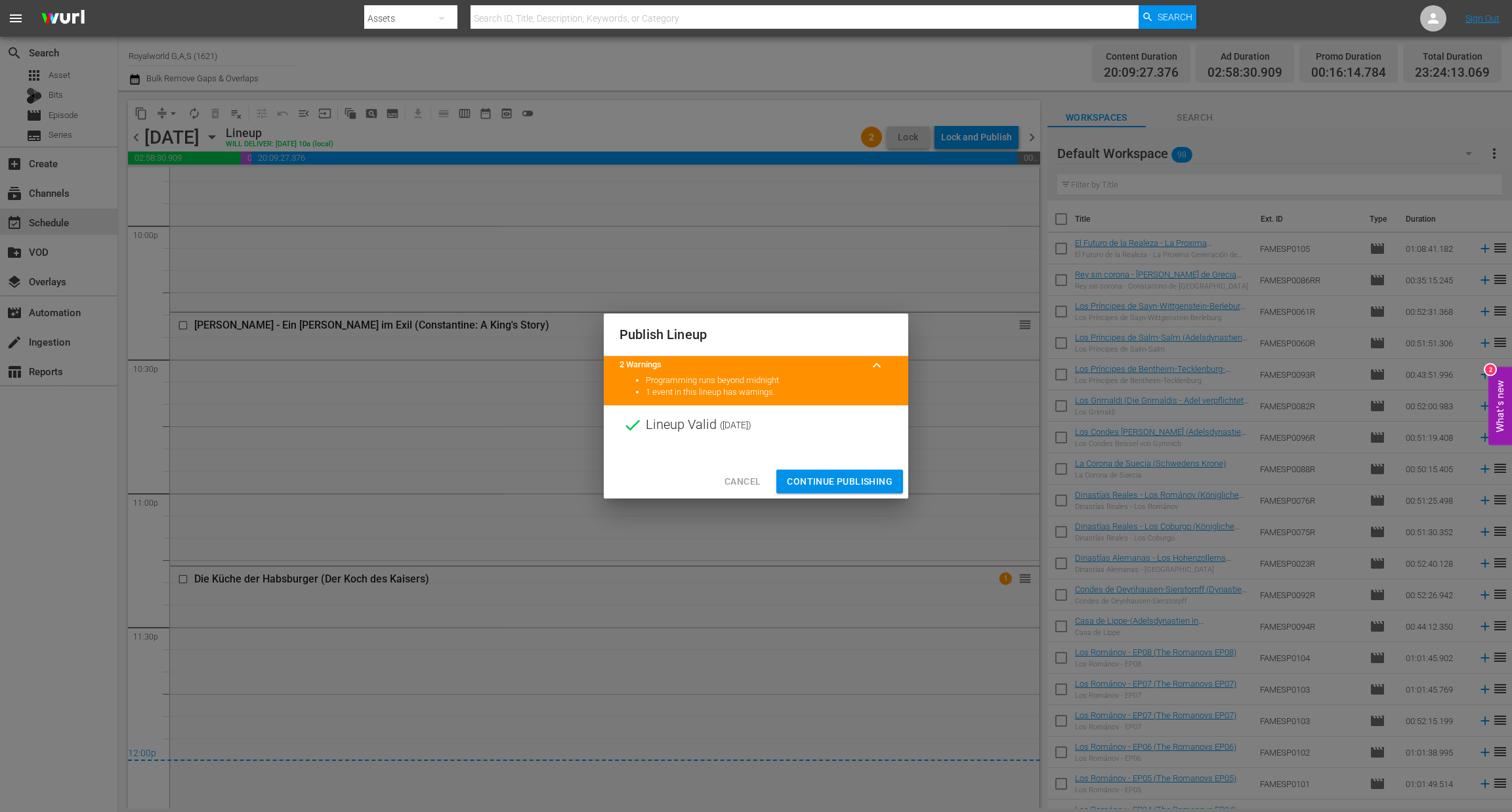
click at [824, 490] on button "Continue Publishing" at bounding box center [839, 482] width 126 height 24
